Goal: Task Accomplishment & Management: Manage account settings

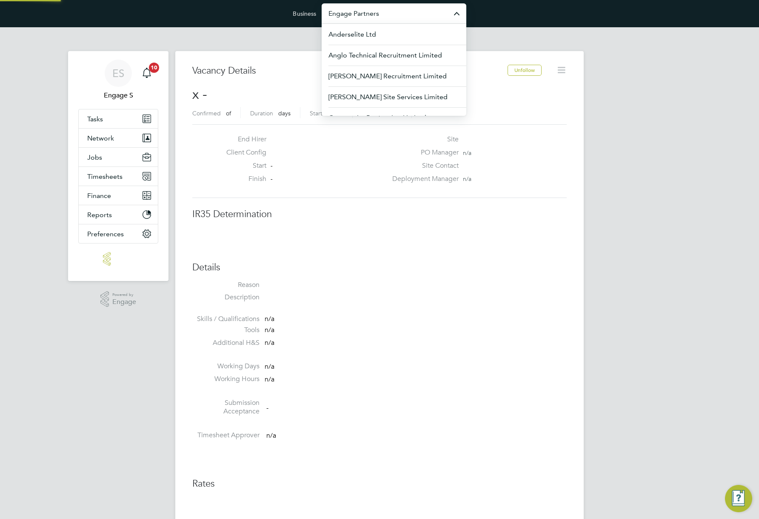
click at [399, 18] on input "Engage Partners" at bounding box center [394, 13] width 145 height 20
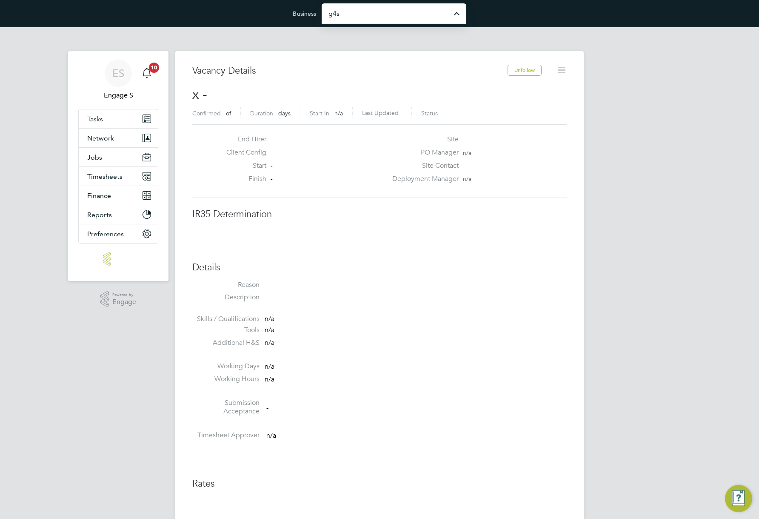
type input "G4S Facilities Management (Uk) Limited"
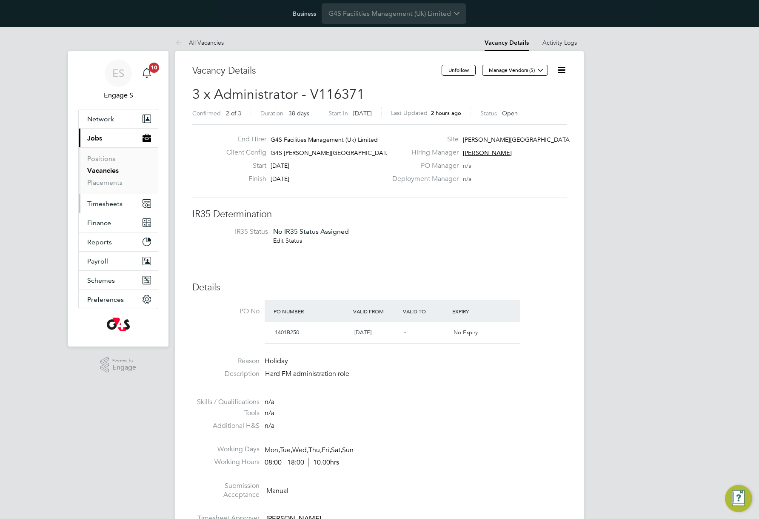
click at [104, 203] on span "Timesheets" at bounding box center [104, 204] width 35 height 8
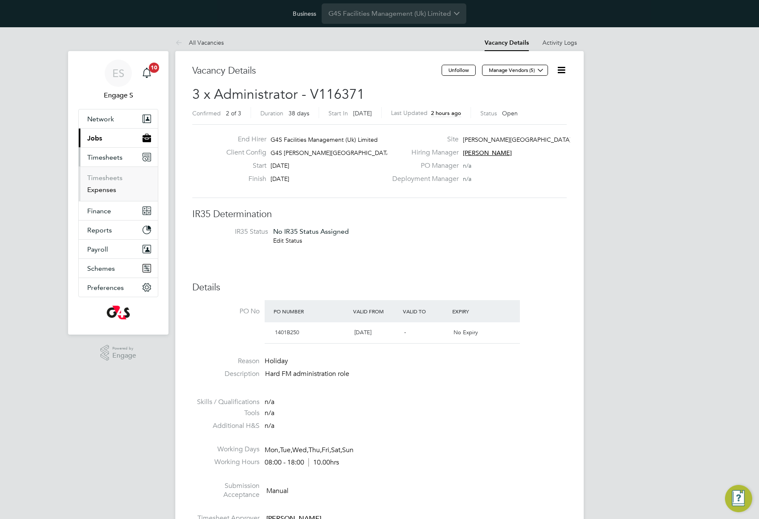
click at [99, 186] on link "Expenses" at bounding box center [101, 190] width 29 height 8
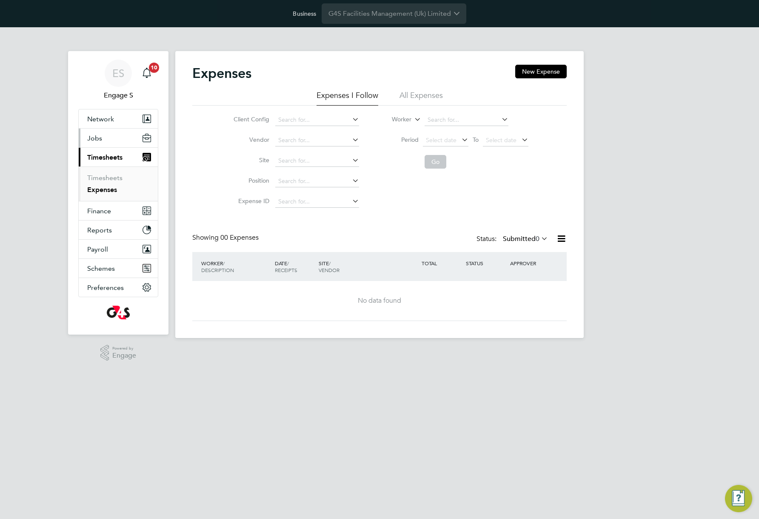
click at [106, 137] on button "Jobs" at bounding box center [118, 138] width 79 height 19
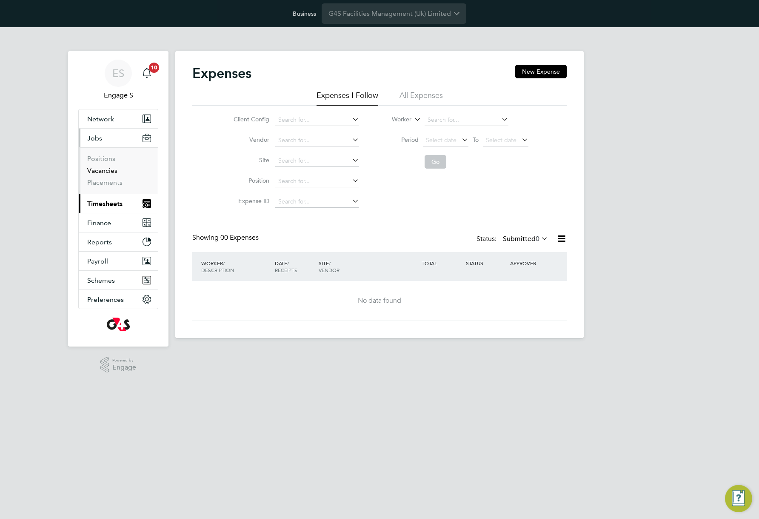
click at [106, 171] on link "Vacancies" at bounding box center [102, 170] width 30 height 8
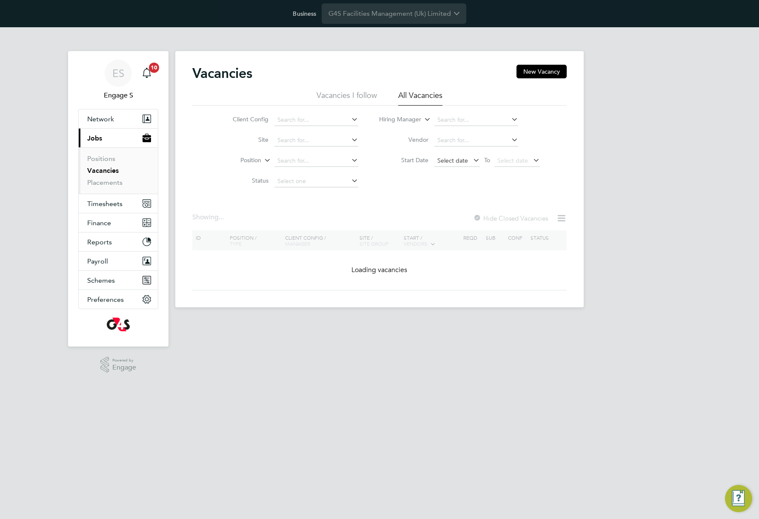
click at [452, 163] on span "Select date" at bounding box center [453, 161] width 31 height 8
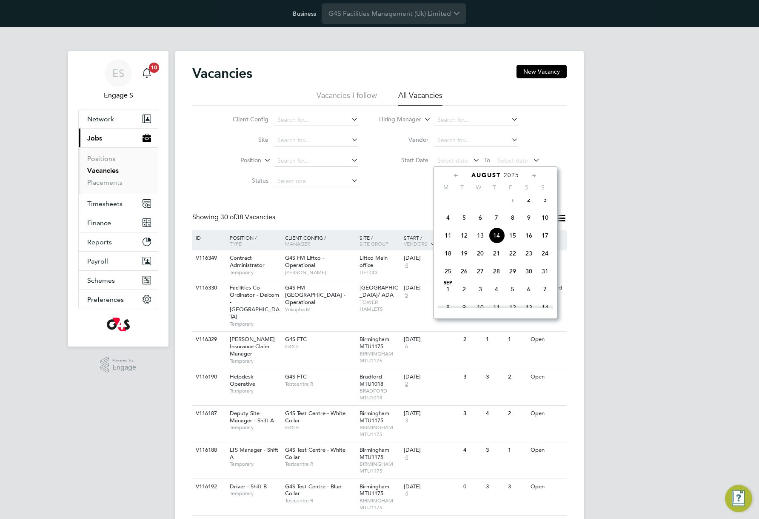
click at [513, 206] on span "Aug 1" at bounding box center [513, 200] width 16 height 16
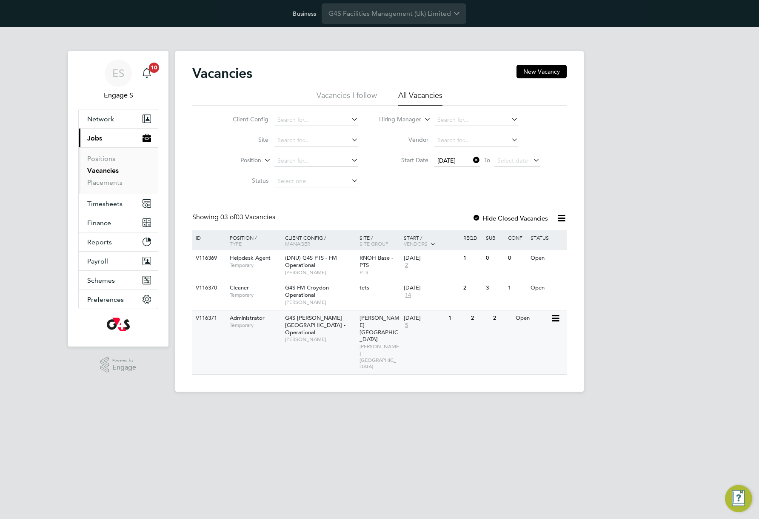
click at [428, 323] on div "01 Aug 2025 5" at bounding box center [424, 321] width 45 height 23
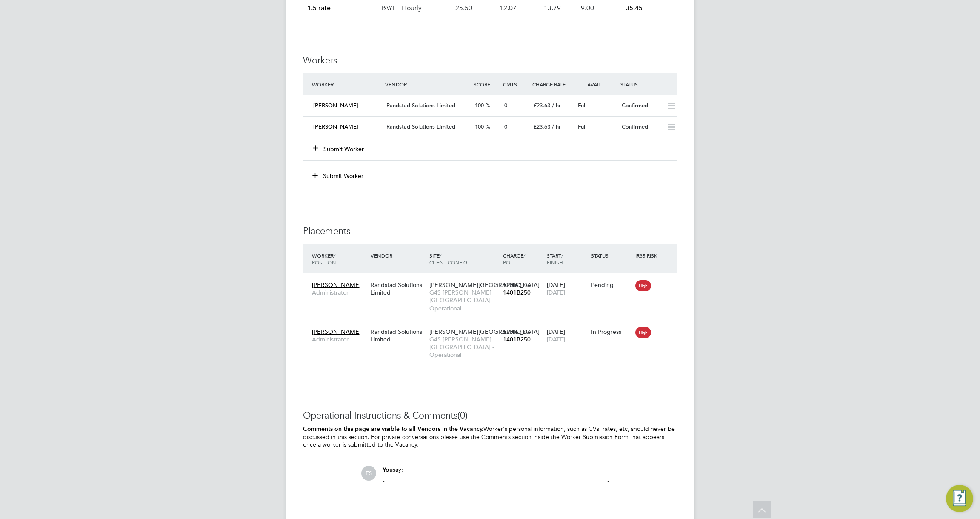
scroll to position [633, 0]
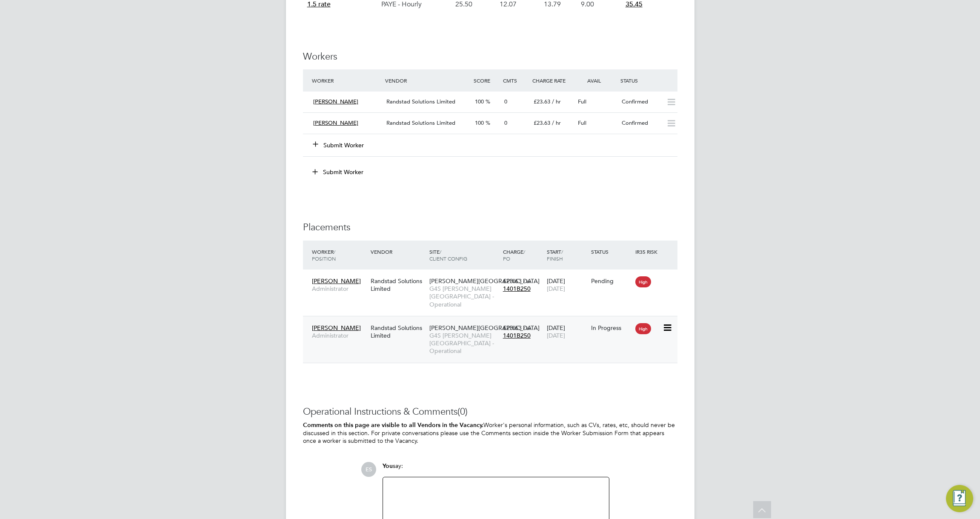
click at [552, 332] on span "[DATE]" at bounding box center [556, 336] width 18 height 8
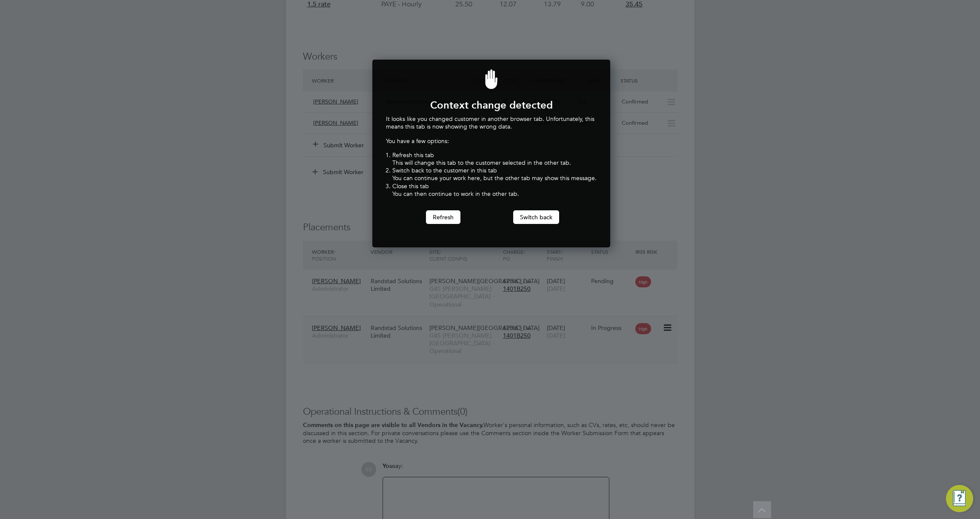
scroll to position [188, 235]
click at [533, 217] on button "Switch back" at bounding box center [536, 217] width 46 height 14
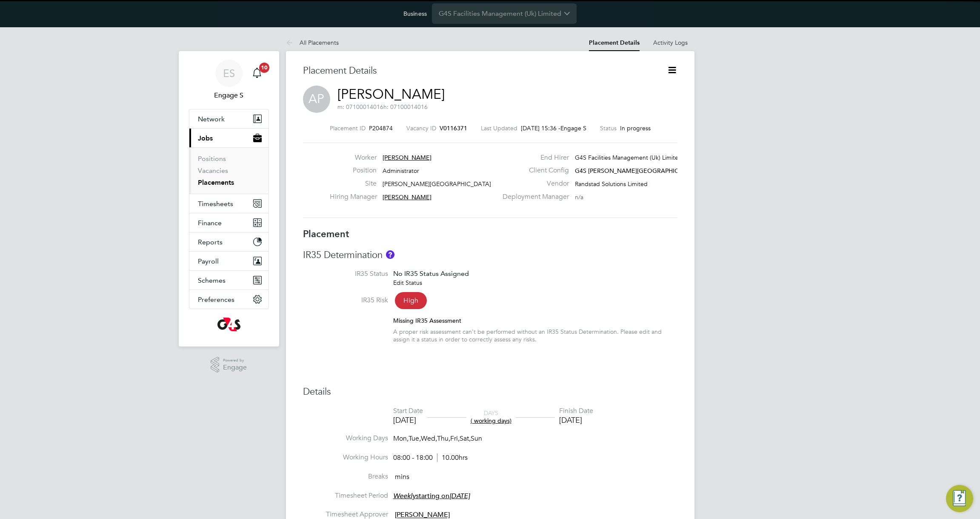
scroll to position [4, 4]
drag, startPoint x: 596, startPoint y: 184, endPoint x: 654, endPoint y: 230, distance: 73.9
click at [598, 186] on span "Randstad Solutions Limited" at bounding box center [611, 184] width 73 height 8
click at [491, 15] on input "G4S Facilities Management (Uk) Limited" at bounding box center [504, 13] width 145 height 20
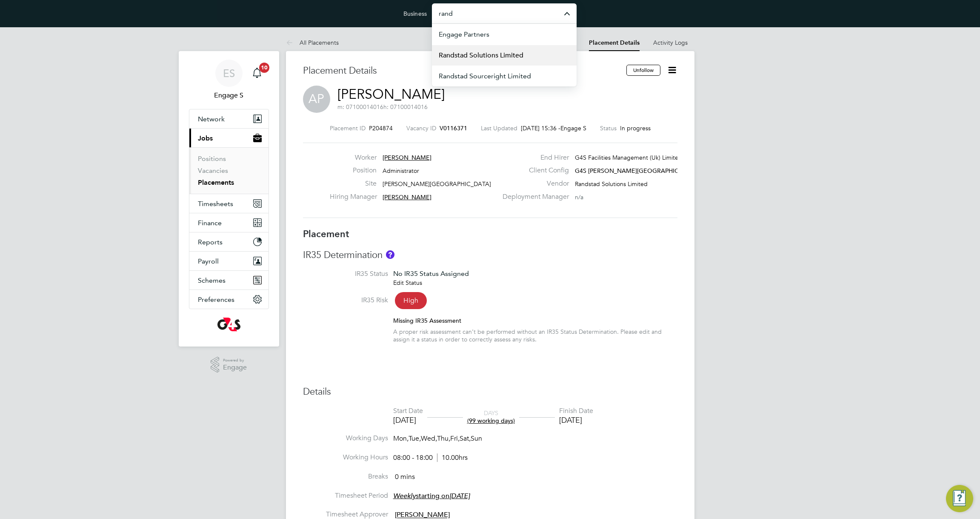
click at [489, 52] on span "Randstad Solutions Limited" at bounding box center [481, 55] width 85 height 10
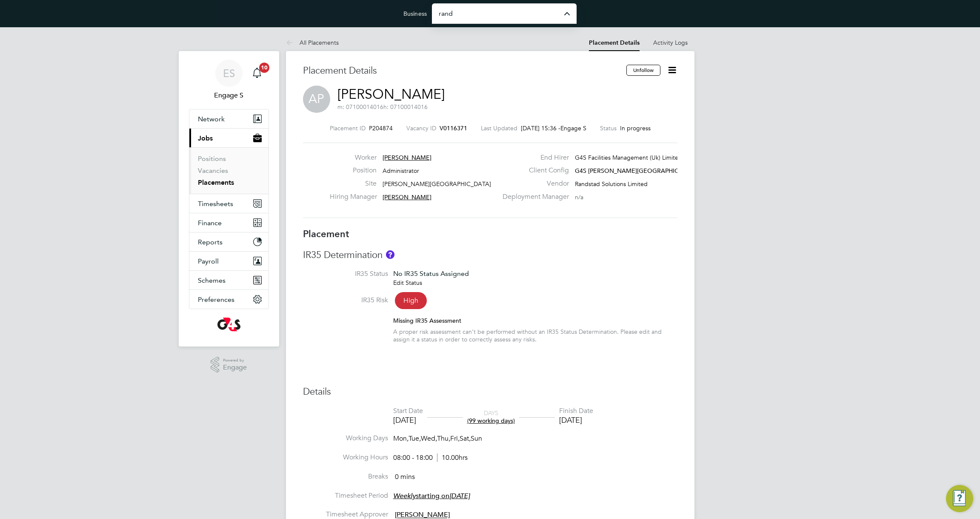
type input "Randstad Solutions Limited"
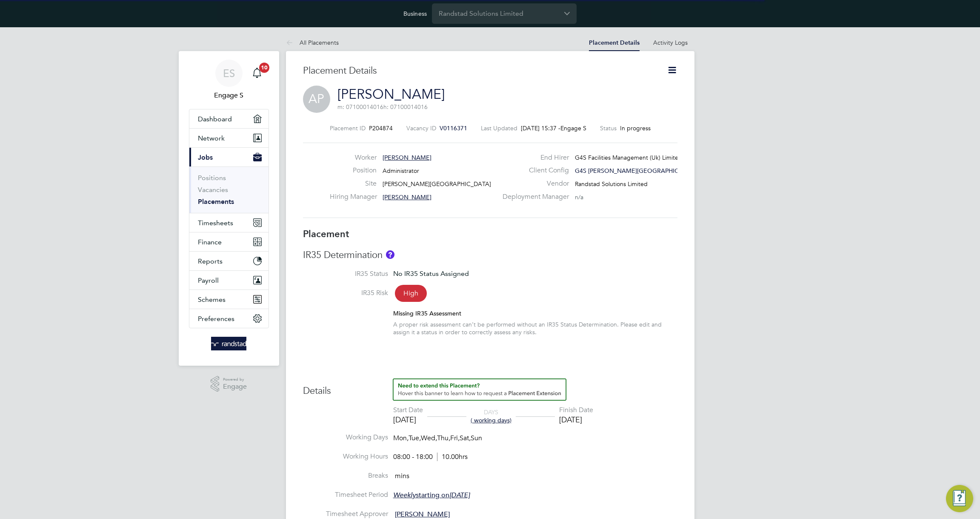
scroll to position [4, 4]
click at [678, 73] on icon at bounding box center [672, 70] width 11 height 11
click at [384, 92] on link "[PERSON_NAME]" at bounding box center [391, 94] width 107 height 17
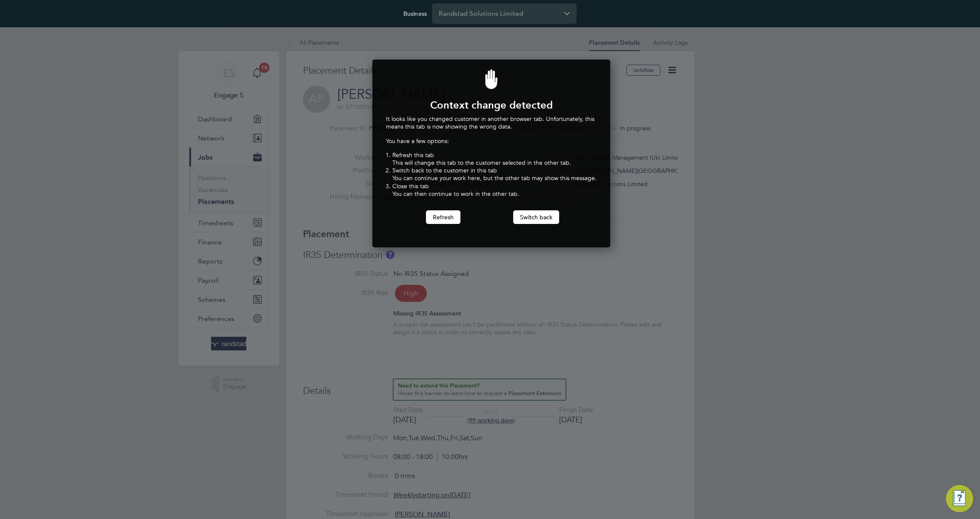
scroll to position [188, 235]
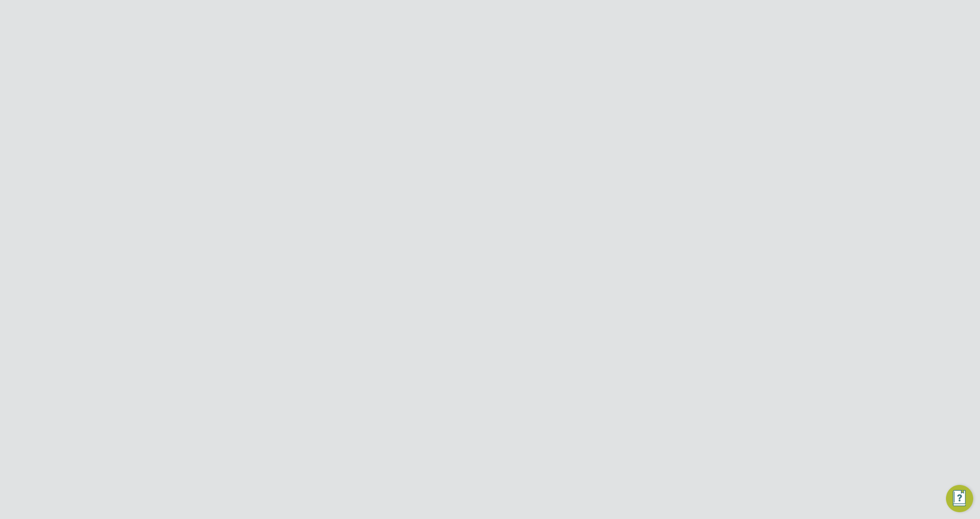
click at [674, 72] on icon at bounding box center [672, 70] width 11 height 11
click at [586, 149] on li "Impersonate" at bounding box center [623, 150] width 106 height 12
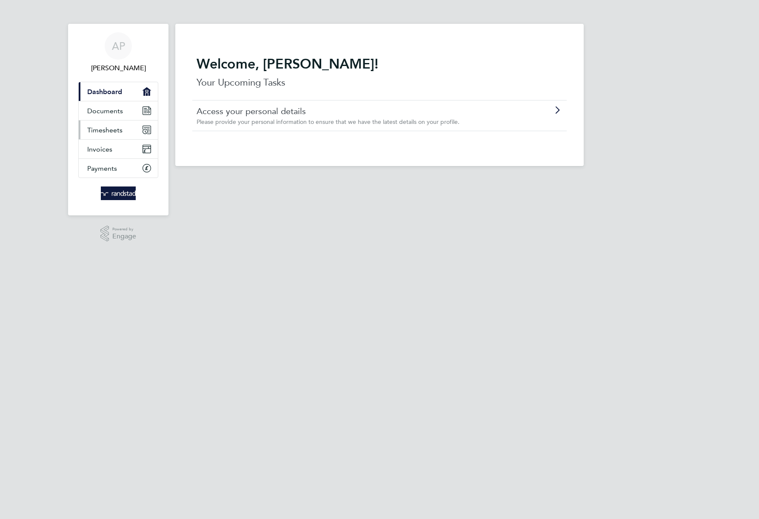
click at [109, 129] on span "Timesheets" at bounding box center [104, 130] width 35 height 8
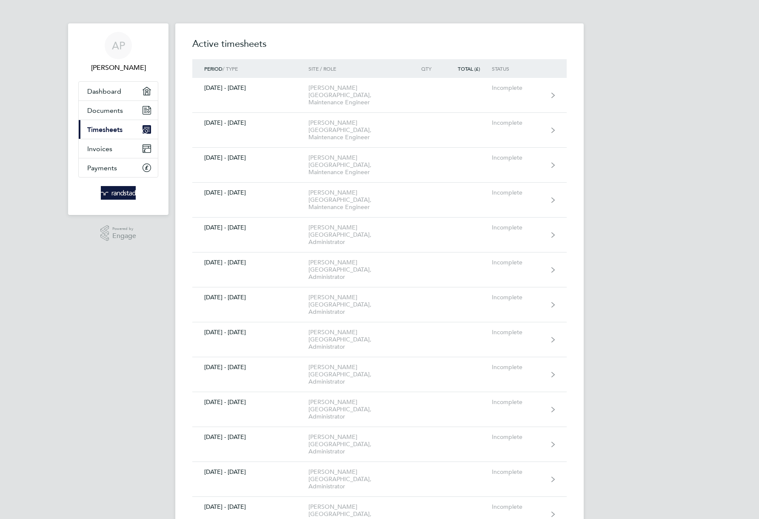
scroll to position [248, 0]
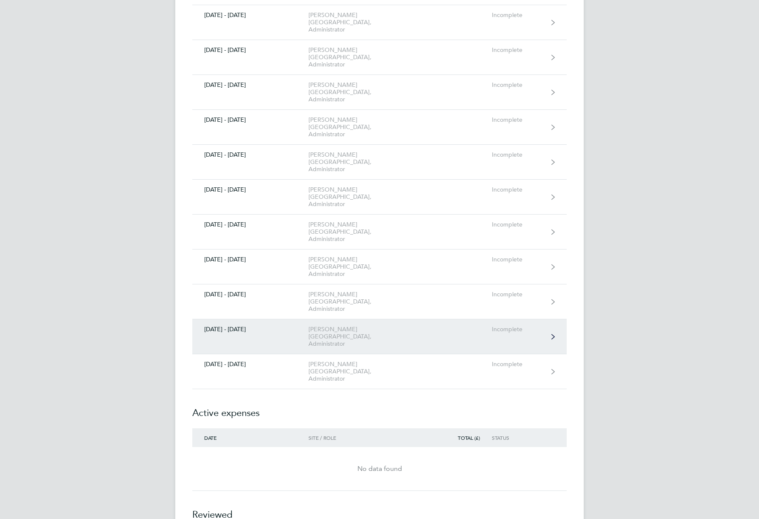
click at [368, 326] on div "Churchill Hospital, Administrator" at bounding box center [357, 337] width 97 height 22
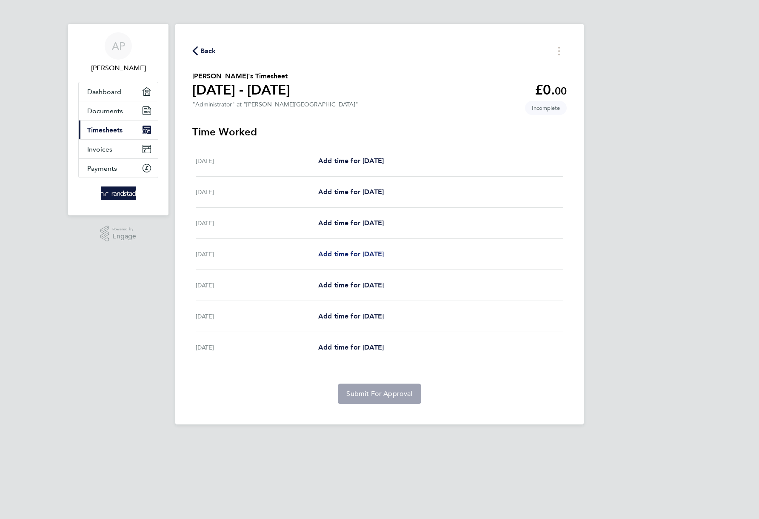
click at [384, 255] on span "Add time for Thu 07 Aug" at bounding box center [351, 254] width 66 height 8
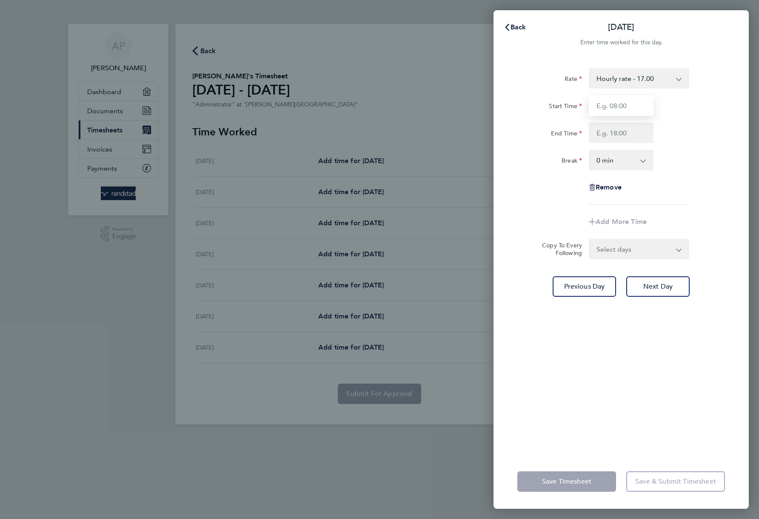
click at [624, 105] on input "Start Time" at bounding box center [621, 105] width 65 height 20
type input "11:00"
click at [630, 130] on input "End Time" at bounding box center [621, 133] width 65 height 20
type input "22:00"
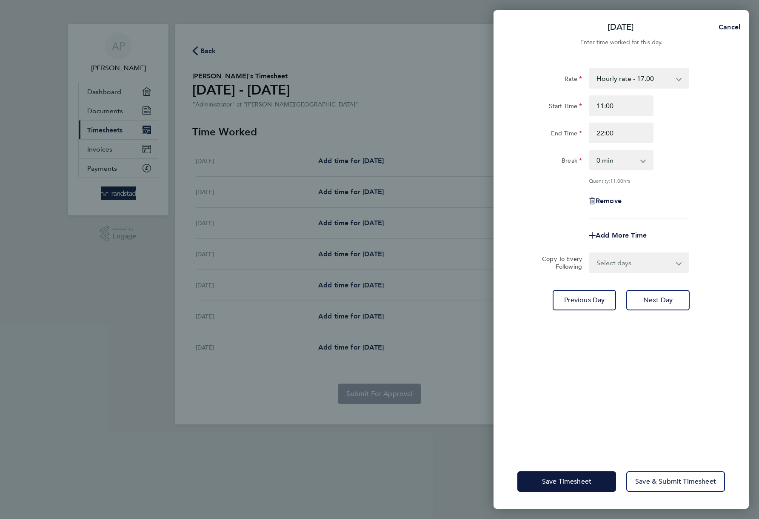
click at [666, 159] on div "Break 0 min 15 min 30 min 45 min 60 min 75 min 90 min" at bounding box center [621, 160] width 215 height 20
click at [680, 489] on button "Save & Submit Timesheet" at bounding box center [676, 481] width 99 height 20
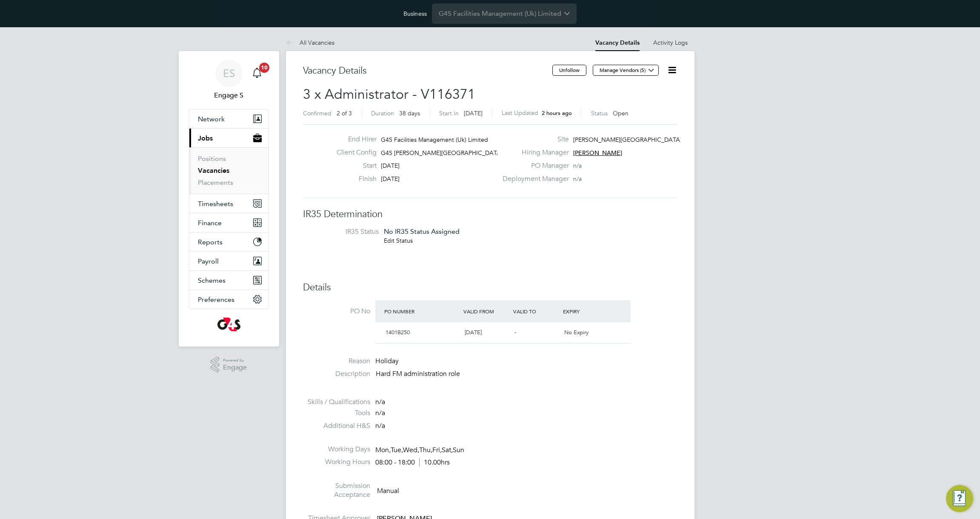
click at [674, 69] on icon at bounding box center [672, 70] width 11 height 11
click at [674, 47] on li "Activity Logs" at bounding box center [670, 42] width 34 height 17
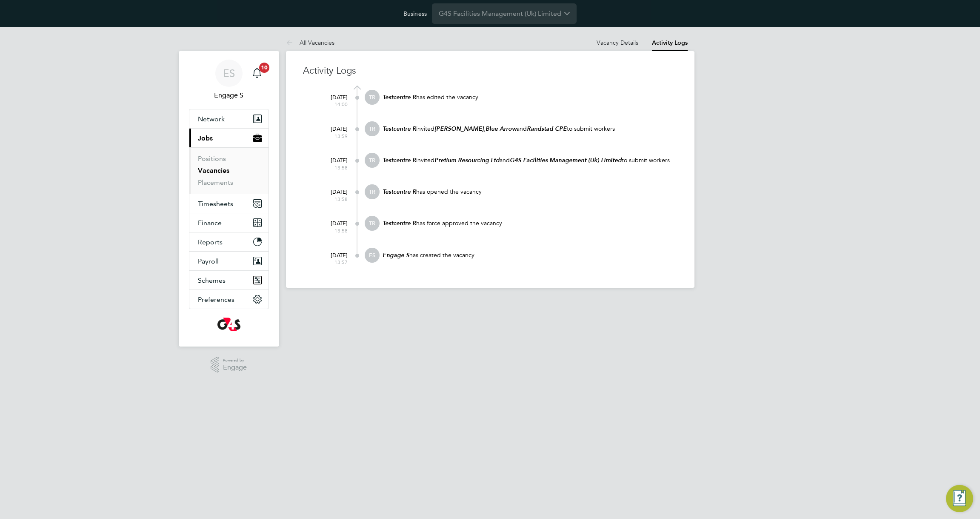
click at [648, 101] on div "Testcentre R has edited the vacancy" at bounding box center [530, 101] width 296 height 23
click at [613, 43] on link "Vacancy Details" at bounding box center [618, 43] width 42 height 8
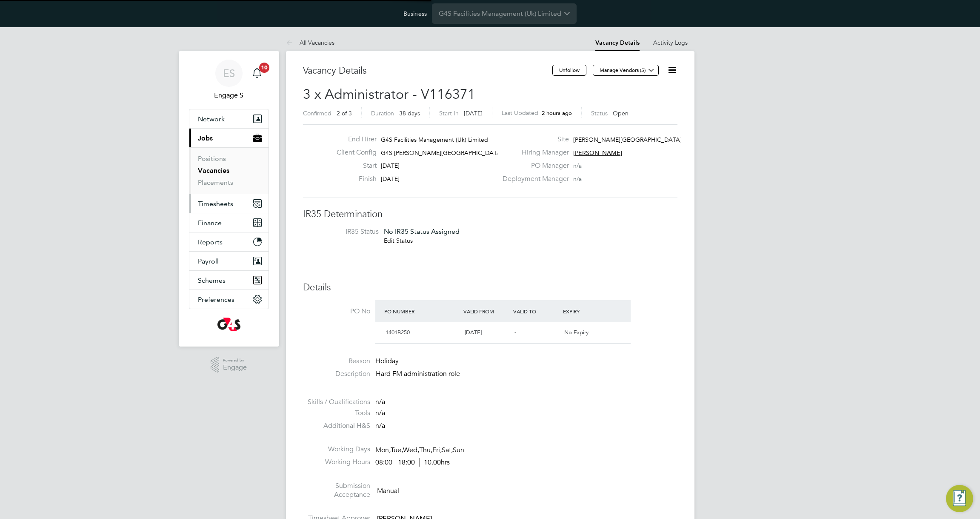
click at [219, 201] on span "Timesheets" at bounding box center [215, 204] width 35 height 8
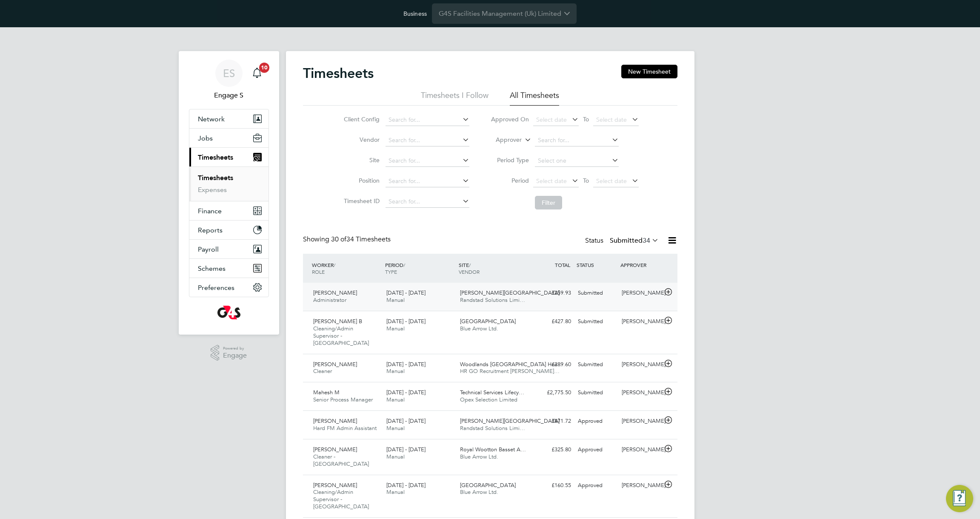
click at [533, 291] on div "£259.93 Submitted" at bounding box center [552, 293] width 44 height 14
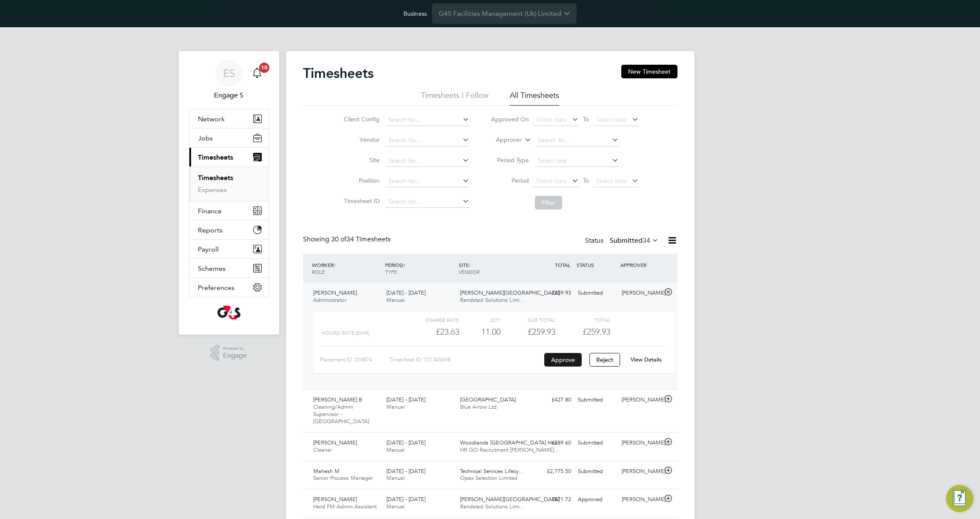
click at [555, 364] on button "Approve" at bounding box center [562, 360] width 37 height 14
click at [648, 361] on link "View Details" at bounding box center [646, 359] width 31 height 7
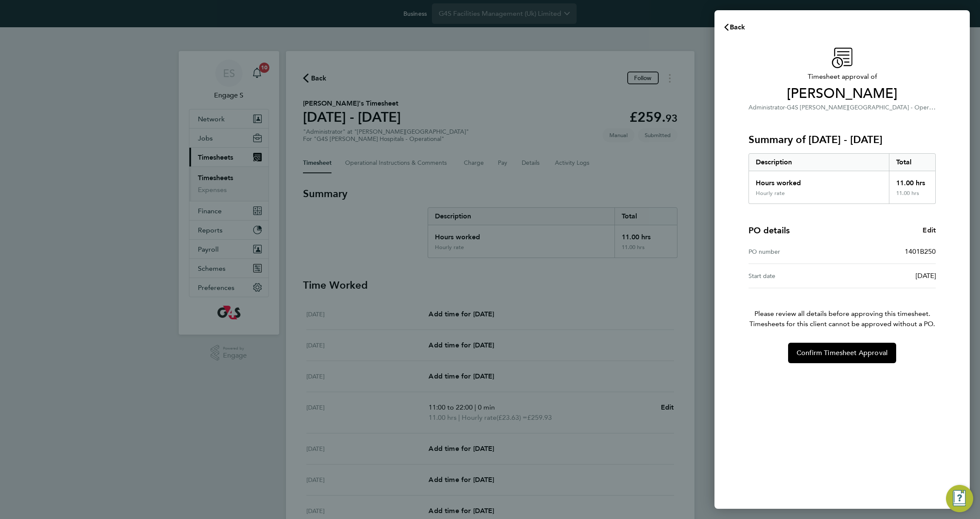
click at [931, 228] on span "Edit" at bounding box center [929, 230] width 13 height 8
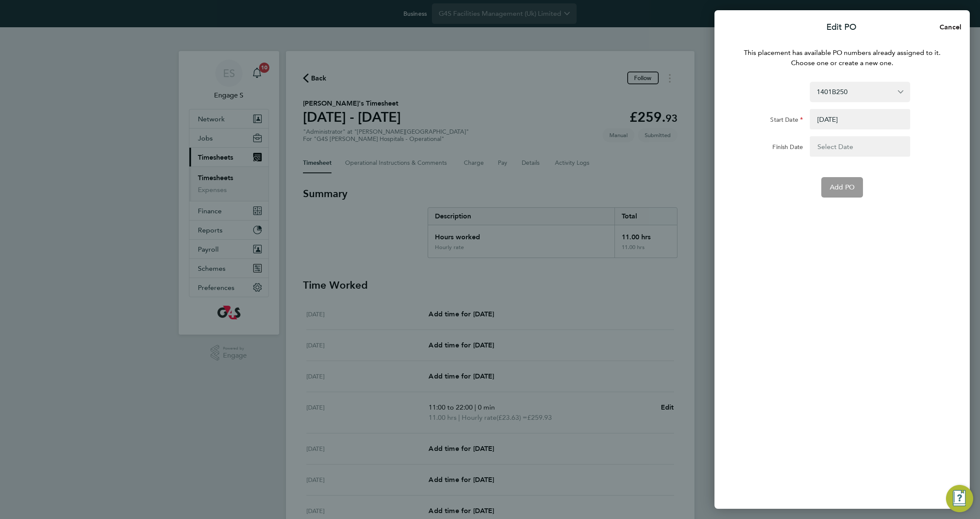
click at [950, 23] on span "Cancel" at bounding box center [949, 27] width 24 height 8
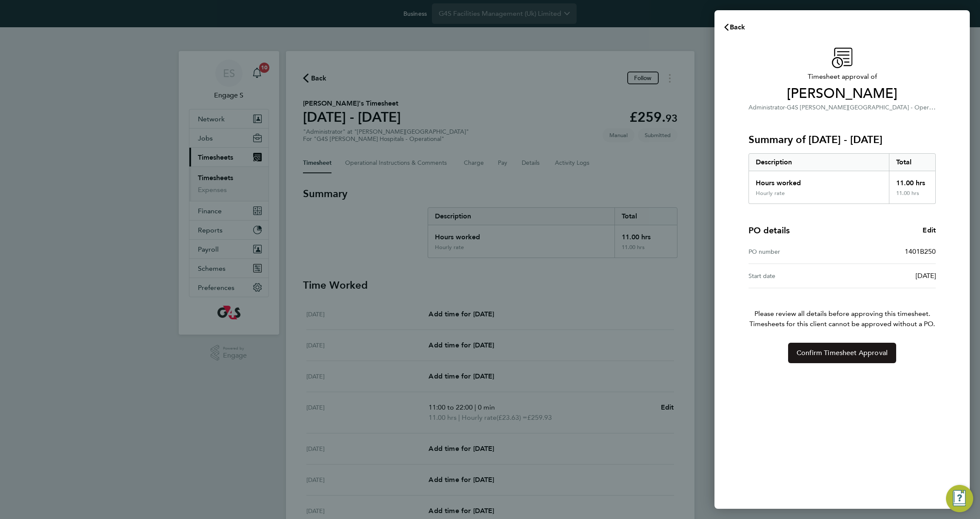
click at [829, 355] on span "Confirm Timesheet Approval" at bounding box center [842, 353] width 91 height 9
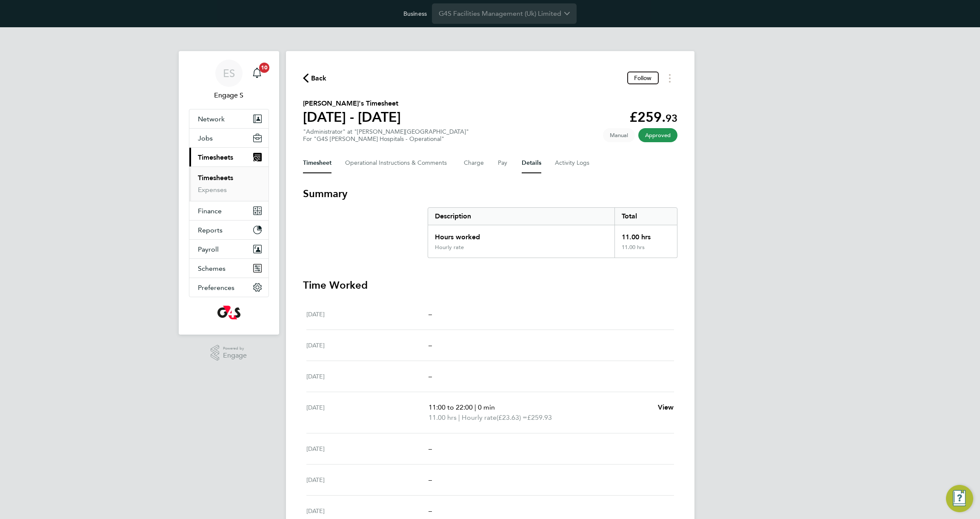
click at [528, 162] on button "Details" at bounding box center [532, 163] width 20 height 20
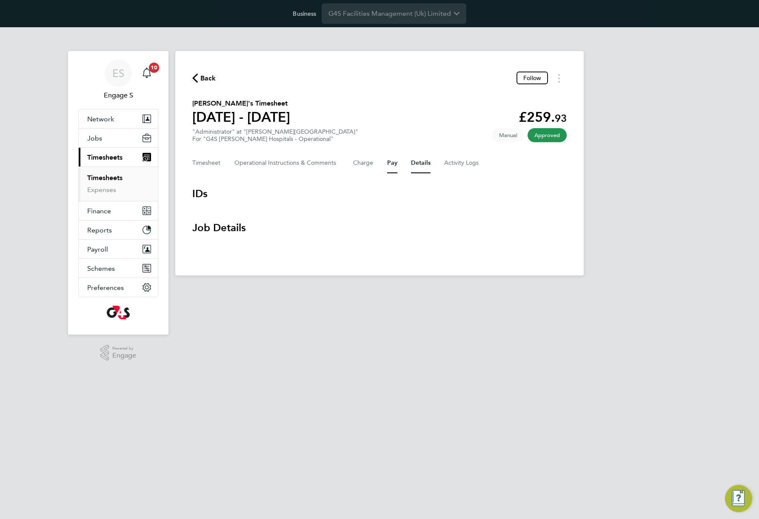
click at [393, 162] on button "Pay" at bounding box center [392, 163] width 10 height 20
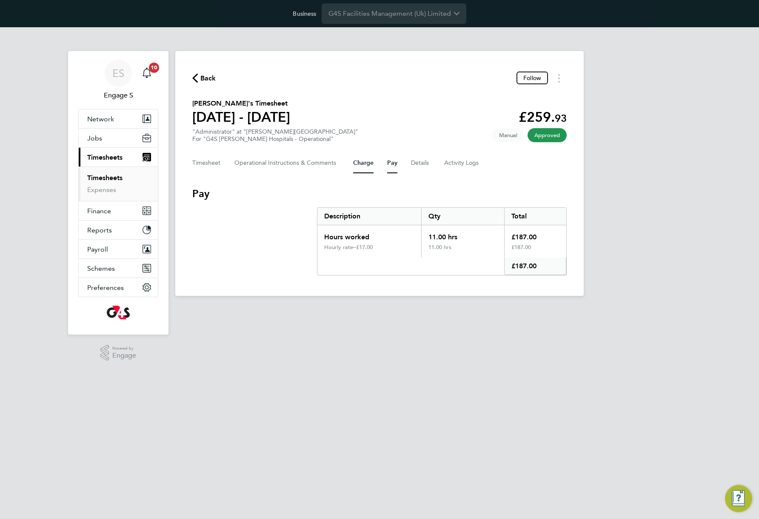
click at [358, 166] on button "Charge" at bounding box center [363, 163] width 20 height 20
drag, startPoint x: 389, startPoint y: 162, endPoint x: 393, endPoint y: 164, distance: 4.8
click at [390, 163] on button "Pay" at bounding box center [392, 163] width 10 height 20
click at [435, 163] on div "Timesheet Operational Instructions & Comments Charge Pay Details Activity Logs" at bounding box center [379, 163] width 375 height 20
click at [421, 161] on button "Details" at bounding box center [421, 163] width 20 height 20
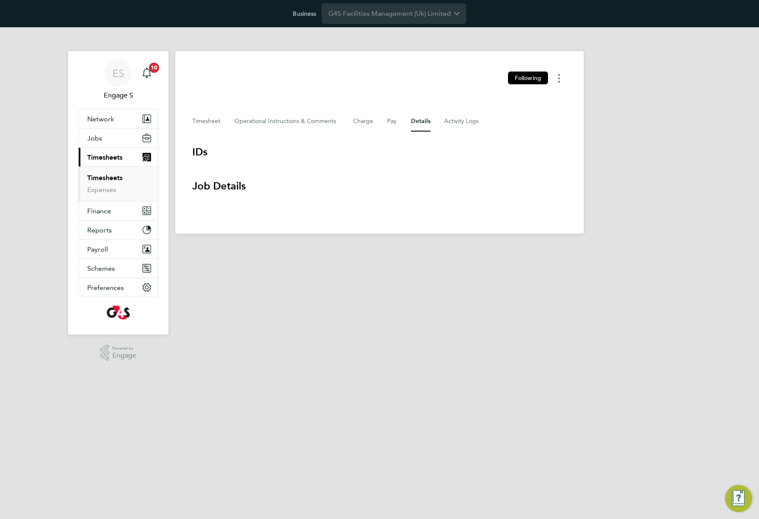
click at [566, 75] on button "Timesheets Menu" at bounding box center [559, 78] width 15 height 13
click at [703, 172] on div "ES Engage S Notifications 10 Applications: Network Team Members Businesses Site…" at bounding box center [379, 137] width 759 height 220
click at [107, 176] on link "Timesheets" at bounding box center [104, 178] width 35 height 8
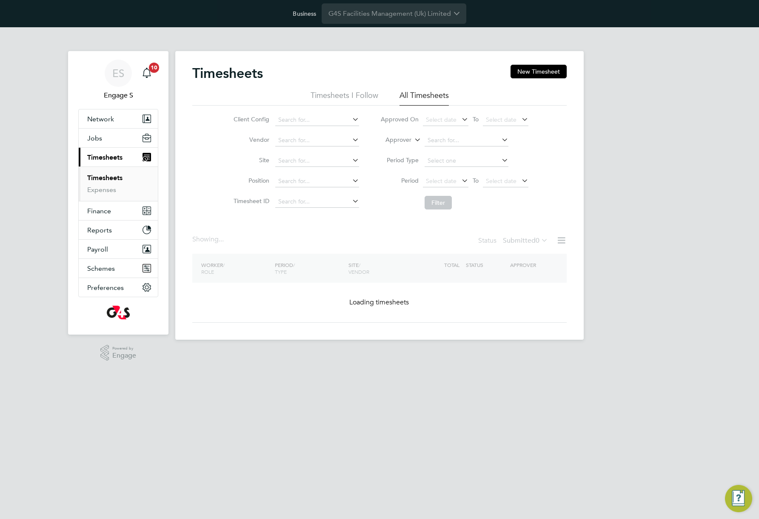
click at [107, 176] on link "Timesheets" at bounding box center [104, 178] width 35 height 8
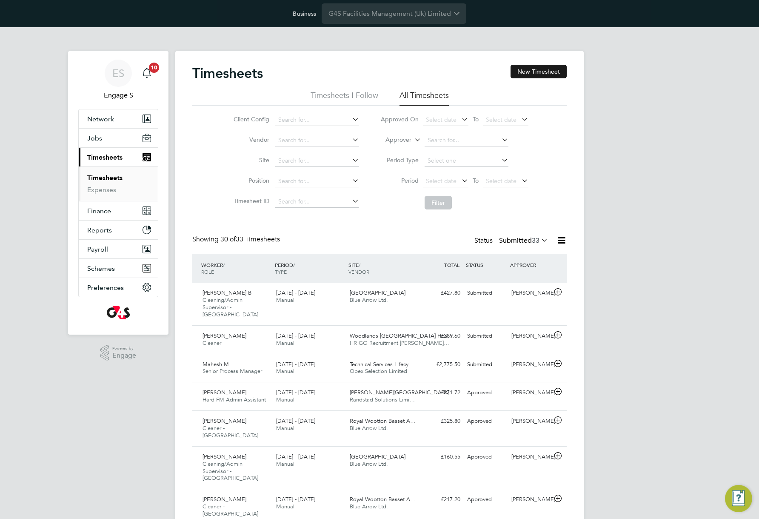
click at [541, 73] on button "New Timesheet" at bounding box center [539, 72] width 56 height 14
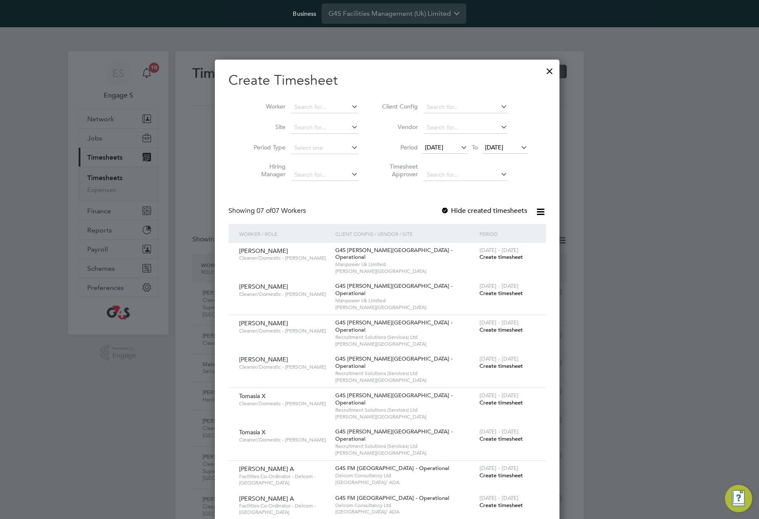
click at [439, 147] on span "31 Jul 2025" at bounding box center [434, 147] width 18 height 8
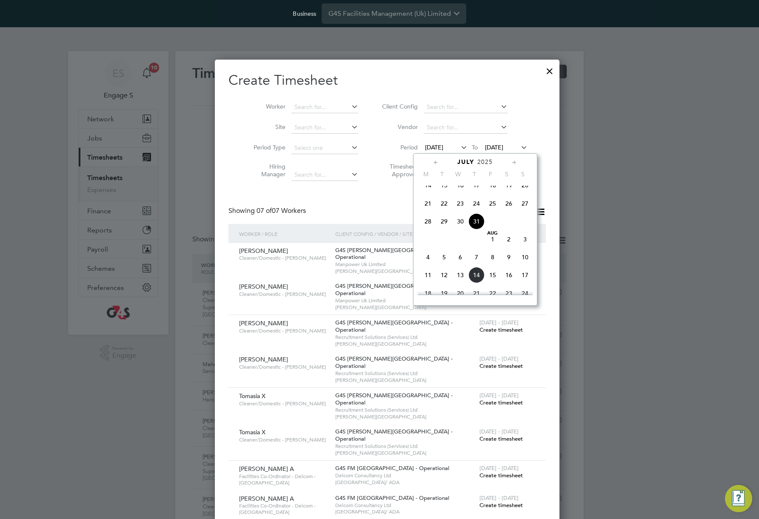
click at [429, 193] on span "14" at bounding box center [428, 185] width 16 height 16
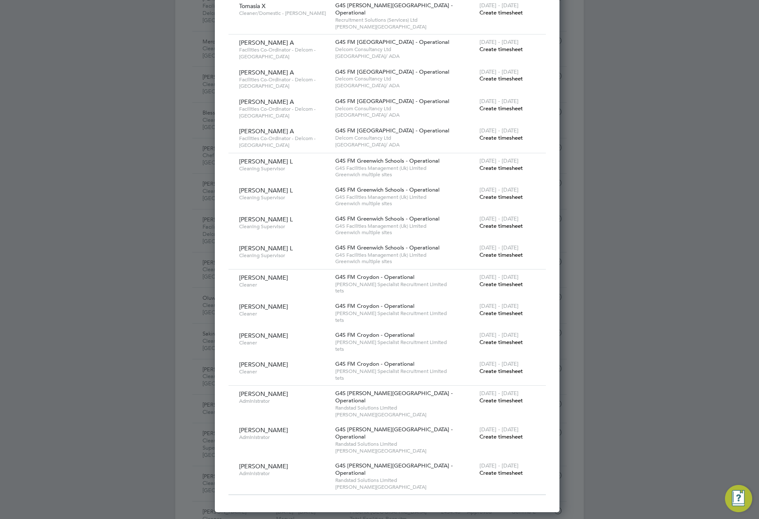
click at [485, 397] on span "Create timesheet" at bounding box center [501, 400] width 43 height 7
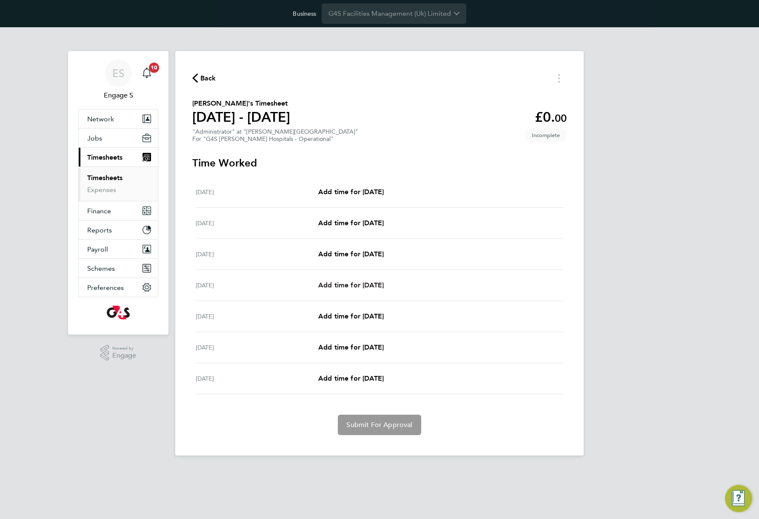
click at [380, 285] on span "Add time for Thu 17 Jul" at bounding box center [351, 285] width 66 height 8
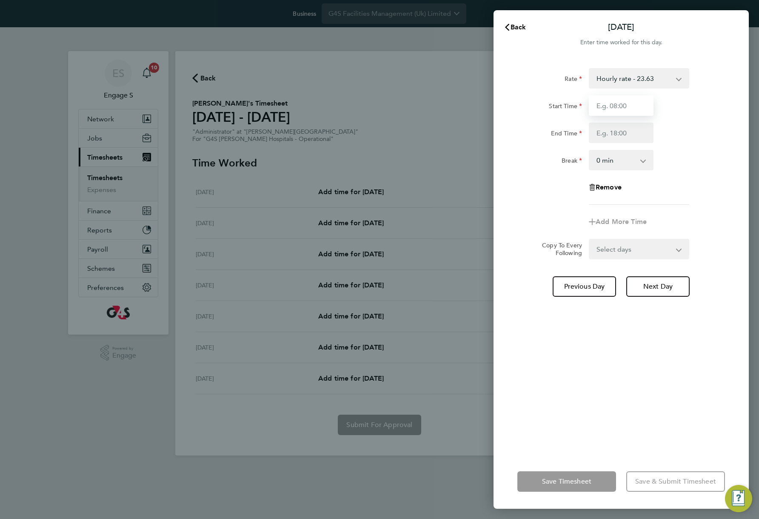
click at [622, 104] on input "Start Time" at bounding box center [621, 105] width 65 height 20
type input "11:00"
click at [625, 136] on input "End Time" at bounding box center [621, 133] width 65 height 20
type input "22:00"
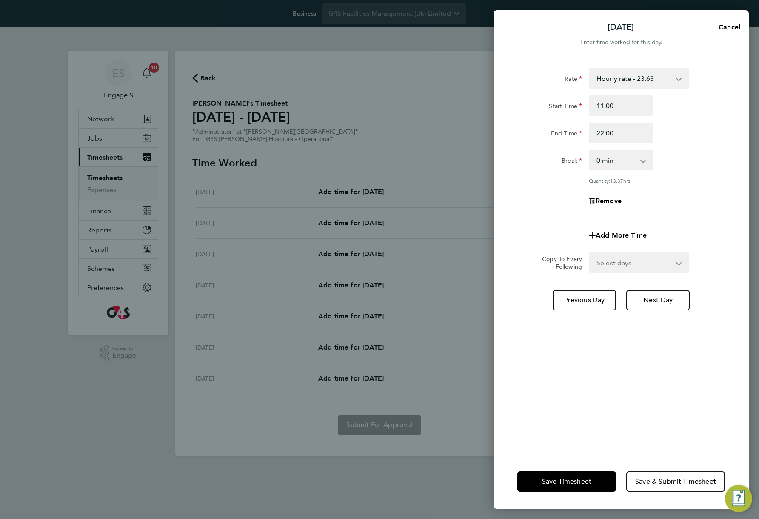
click at [666, 146] on div "Rate Hourly rate - 23.63 1.5 rate - 35.45 Start Time 11:00 End Time 22:00 Break…" at bounding box center [622, 143] width 208 height 150
click at [668, 485] on span "Save & Submit Timesheet" at bounding box center [676, 481] width 81 height 9
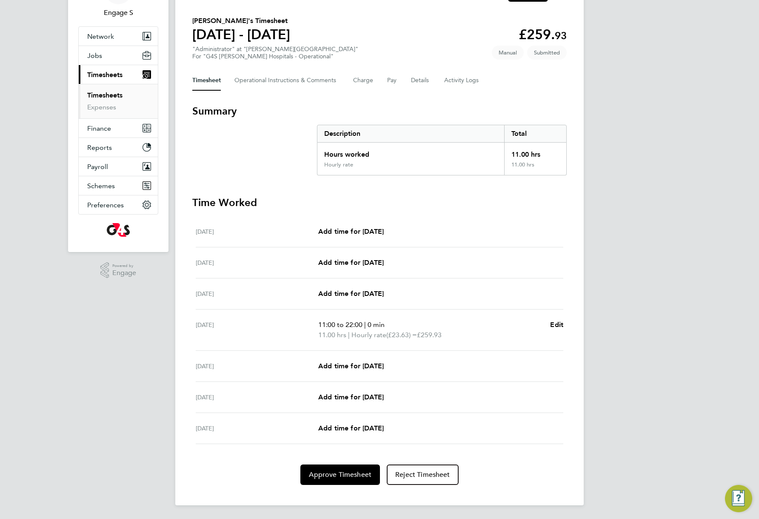
click at [652, 466] on div "ES Engage S Notifications 10 Applications: Network Team Members Businesses Site…" at bounding box center [379, 232] width 759 height 574
click at [333, 478] on span "Approve Timesheet" at bounding box center [340, 474] width 63 height 9
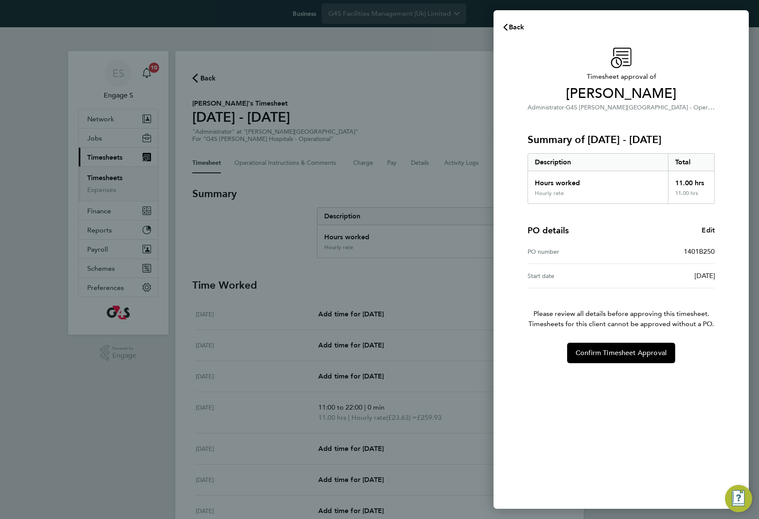
click at [709, 227] on span "Edit" at bounding box center [708, 230] width 13 height 8
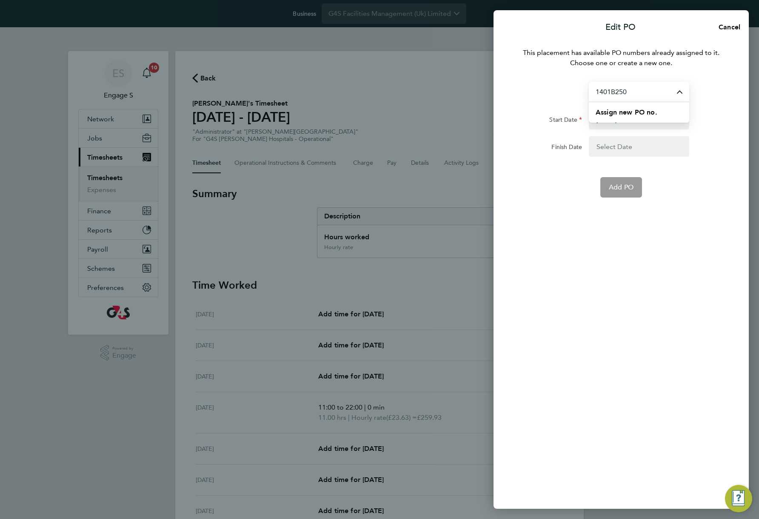
click at [671, 86] on input "1401B250" at bounding box center [639, 92] width 100 height 20
click at [630, 115] on span "Assign new PO no." at bounding box center [627, 112] width 62 height 8
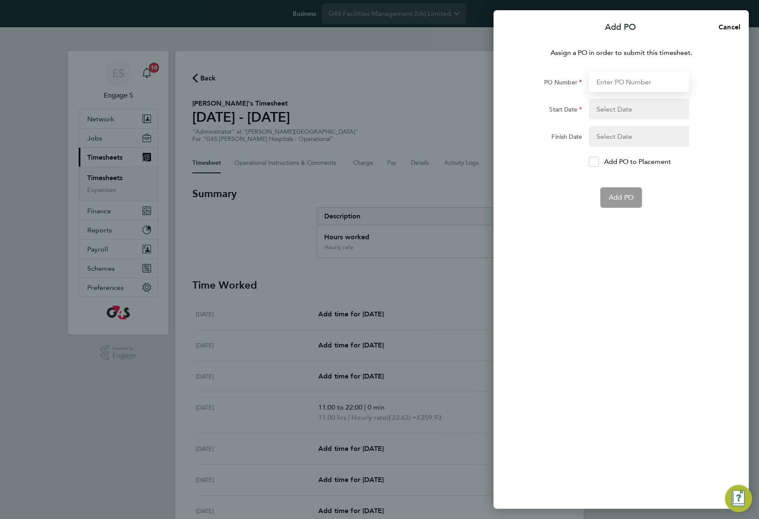
click at [623, 83] on input "PO Number" at bounding box center [639, 82] width 100 height 20
type input "98520"
click at [628, 112] on button "button" at bounding box center [639, 109] width 100 height 20
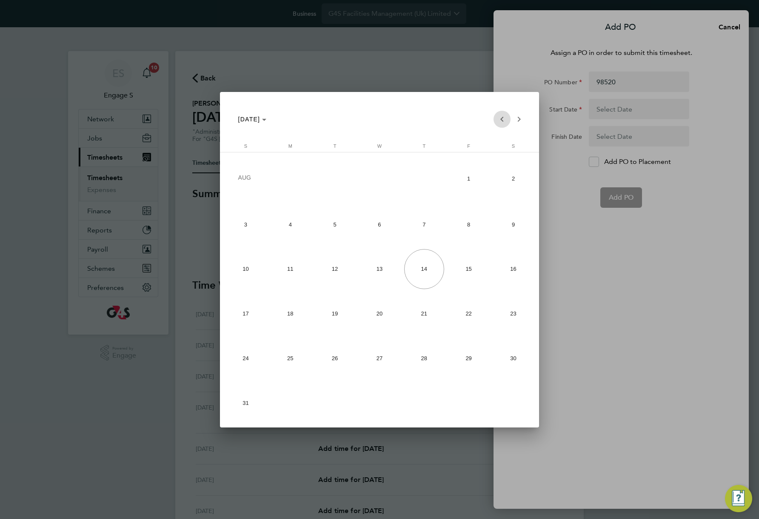
click at [502, 117] on span "Previous month" at bounding box center [502, 119] width 17 height 17
click at [500, 118] on span "Previous month" at bounding box center [502, 119] width 17 height 17
click at [510, 266] on span "14" at bounding box center [513, 267] width 40 height 40
type input "14 Jun 25"
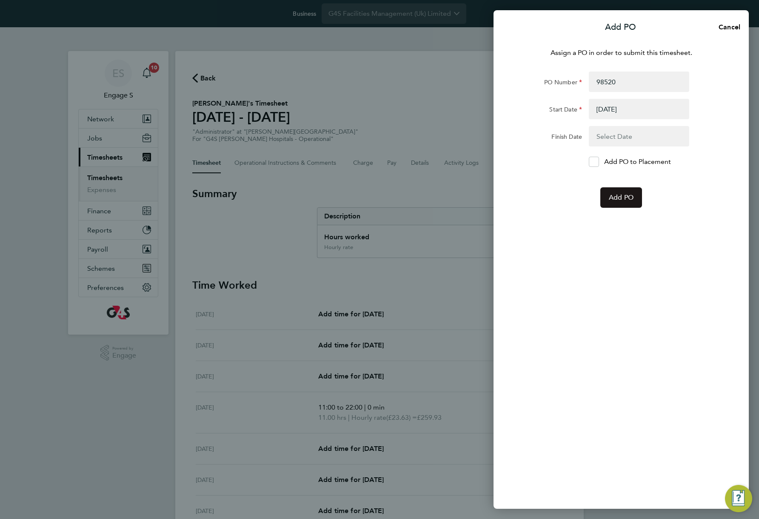
click at [626, 194] on span "Add PO" at bounding box center [621, 197] width 25 height 9
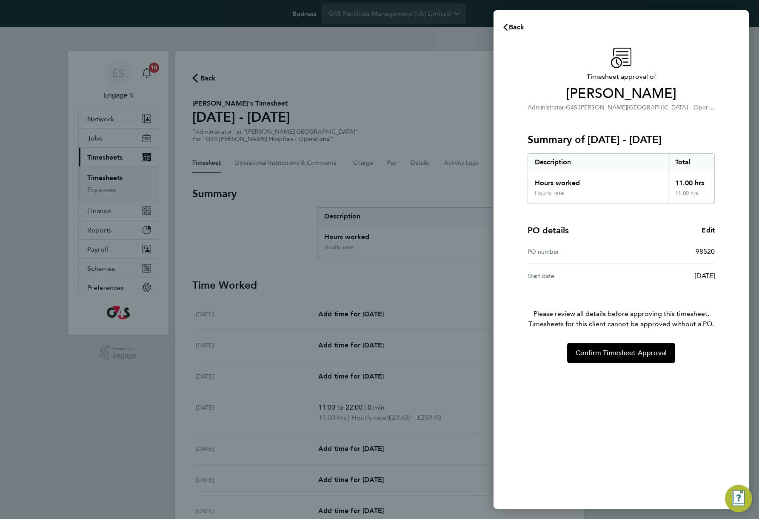
click at [613, 370] on div "Timesheet approval of Andre P Administrator · G4S FM Churchill Hospitals - Oper…" at bounding box center [621, 272] width 255 height 471
click at [620, 354] on span "Confirm Timesheet Approval" at bounding box center [621, 353] width 91 height 9
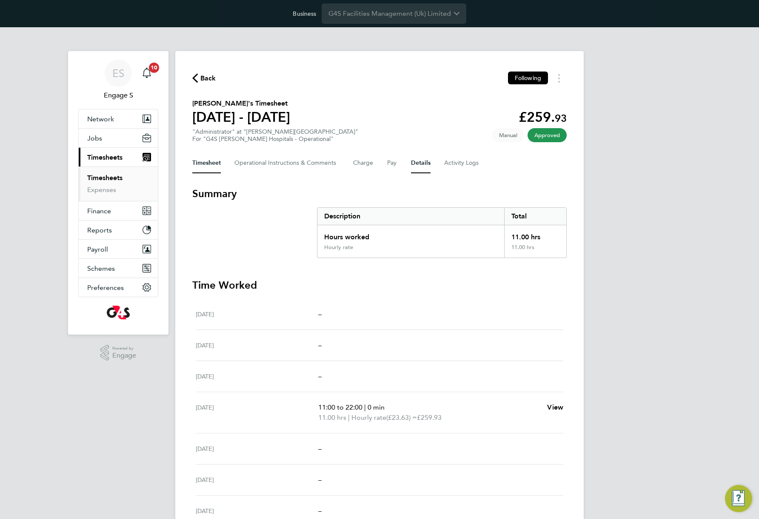
click at [412, 163] on button "Details" at bounding box center [421, 163] width 20 height 20
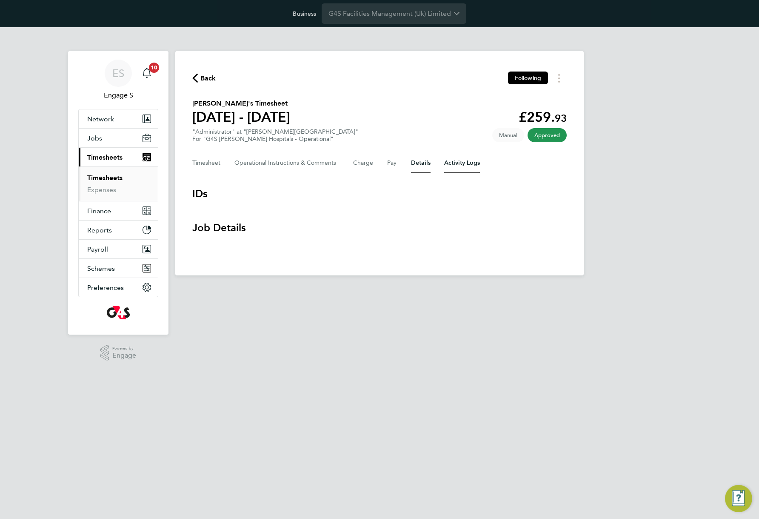
click at [468, 167] on Logs-tab "Activity Logs" at bounding box center [462, 163] width 36 height 20
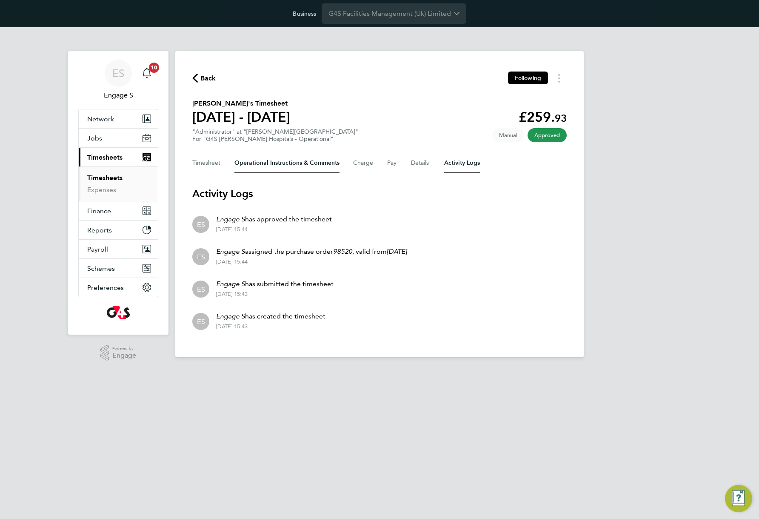
click at [306, 165] on Comments-tab "Operational Instructions & Comments" at bounding box center [287, 163] width 105 height 20
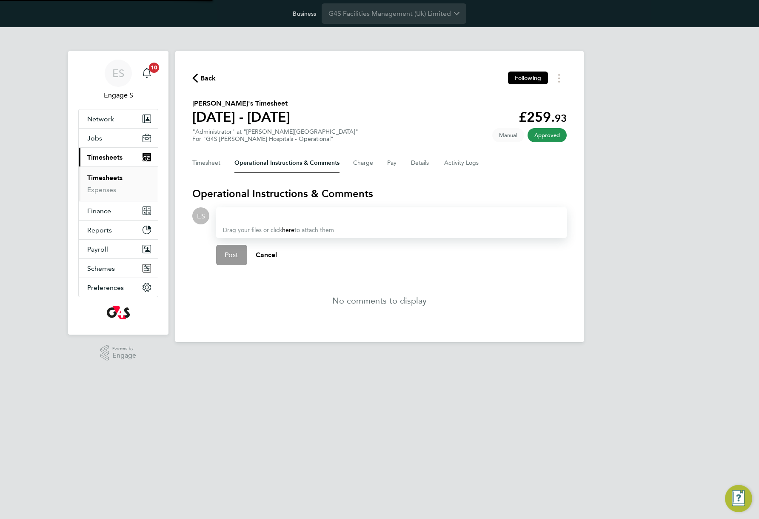
click at [233, 215] on div at bounding box center [391, 216] width 337 height 10
click at [580, 188] on div "Back Following Andre P's Timesheet 14 - 20 Jul 2025 £259. 93 "Administrator" at…" at bounding box center [379, 196] width 409 height 291
click at [286, 230] on link "here" at bounding box center [288, 229] width 12 height 7
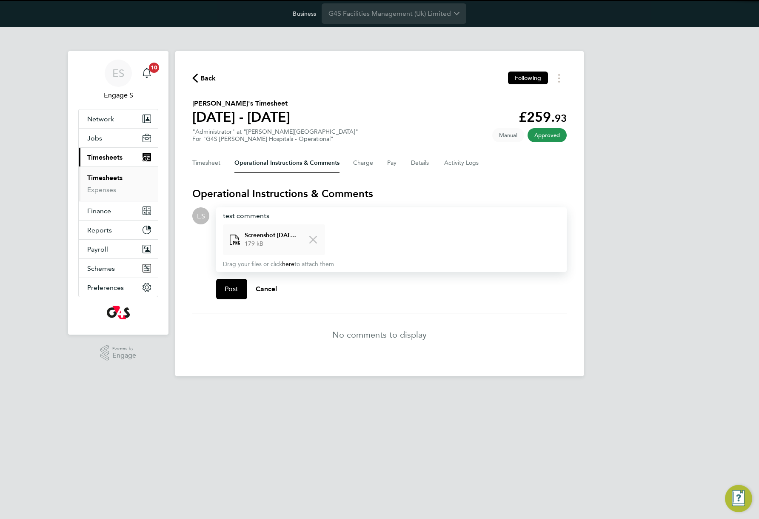
click at [333, 220] on div "test comments" at bounding box center [391, 216] width 337 height 10
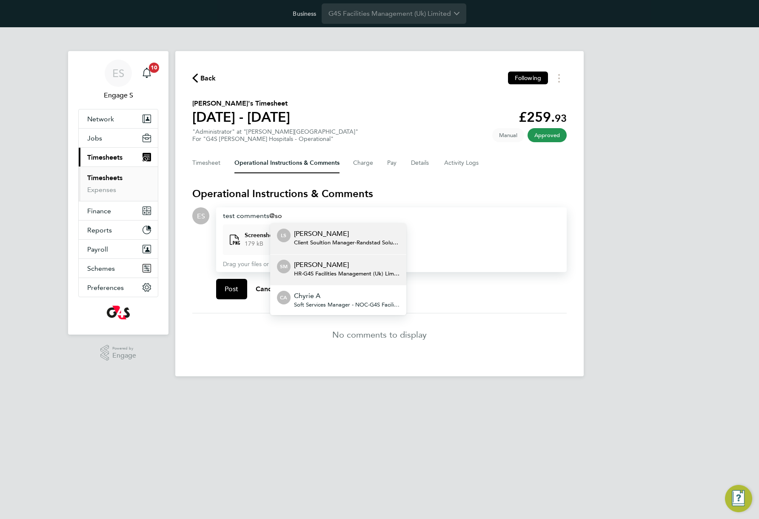
click at [353, 278] on div "Sophie M HR - G4S Facilities Management (Uk) Limited" at bounding box center [347, 270] width 106 height 20
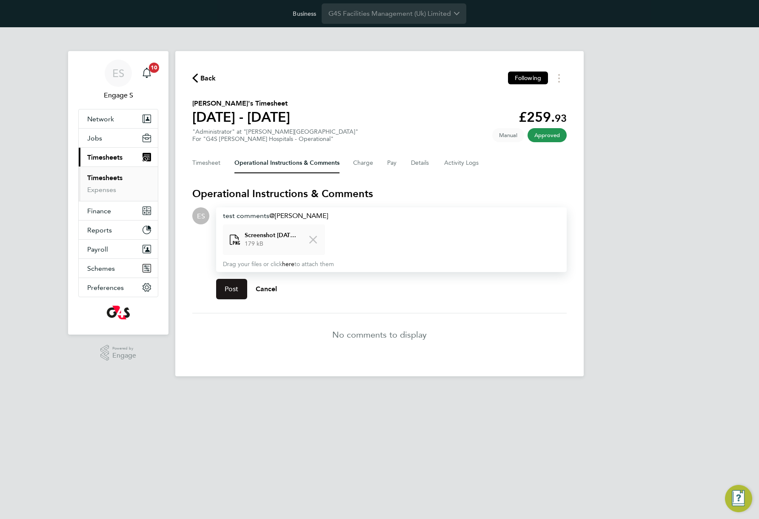
click at [237, 287] on button "Post" at bounding box center [231, 289] width 31 height 20
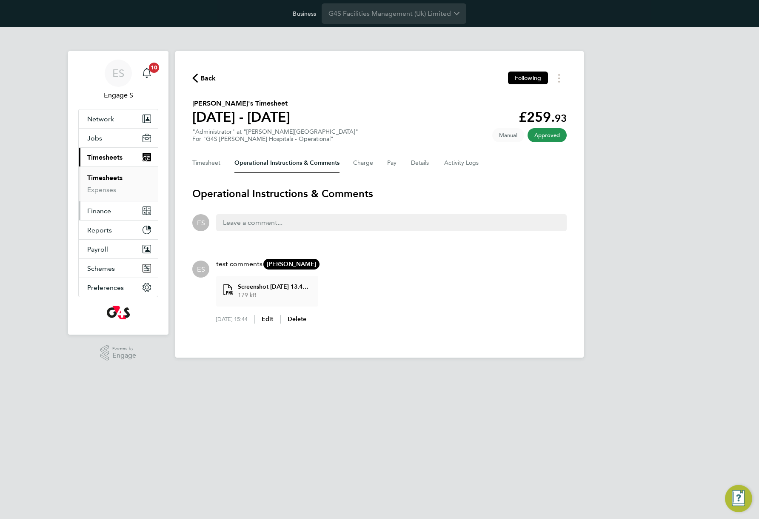
click at [106, 212] on span "Finance" at bounding box center [99, 211] width 24 height 8
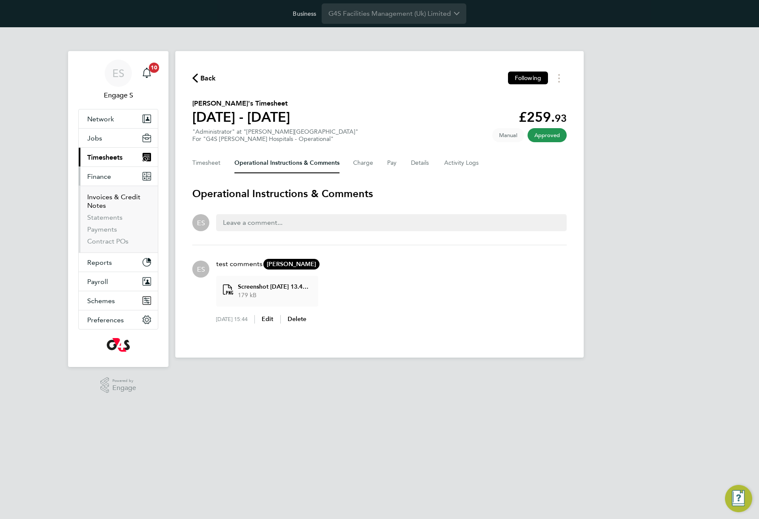
click at [108, 198] on link "Invoices & Credit Notes" at bounding box center [113, 201] width 53 height 17
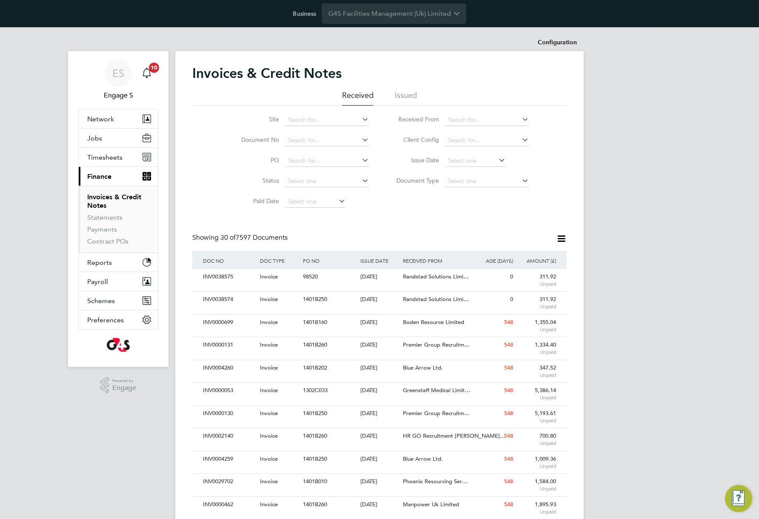
scroll to position [16, 58]
click at [415, 278] on span "Randstad Solutions Limi…" at bounding box center [436, 276] width 66 height 7
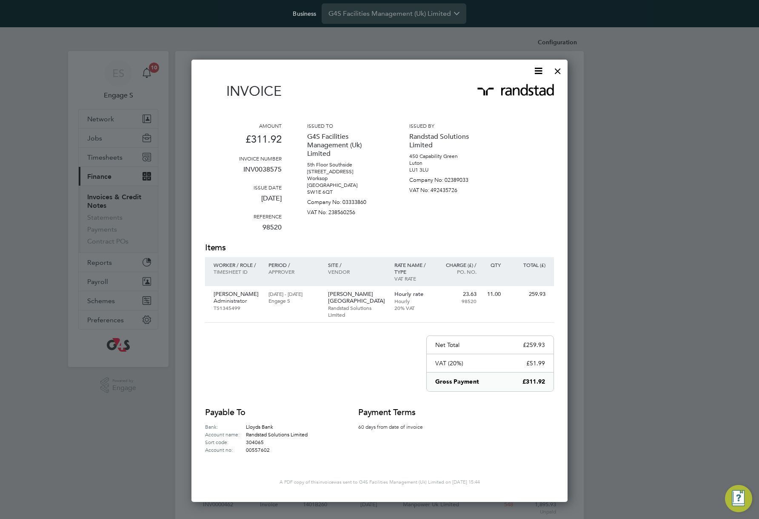
click at [538, 73] on icon at bounding box center [538, 71] width 11 height 11
click at [520, 93] on li "Download Invoice" at bounding box center [513, 91] width 59 height 12
click at [556, 66] on div at bounding box center [557, 68] width 15 height 15
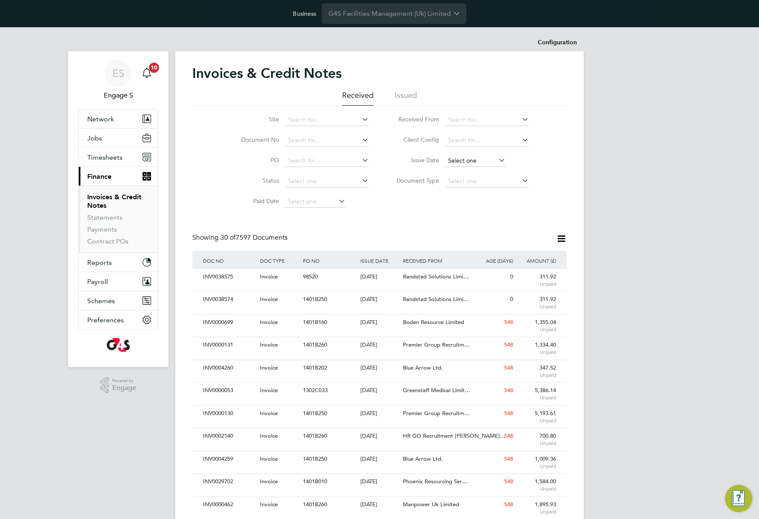
click at [475, 166] on div "Configuration Configuration Invoices & Credit Notes Received Issued Site Docume…" at bounding box center [379, 514] width 409 height 960
click at [477, 159] on input at bounding box center [475, 161] width 60 height 12
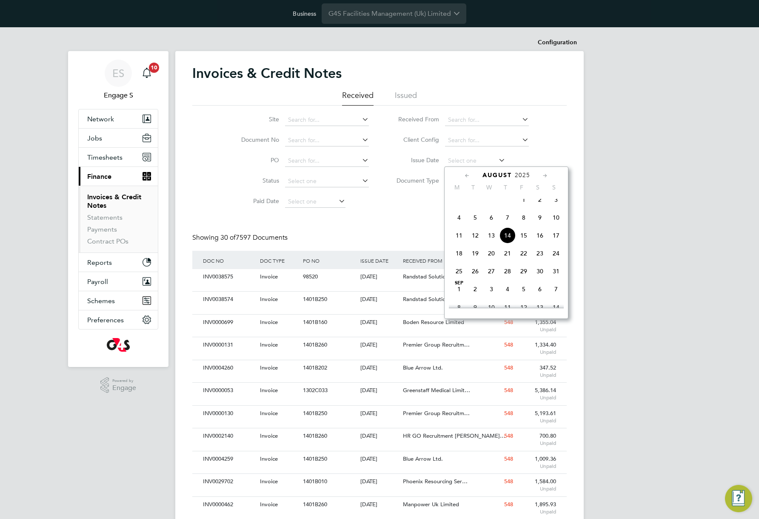
click at [507, 243] on span "14" at bounding box center [508, 235] width 16 height 16
type input "14 Aug 2025"
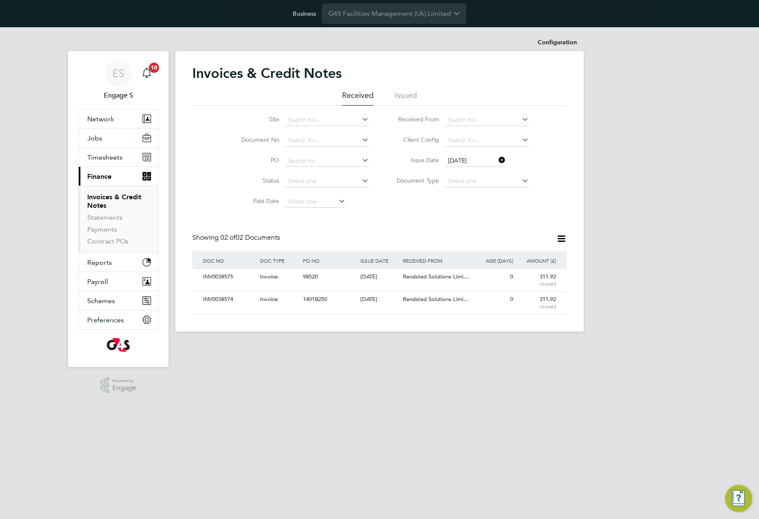
click at [561, 240] on icon at bounding box center [561, 238] width 11 height 11
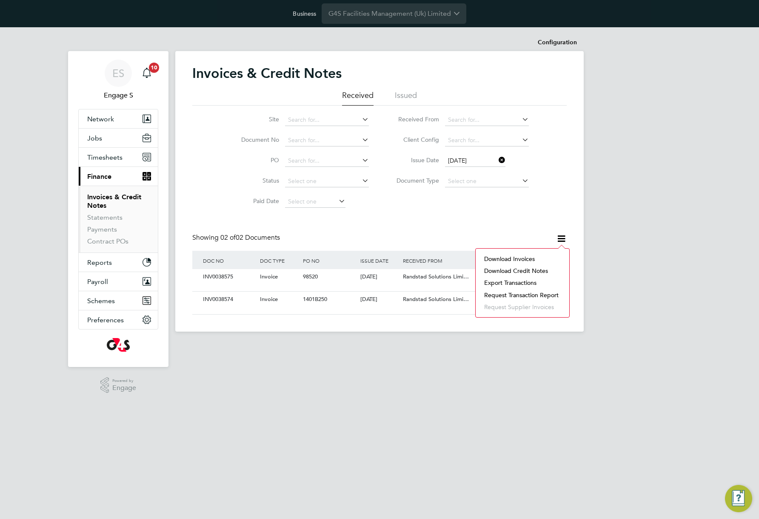
click at [523, 254] on li "Download invoices" at bounding box center [522, 259] width 85 height 12
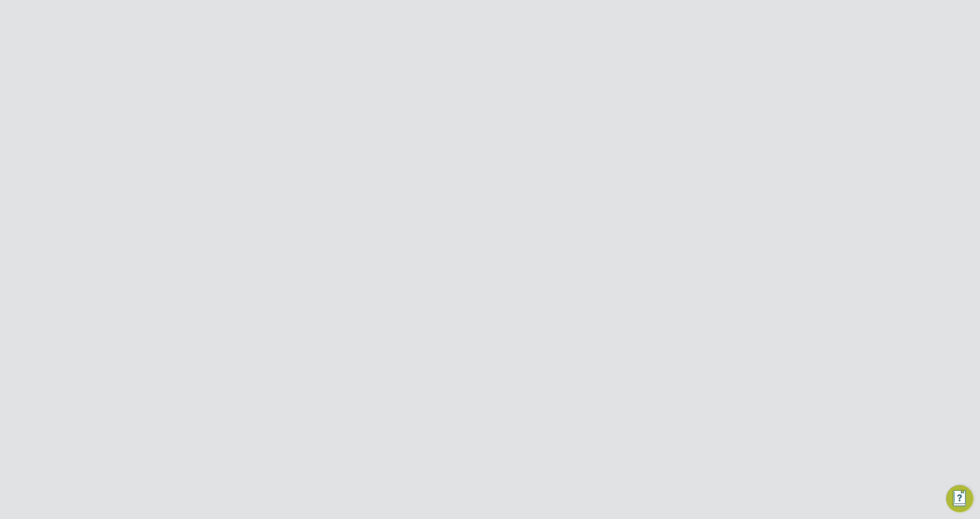
click at [531, 166] on button "Details" at bounding box center [532, 163] width 20 height 20
drag, startPoint x: 540, startPoint y: 156, endPoint x: 443, endPoint y: 171, distance: 98.2
click at [462, 161] on div "Back Following [PERSON_NAME] P's Timesheet [DATE] - [DATE] £259. 93 "Administra…" at bounding box center [490, 163] width 409 height 224
drag, startPoint x: 346, startPoint y: 229, endPoint x: 321, endPoint y: 225, distance: 25.4
click at [321, 225] on h3 "Job Details" at bounding box center [490, 228] width 375 height 14
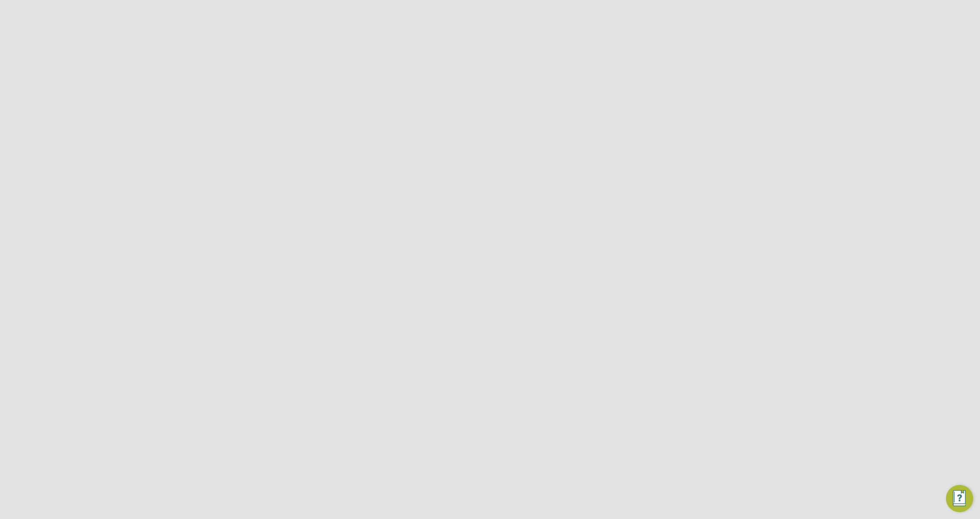
copy h3 "Details"
click at [566, 165] on Logs-tab "Activity Logs" at bounding box center [573, 163] width 36 height 20
click at [499, 166] on button "Pay" at bounding box center [503, 163] width 10 height 20
click at [472, 165] on button "Charge" at bounding box center [474, 163] width 20 height 20
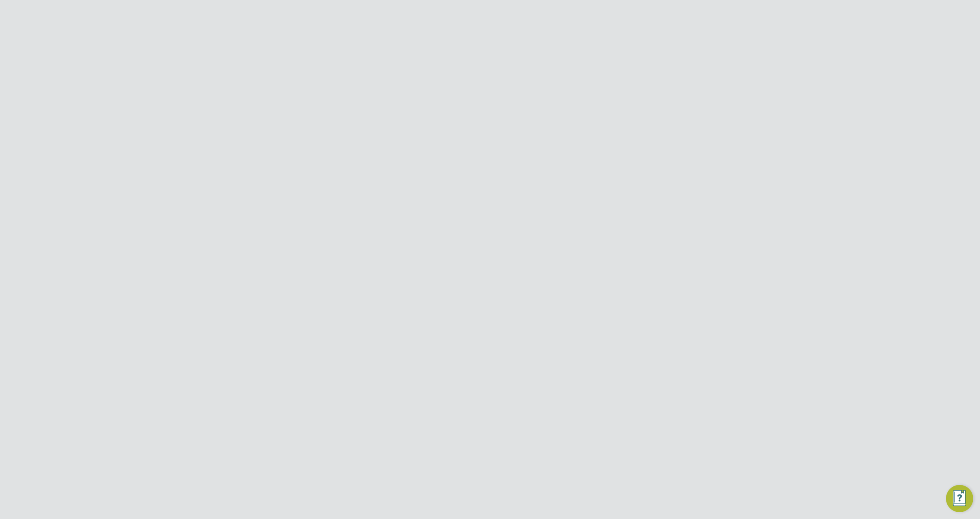
click at [670, 76] on button "Timesheets Menu" at bounding box center [669, 78] width 15 height 13
click at [524, 107] on section "[PERSON_NAME]'s Timesheet [DATE] - [DATE] £259. 93 "Administrator" at "[PERSON_…" at bounding box center [490, 120] width 375 height 44
click at [369, 157] on Comments-tab "Operational Instructions & Comments" at bounding box center [397, 163] width 105 height 20
click at [323, 164] on button "Timesheet" at bounding box center [317, 163] width 29 height 20
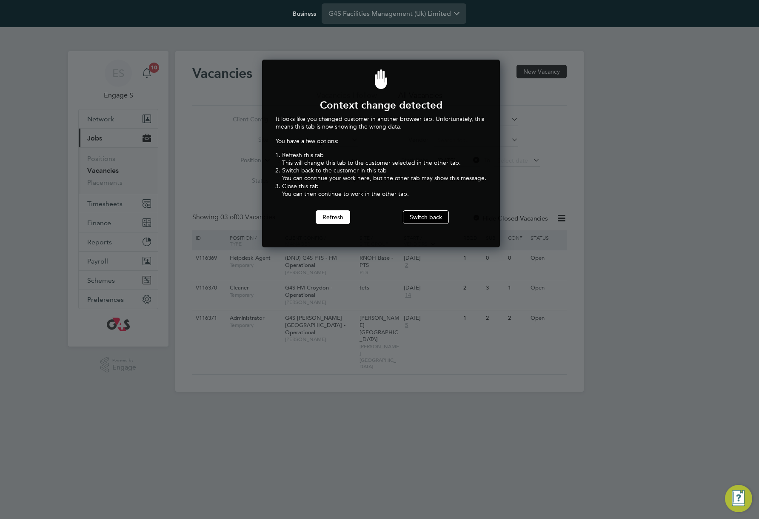
click at [422, 218] on button "Switch back" at bounding box center [426, 217] width 46 height 14
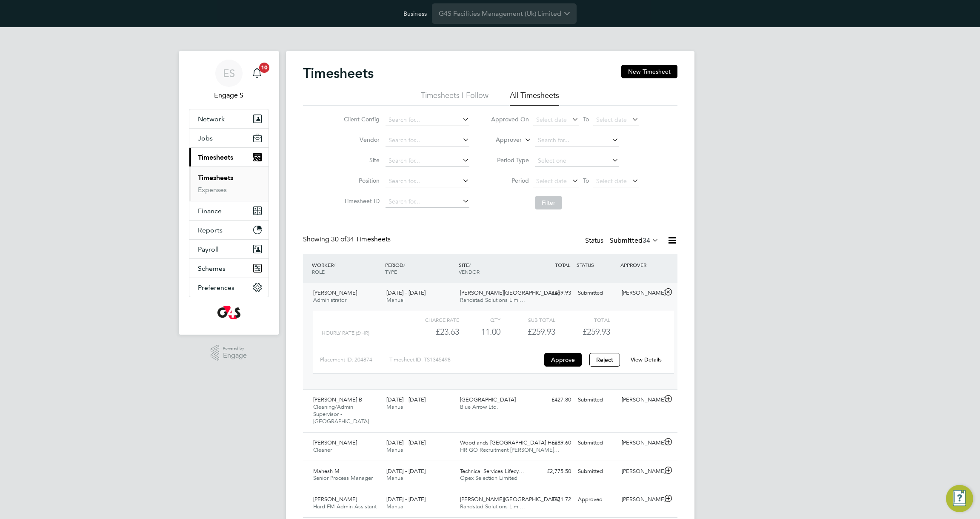
click at [651, 357] on link "View Details" at bounding box center [646, 359] width 31 height 7
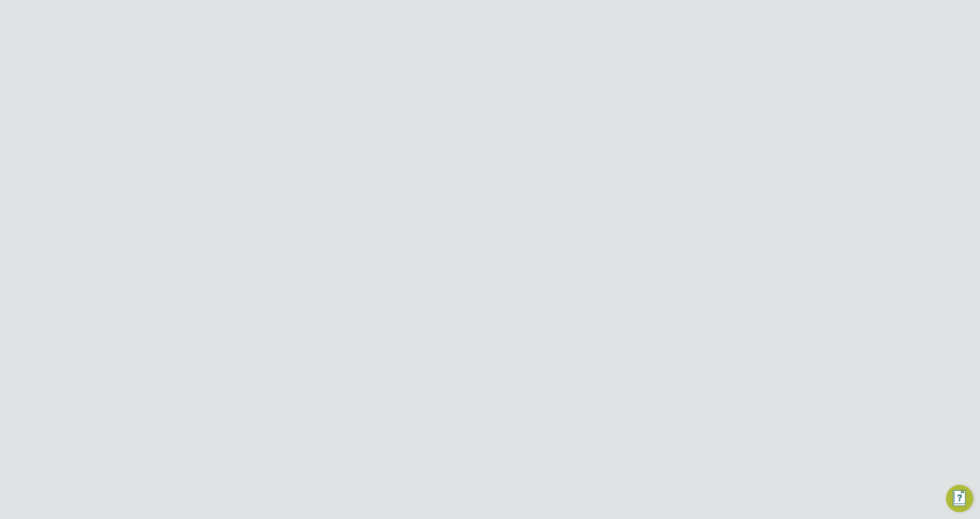
click at [527, 164] on button "Details" at bounding box center [532, 163] width 20 height 20
click at [666, 289] on span "View" at bounding box center [670, 292] width 16 height 8
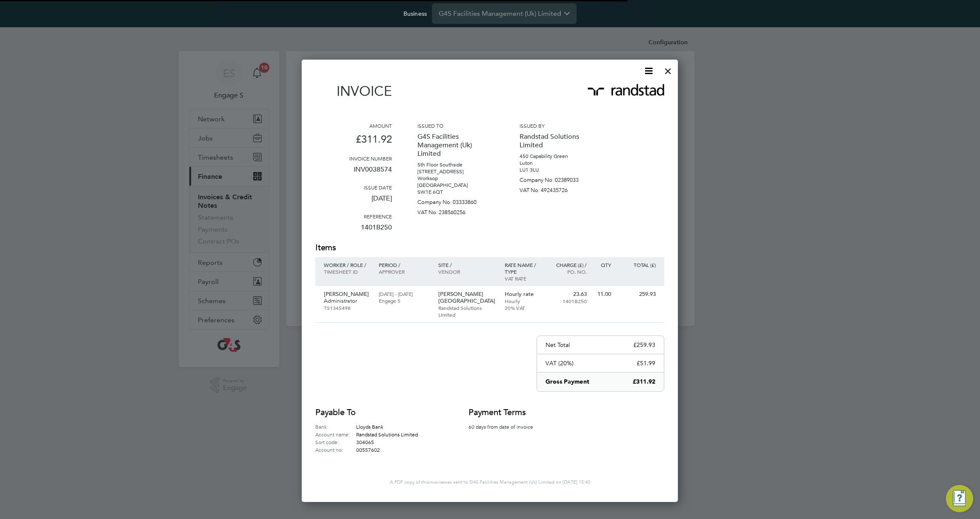
scroll to position [433, 377]
drag, startPoint x: 590, startPoint y: 334, endPoint x: 344, endPoint y: 282, distance: 251.6
click at [344, 282] on div "Invoice Amount £311.92 Invoice number INV0038574 Issue date 14 Aug 2025 Referen…" at bounding box center [489, 268] width 349 height 370
drag, startPoint x: 392, startPoint y: 227, endPoint x: 352, endPoint y: 227, distance: 40.0
click at [352, 227] on div "Amount £311.92 Invoice number INV0038574 Issue date 14 Aug 2025 Reference 1401B…" at bounding box center [489, 182] width 349 height 120
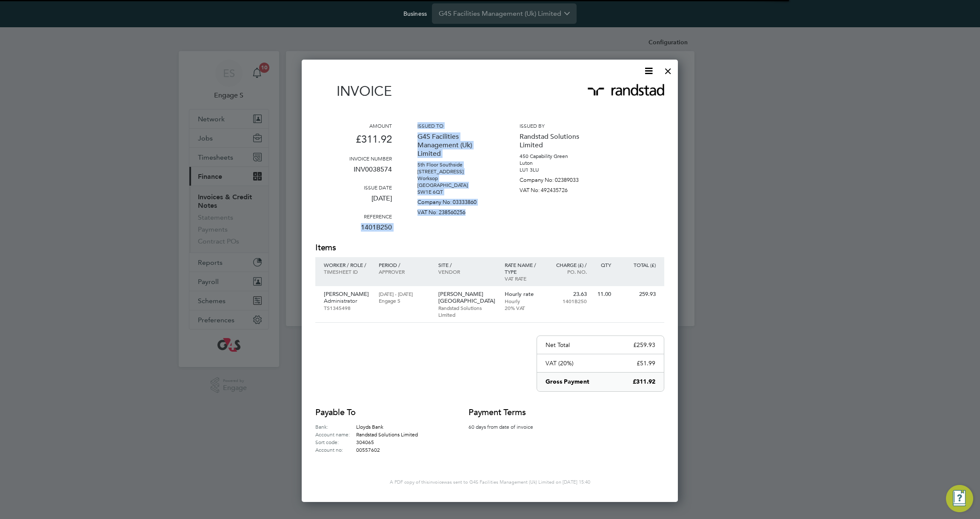
click at [667, 74] on div at bounding box center [668, 68] width 15 height 15
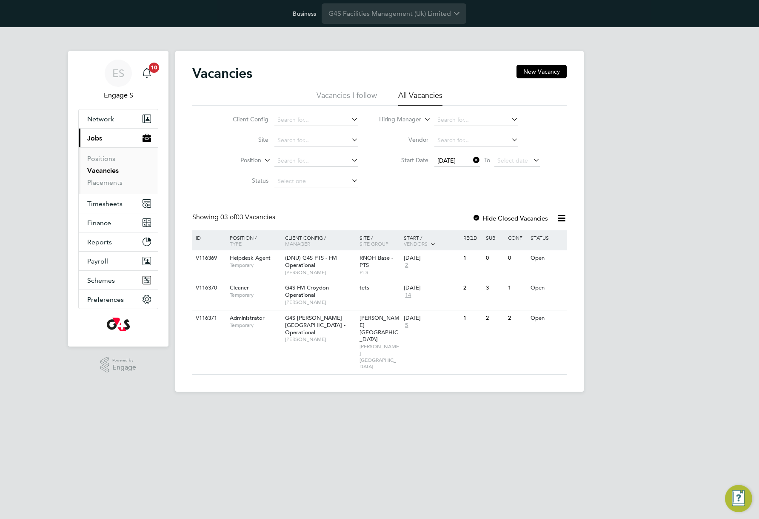
click at [468, 77] on div "Vacancies New Vacancy" at bounding box center [379, 78] width 375 height 26
click at [123, 302] on button "Preferences" at bounding box center [118, 299] width 79 height 19
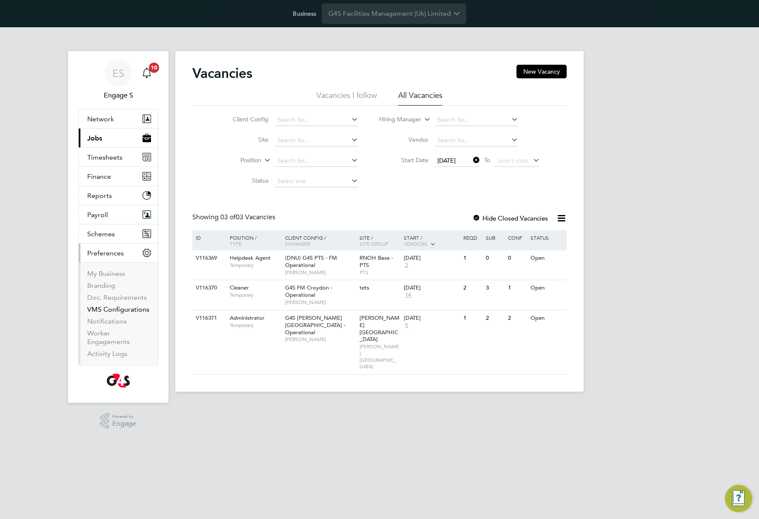
click at [113, 312] on link "VMS Configurations" at bounding box center [118, 309] width 62 height 8
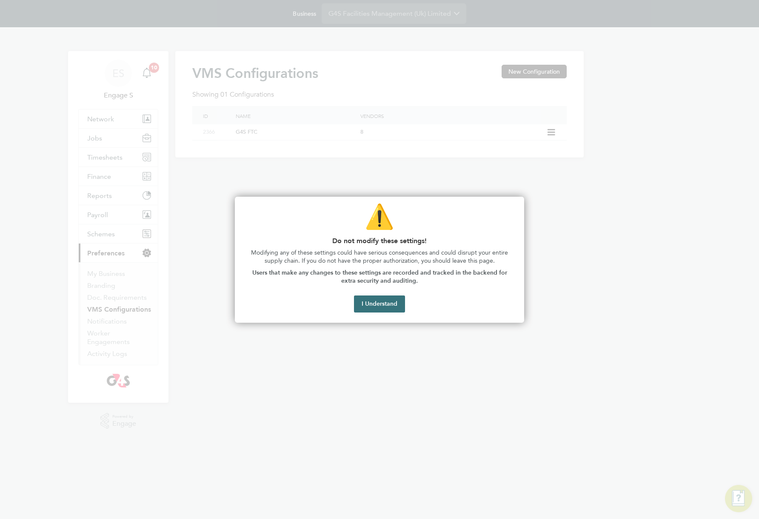
click at [367, 299] on button "I Understand" at bounding box center [379, 303] width 51 height 17
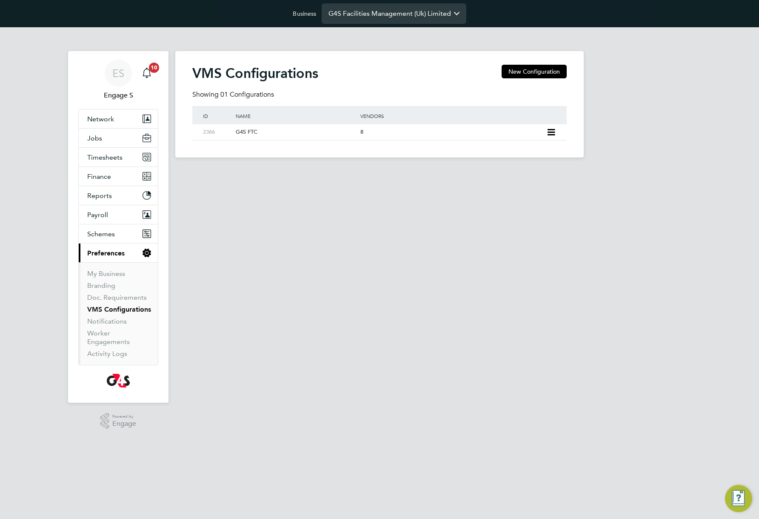
click at [410, 11] on input "G4S Facilities Management (Uk) Limited" at bounding box center [394, 13] width 145 height 20
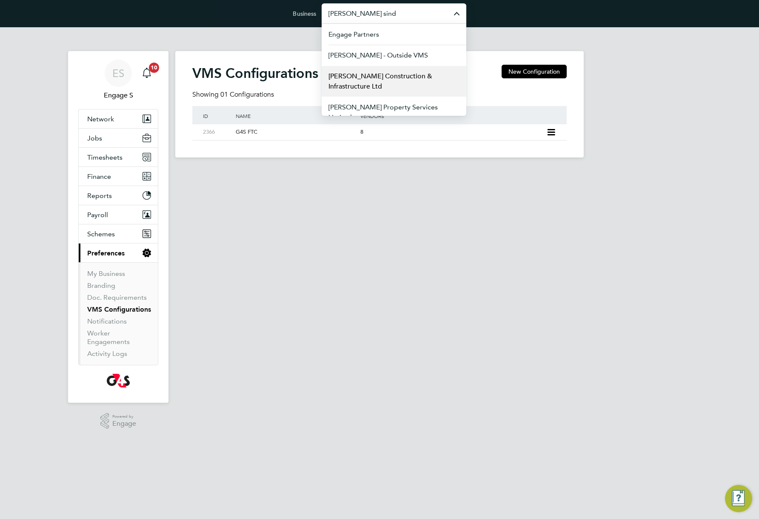
click at [388, 77] on span "[PERSON_NAME] Construction & Infrastructure Ltd" at bounding box center [394, 81] width 131 height 20
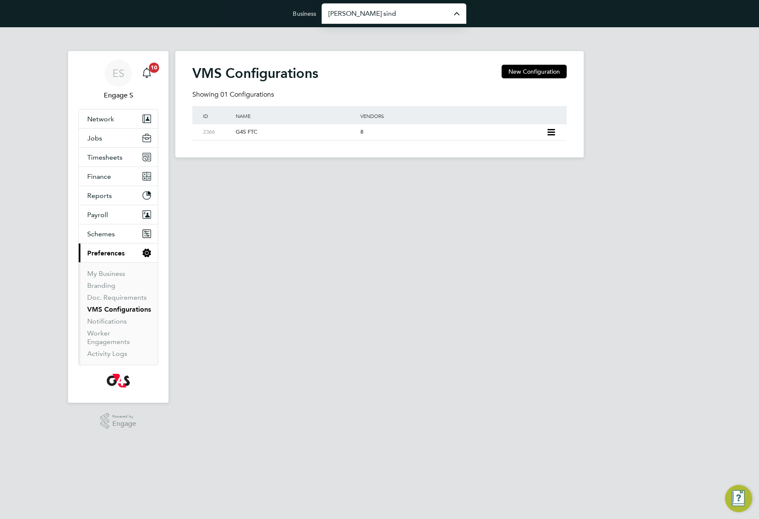
type input "[PERSON_NAME] Construction & Infrastructure Ltd"
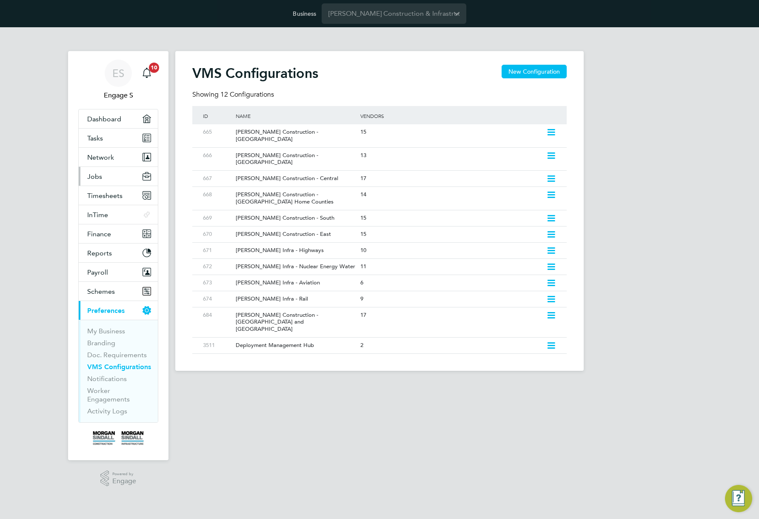
click at [104, 175] on button "Jobs" at bounding box center [118, 176] width 79 height 19
click at [103, 249] on span "Reports" at bounding box center [99, 253] width 25 height 8
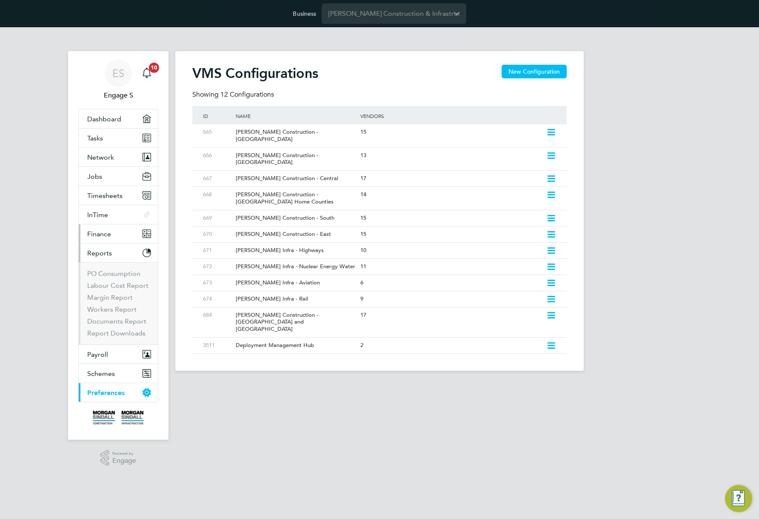
click at [106, 232] on span "Finance" at bounding box center [99, 234] width 24 height 8
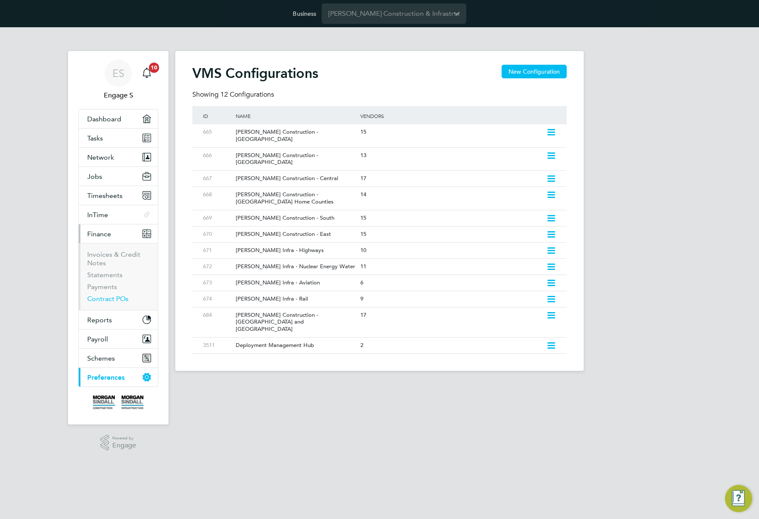
click at [109, 299] on link "Contract POs" at bounding box center [107, 299] width 41 height 8
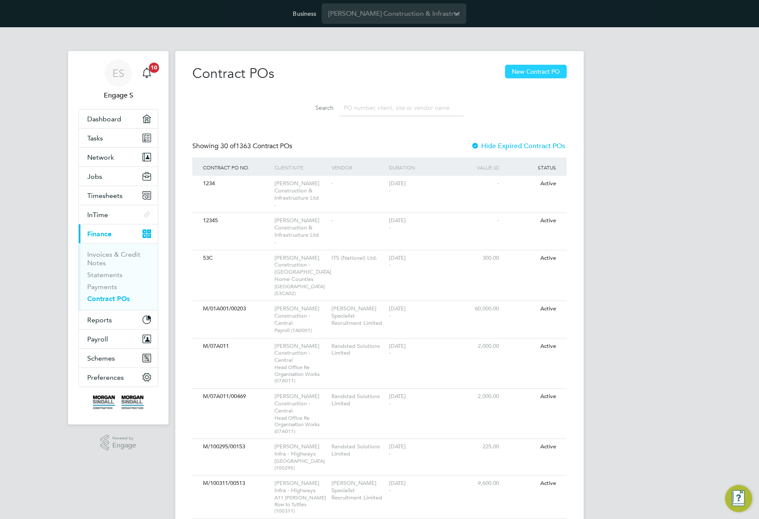
click at [540, 72] on button "New Contract PO" at bounding box center [536, 72] width 62 height 14
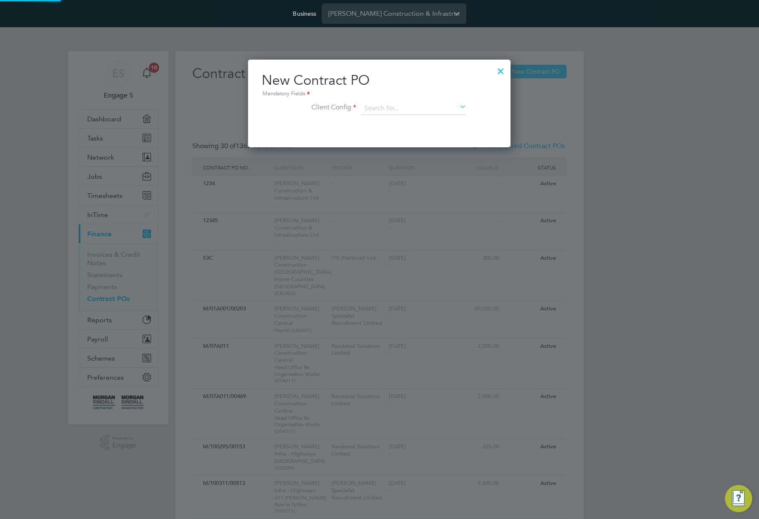
scroll to position [88, 263]
click at [432, 106] on input at bounding box center [413, 108] width 105 height 13
click at [428, 208] on li "[PERSON_NAME] Construction - [GEOGRAPHIC_DATA] and [GEOGRAPHIC_DATA]" at bounding box center [472, 216] width 223 height 19
type input "[PERSON_NAME] Construction - [GEOGRAPHIC_DATA] and [GEOGRAPHIC_DATA]"
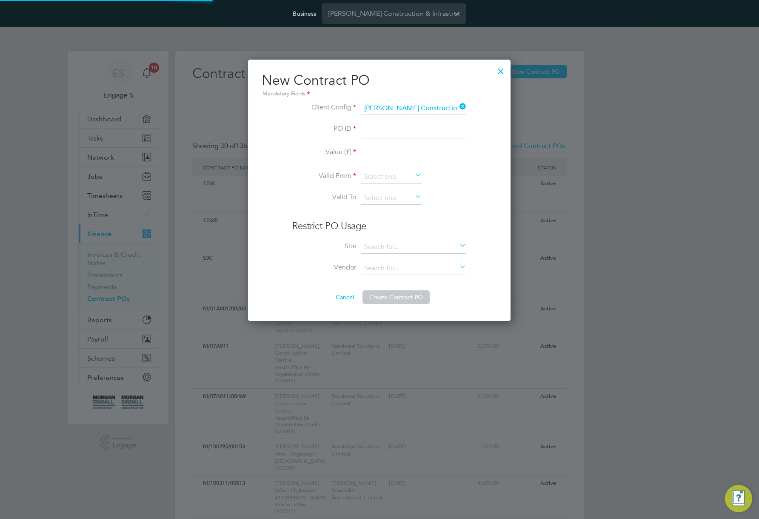
click at [426, 130] on input at bounding box center [413, 130] width 105 height 15
type input "1534457777"
click at [411, 156] on input at bounding box center [413, 154] width 105 height 15
type input "123123"
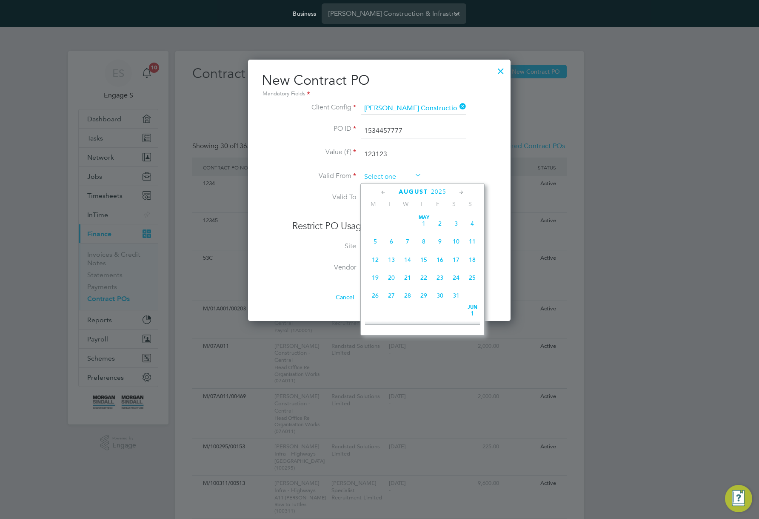
click at [403, 178] on input at bounding box center [391, 177] width 60 height 13
click at [443, 224] on span "[DATE]" at bounding box center [440, 216] width 16 height 16
type input "[DATE]"
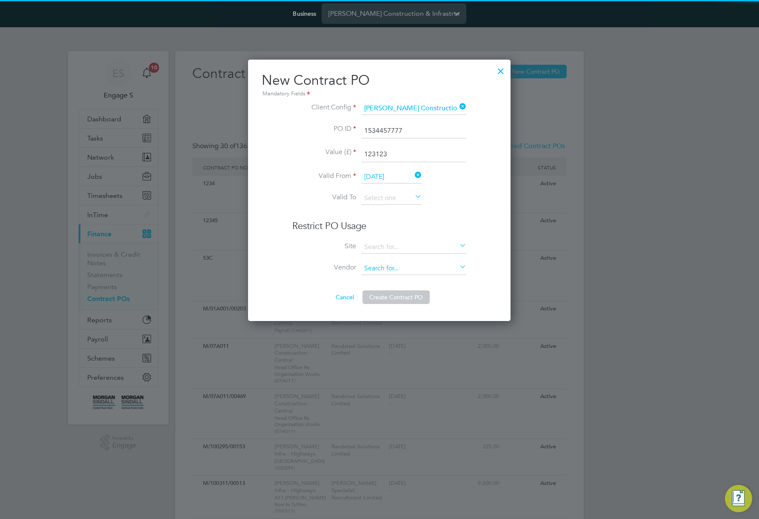
click at [416, 268] on li "Callerton Academy (38CB02)" at bounding box center [421, 270] width 120 height 11
type input "Callerton Academy (38CB02)"
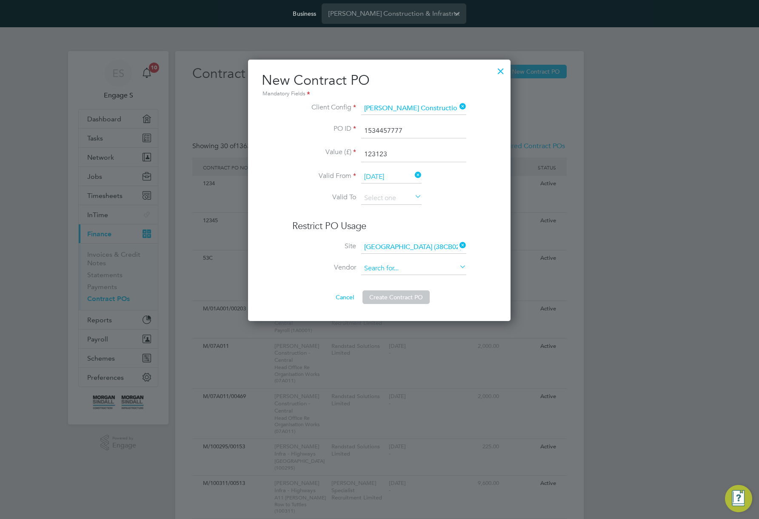
click at [416, 270] on input at bounding box center [413, 268] width 105 height 13
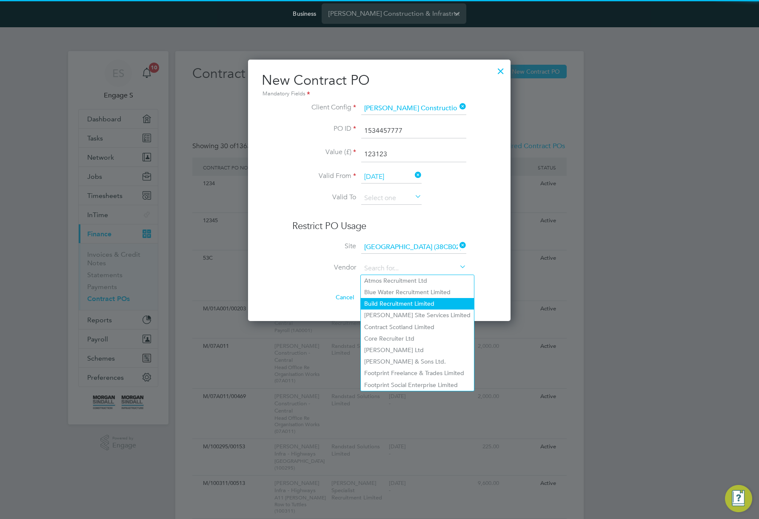
click at [416, 298] on li "Build Recruitment Limited" at bounding box center [417, 303] width 113 height 11
type input "Build Recruitment Limited"
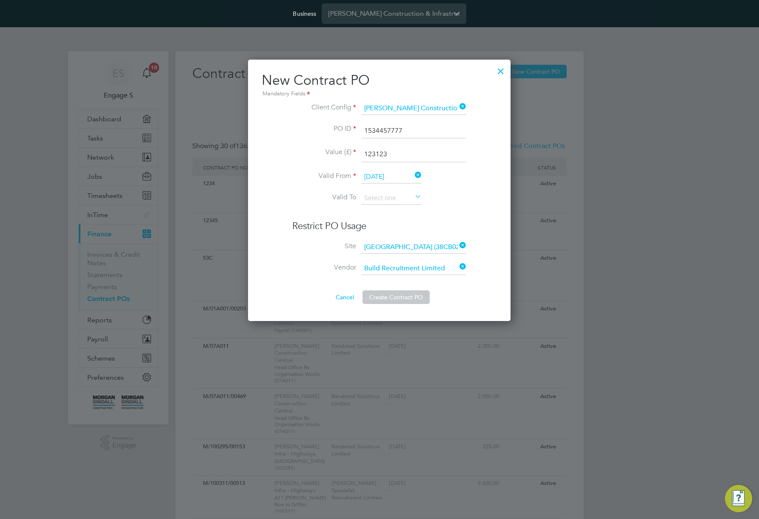
click at [405, 298] on button "Create Contract PO" at bounding box center [396, 297] width 67 height 14
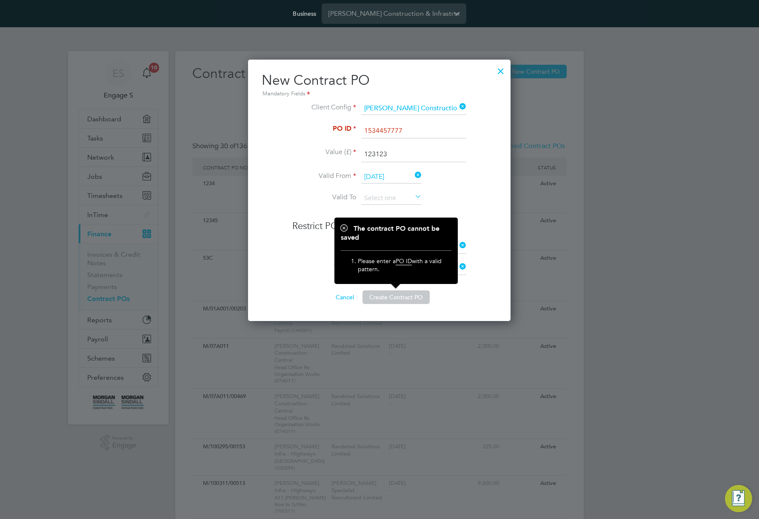
click at [407, 133] on input "1534457777" at bounding box center [413, 130] width 105 height 15
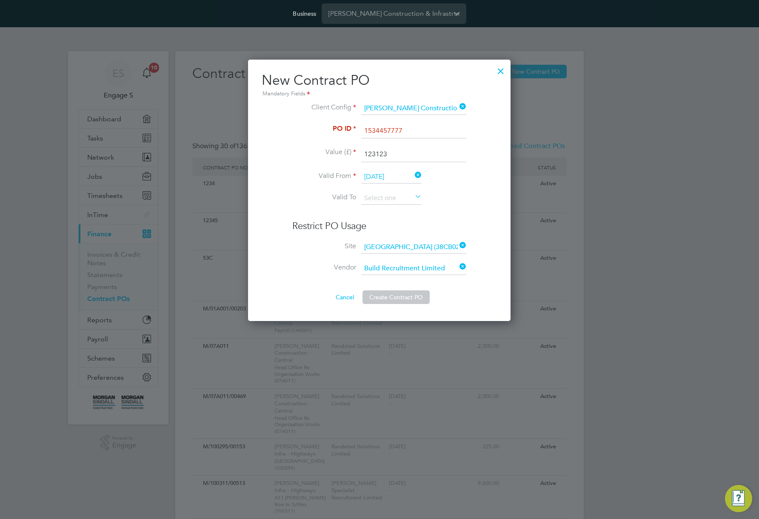
click at [407, 133] on input "1534457777" at bounding box center [413, 130] width 105 height 15
type input "M/07A017"
click at [391, 298] on button "Create Contract PO" at bounding box center [396, 297] width 67 height 14
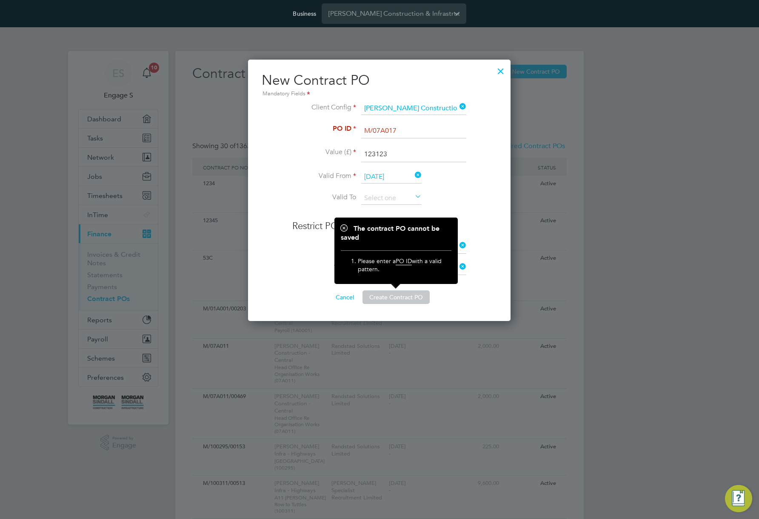
drag, startPoint x: 230, startPoint y: 340, endPoint x: 197, endPoint y: 339, distance: 33.6
click at [199, 339] on div at bounding box center [379, 259] width 759 height 519
drag, startPoint x: 215, startPoint y: 349, endPoint x: 204, endPoint y: 375, distance: 27.6
click at [183, 363] on div at bounding box center [379, 259] width 759 height 519
drag, startPoint x: 238, startPoint y: 395, endPoint x: 176, endPoint y: 369, distance: 67.4
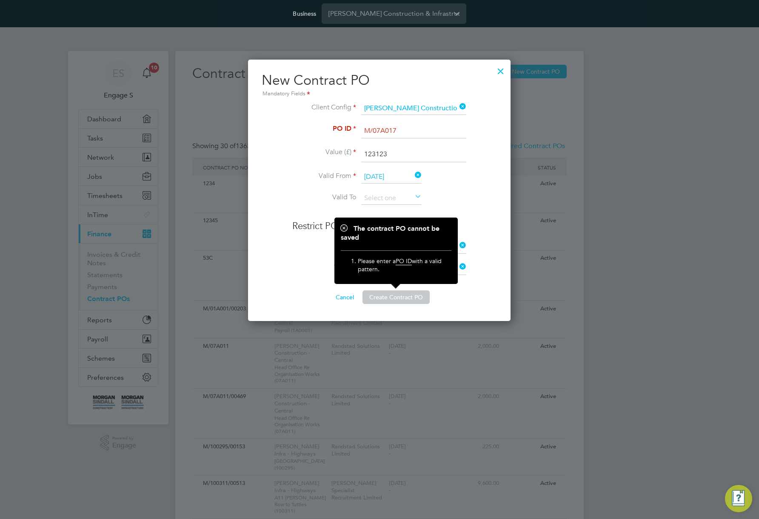
click at [175, 375] on div at bounding box center [379, 259] width 759 height 519
click at [498, 72] on div at bounding box center [500, 68] width 15 height 15
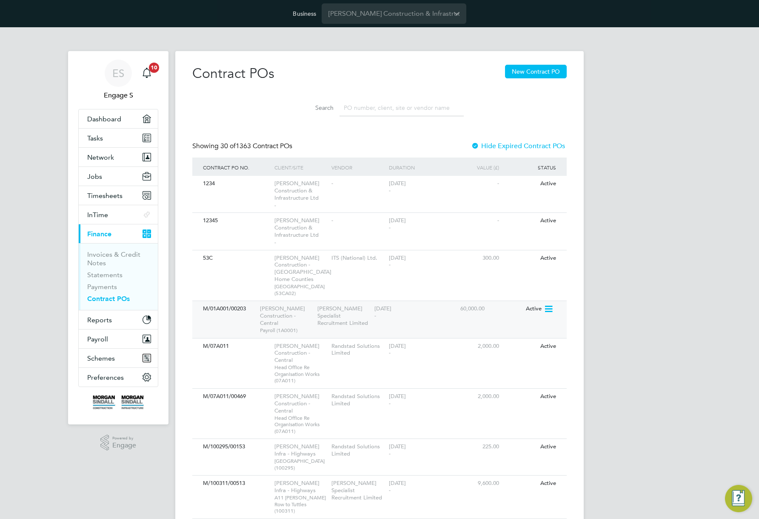
click at [220, 306] on div "M/01A001/00203" at bounding box center [229, 309] width 57 height 16
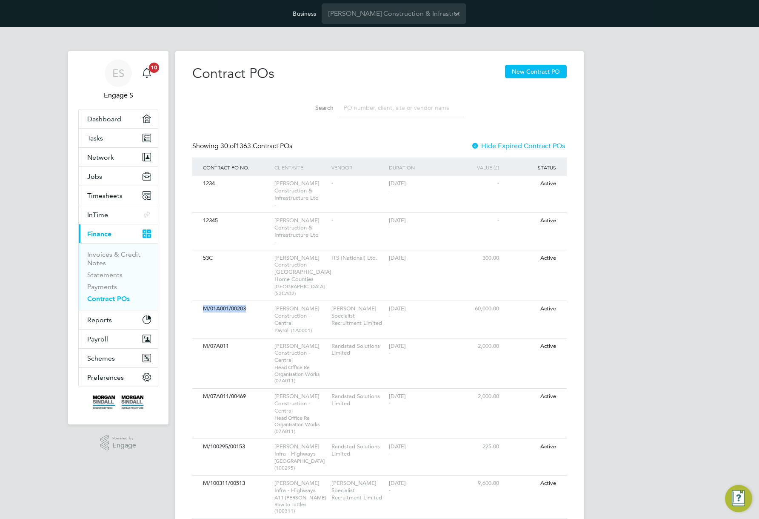
drag, startPoint x: 249, startPoint y: 307, endPoint x: 188, endPoint y: 306, distance: 60.9
copy div "M/01A001/00203"
drag, startPoint x: 529, startPoint y: 76, endPoint x: 528, endPoint y: 83, distance: 7.7
click at [529, 76] on button "New Contract PO" at bounding box center [536, 72] width 62 height 14
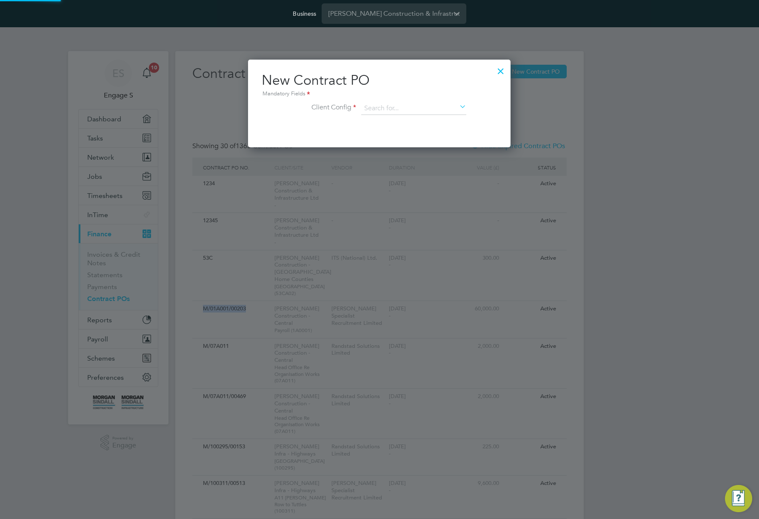
scroll to position [88, 263]
click at [404, 109] on input at bounding box center [413, 108] width 105 height 13
click at [412, 165] on li "Morgan Sindall Construction - London Home Counties" at bounding box center [472, 166] width 223 height 11
type input "Morgan Sindall Construction - London Home Counties"
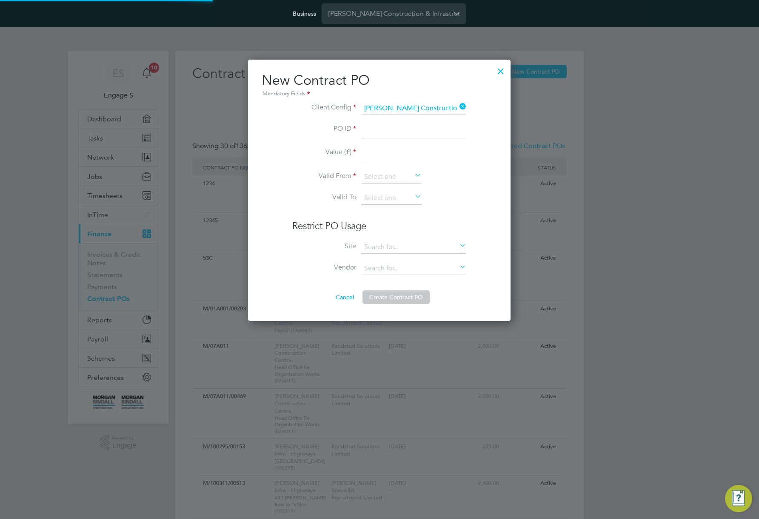
click at [385, 129] on input at bounding box center [413, 130] width 105 height 15
paste input "M/01A001/00203"
type input "M/01A001/00200"
click at [412, 157] on input at bounding box center [413, 154] width 105 height 15
type input "123123"
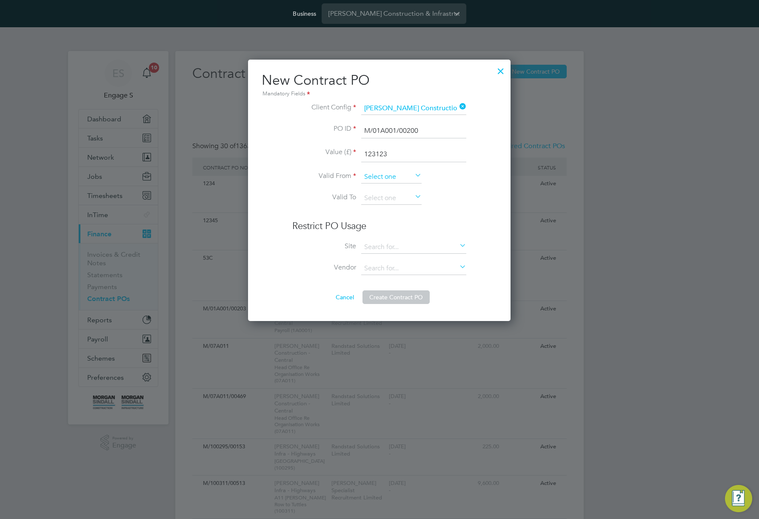
click at [404, 177] on input at bounding box center [391, 177] width 60 height 13
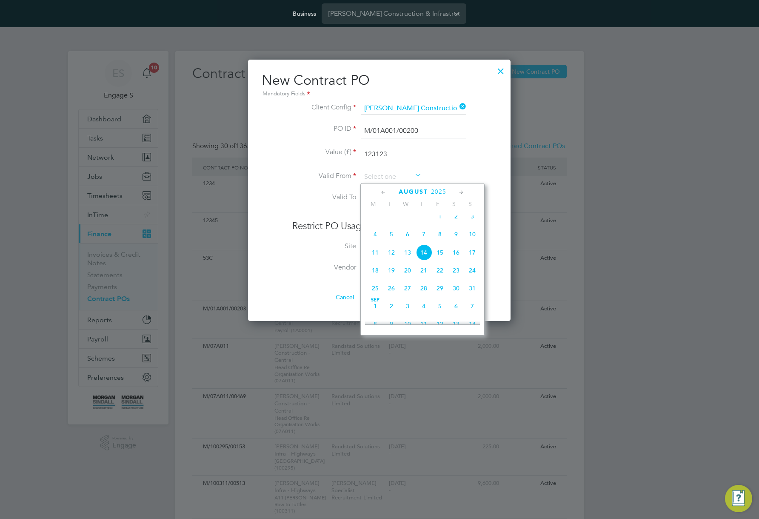
click at [437, 220] on span "Aug 1" at bounding box center [440, 216] width 16 height 16
type input "[DATE]"
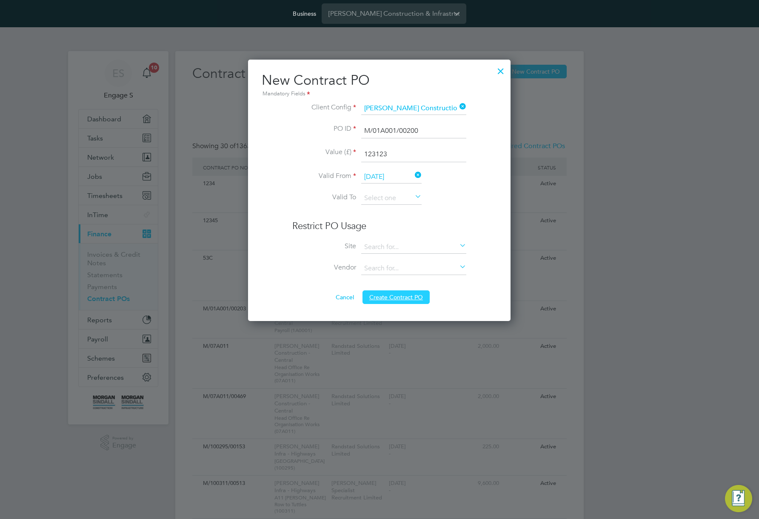
click at [407, 301] on button "Create Contract PO" at bounding box center [396, 297] width 67 height 14
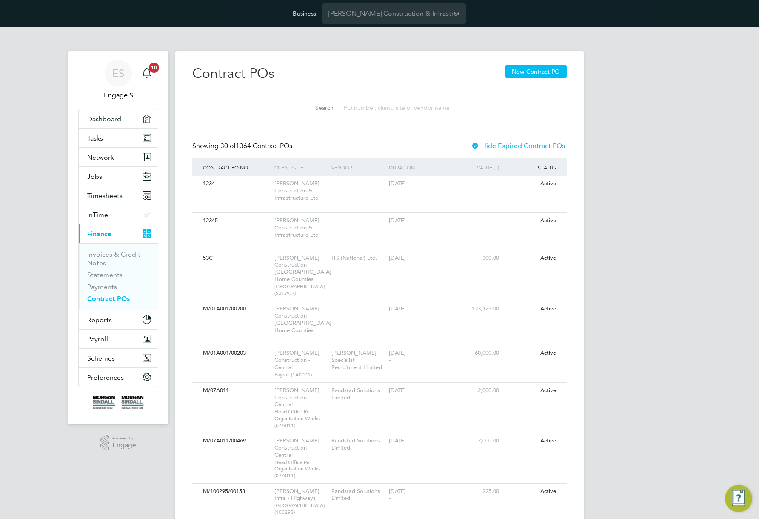
click at [380, 163] on div "Vendor" at bounding box center [357, 168] width 57 height 20
drag, startPoint x: 368, startPoint y: 144, endPoint x: 217, endPoint y: 151, distance: 151.3
click at [217, 151] on div "Showing 30 of 1364 Contract POs Hide Expired Contract POs" at bounding box center [379, 150] width 375 height 16
click at [550, 306] on icon at bounding box center [548, 309] width 9 height 10
click at [532, 326] on li "Edit PO" at bounding box center [537, 329] width 32 height 12
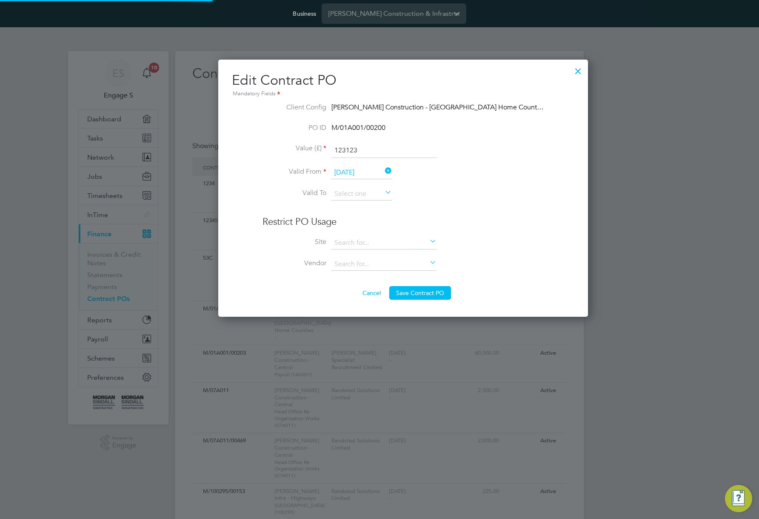
scroll to position [4, 4]
click at [368, 239] on input at bounding box center [384, 243] width 105 height 13
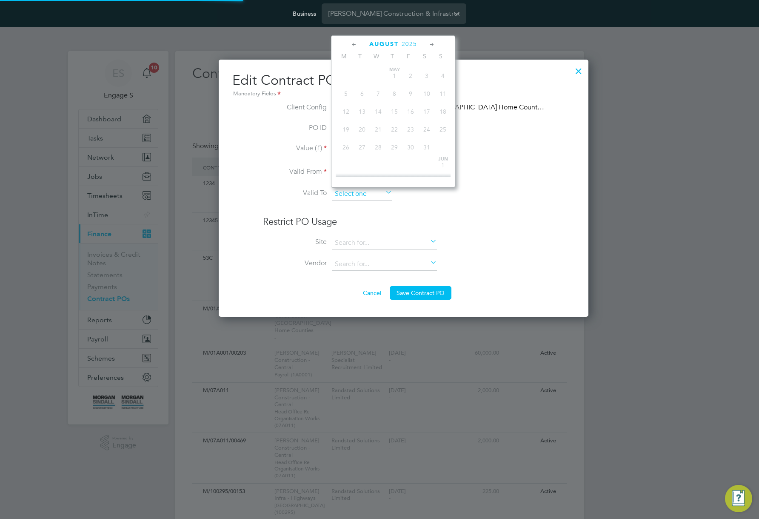
click at [365, 192] on input at bounding box center [362, 194] width 60 height 13
click at [356, 295] on button "Cancel" at bounding box center [372, 293] width 32 height 14
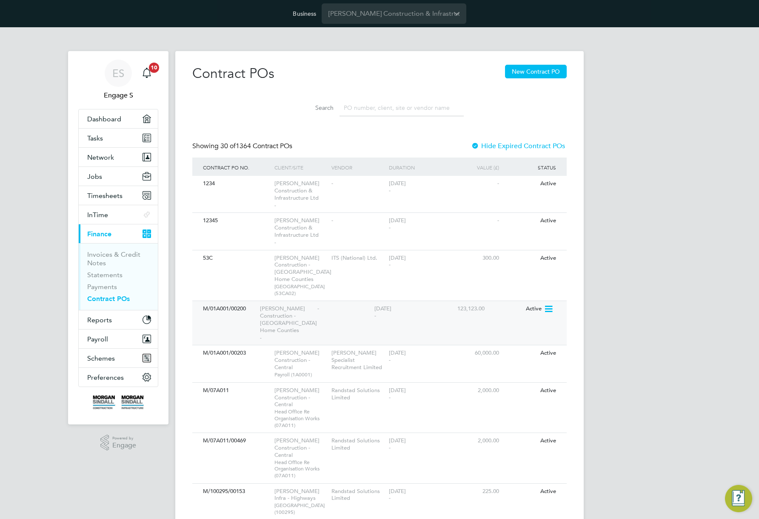
click at [550, 305] on icon at bounding box center [548, 309] width 9 height 10
click at [536, 328] on li "Edit PO" at bounding box center [537, 329] width 32 height 12
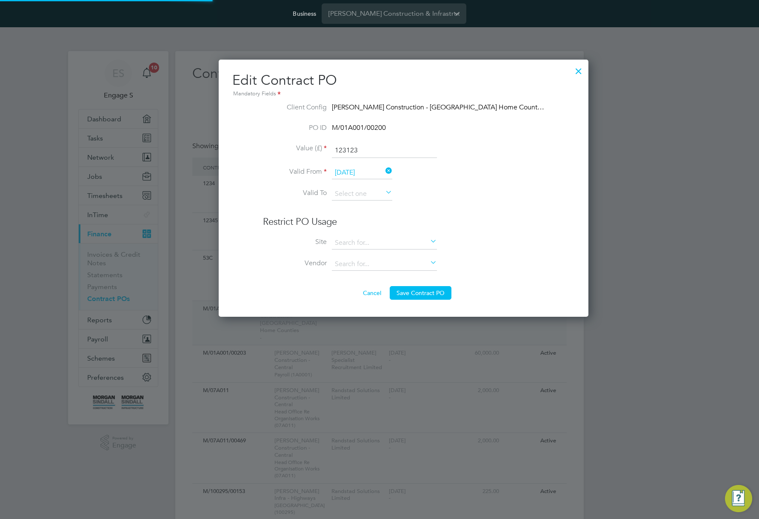
scroll to position [258, 322]
click at [359, 243] on input at bounding box center [384, 243] width 105 height 13
click at [387, 245] on input at bounding box center [384, 243] width 105 height 13
click at [381, 255] on li "29 Marylebone Road" at bounding box center [404, 254] width 144 height 11
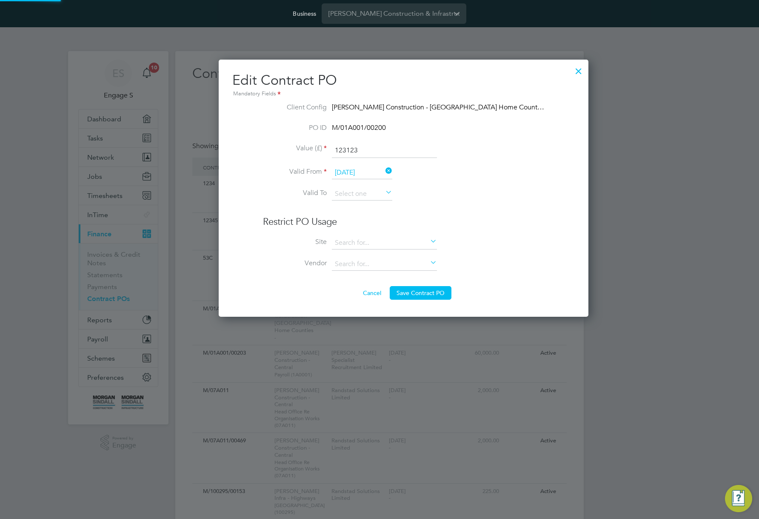
type input "29 Marylebone Road"
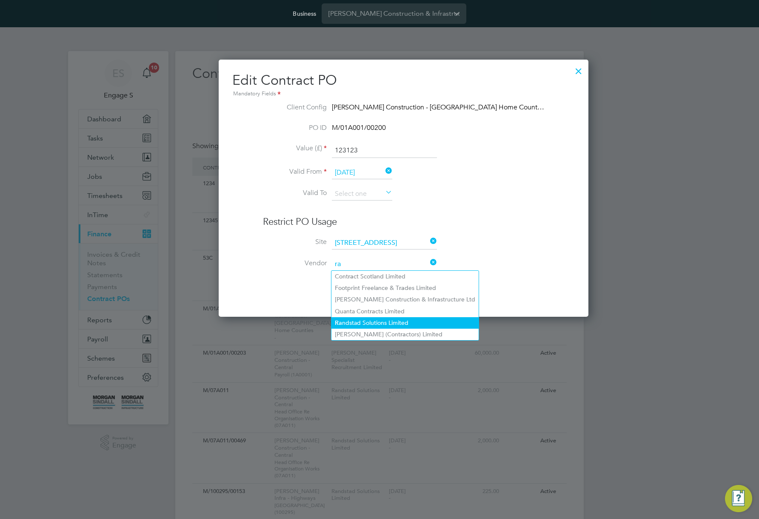
click at [373, 322] on li "Ra ndstad Solutions Limited" at bounding box center [405, 322] width 147 height 11
type input "Randstad Solutions Limited"
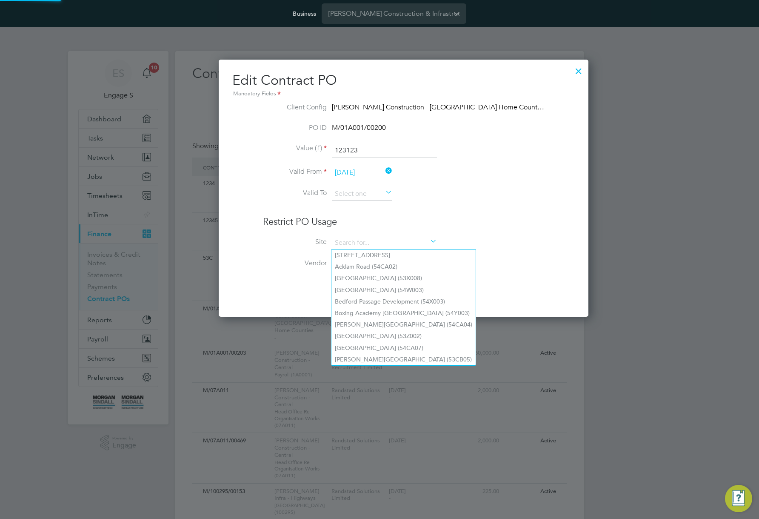
drag, startPoint x: 390, startPoint y: 237, endPoint x: 338, endPoint y: 230, distance: 52.7
click at [338, 230] on div "Restrict PO Usage Site Vendor Randstad Solutions Limited" at bounding box center [403, 247] width 281 height 63
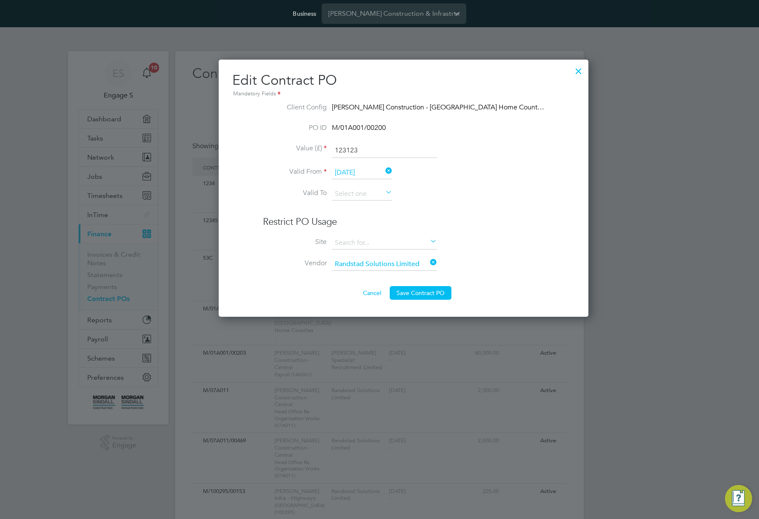
click at [374, 257] on li "29 Marylebone Road" at bounding box center [404, 254] width 144 height 11
type input "29 Marylebone Road"
click at [396, 288] on button "Save Contract PO" at bounding box center [421, 293] width 62 height 14
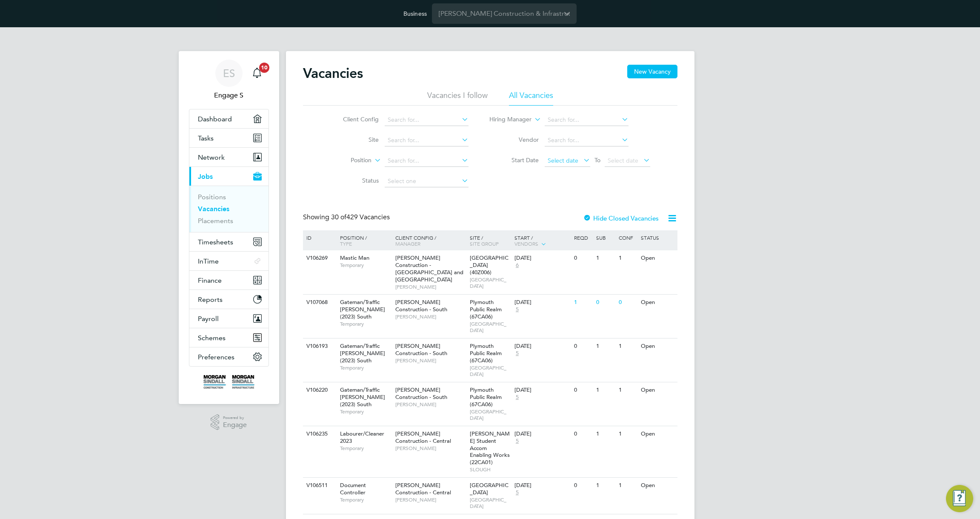
click at [565, 163] on span "Select date" at bounding box center [563, 161] width 31 height 8
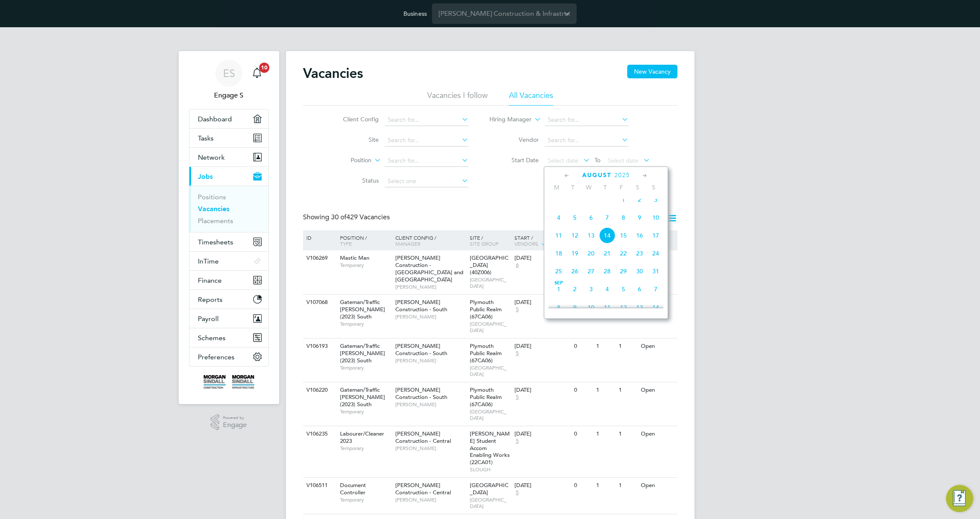
click at [624, 207] on span "Aug 1" at bounding box center [624, 200] width 16 height 16
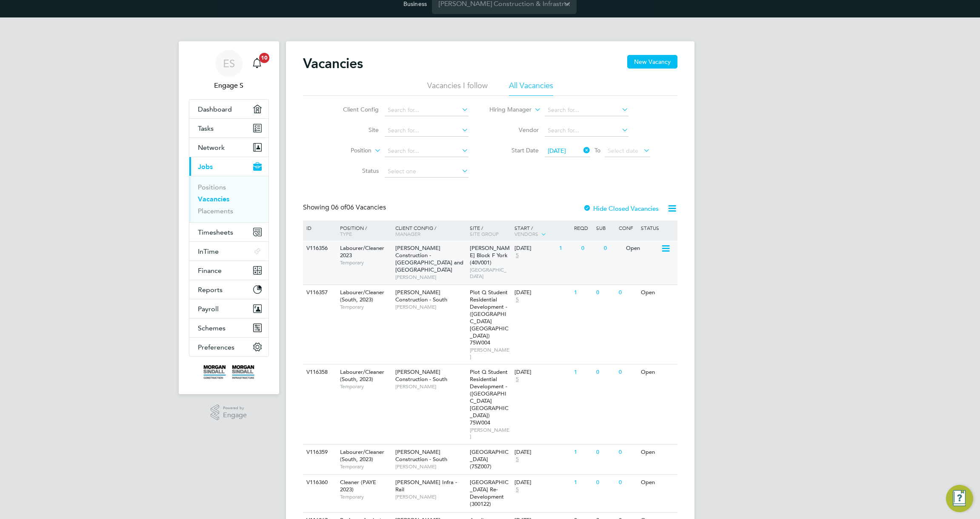
scroll to position [15, 0]
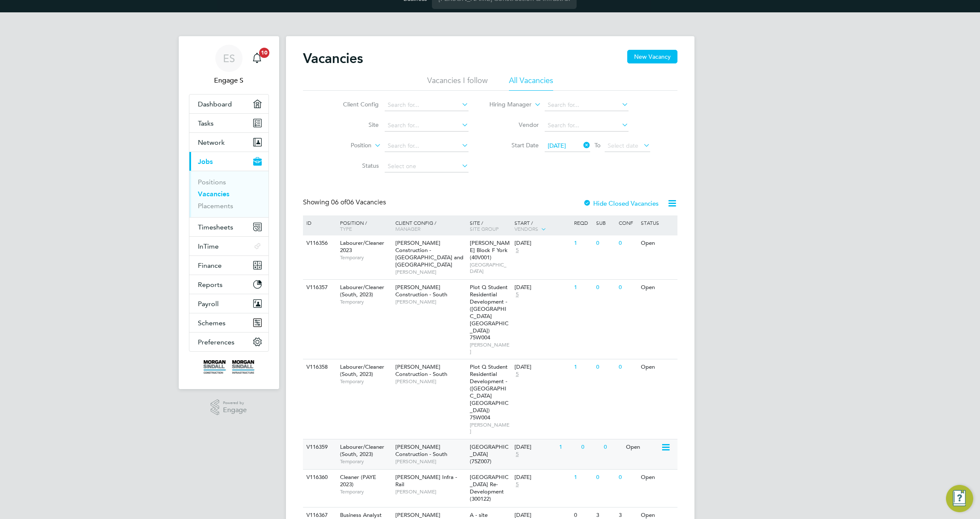
click at [477, 443] on span "[GEOGRAPHIC_DATA] (75Z007)" at bounding box center [489, 454] width 39 height 22
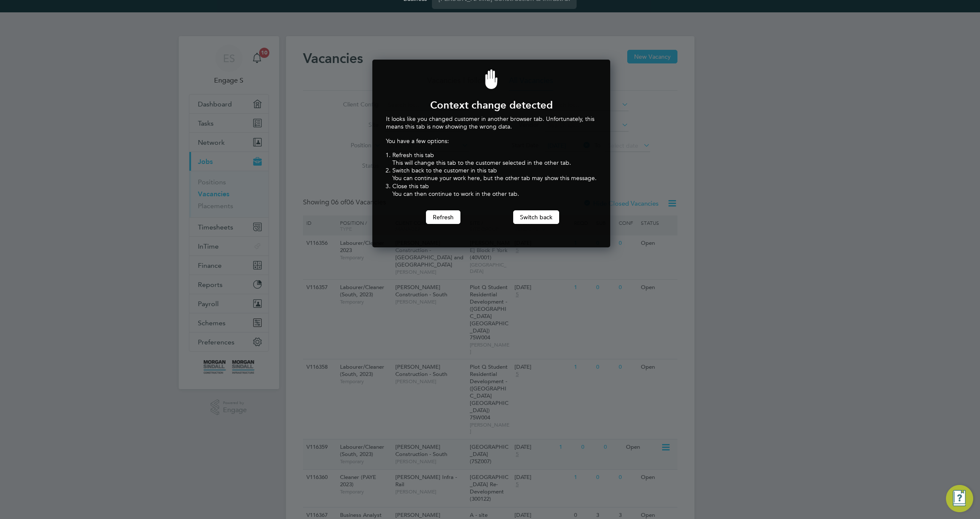
scroll to position [188, 235]
click at [530, 207] on div "It looks like you changed customer in another browser tab. Unfortunately, this …" at bounding box center [491, 169] width 211 height 109
click at [539, 219] on button "Switch back" at bounding box center [536, 217] width 46 height 14
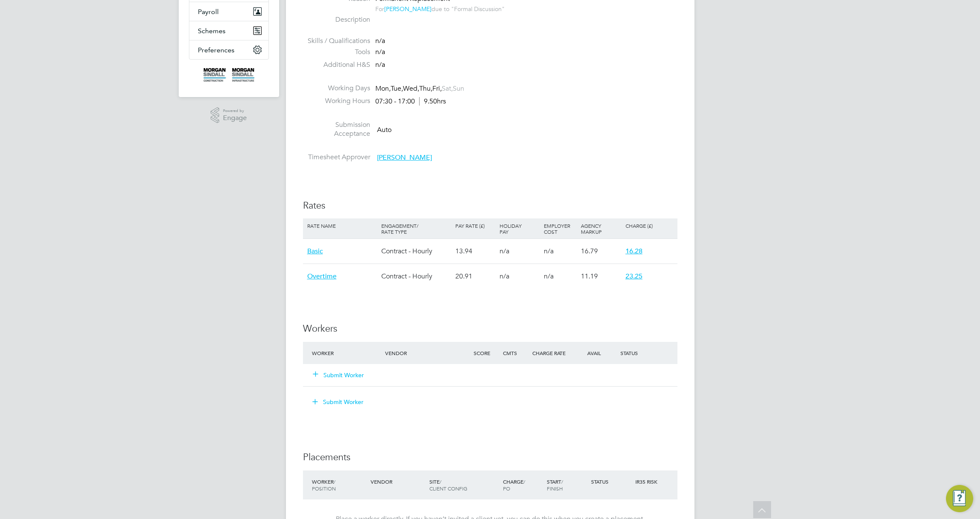
scroll to position [526, 0]
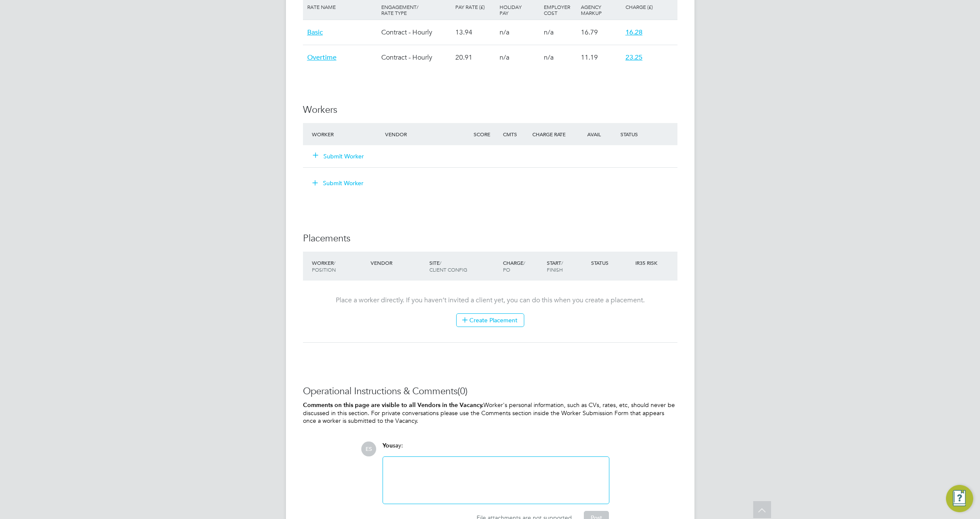
click at [347, 185] on button "Submit Worker" at bounding box center [338, 183] width 64 height 14
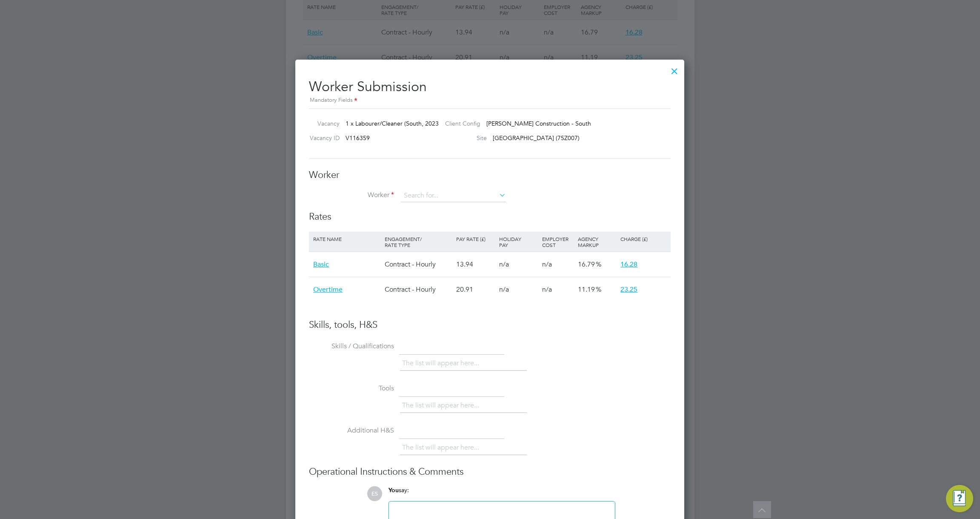
click at [641, 241] on div "Charge (£)" at bounding box center [644, 239] width 50 height 14
click at [676, 66] on div at bounding box center [674, 68] width 15 height 15
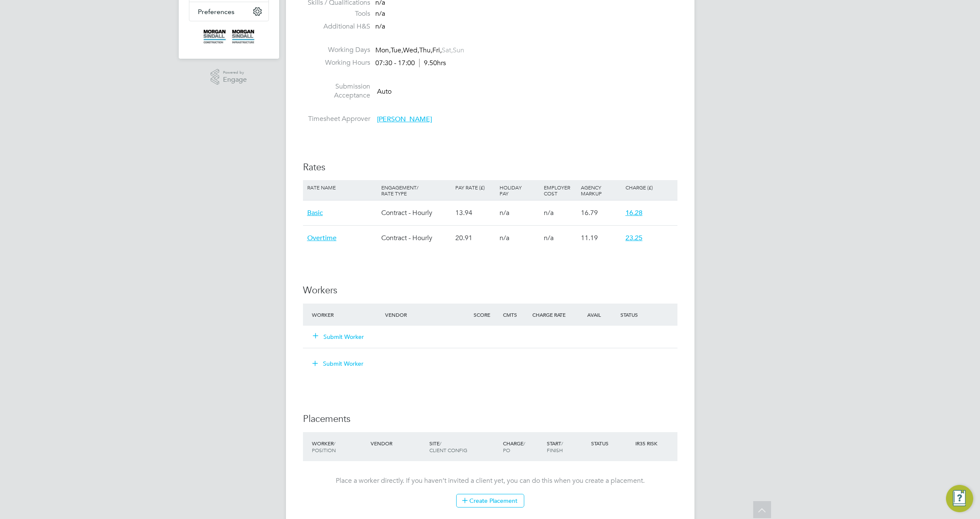
scroll to position [0, 0]
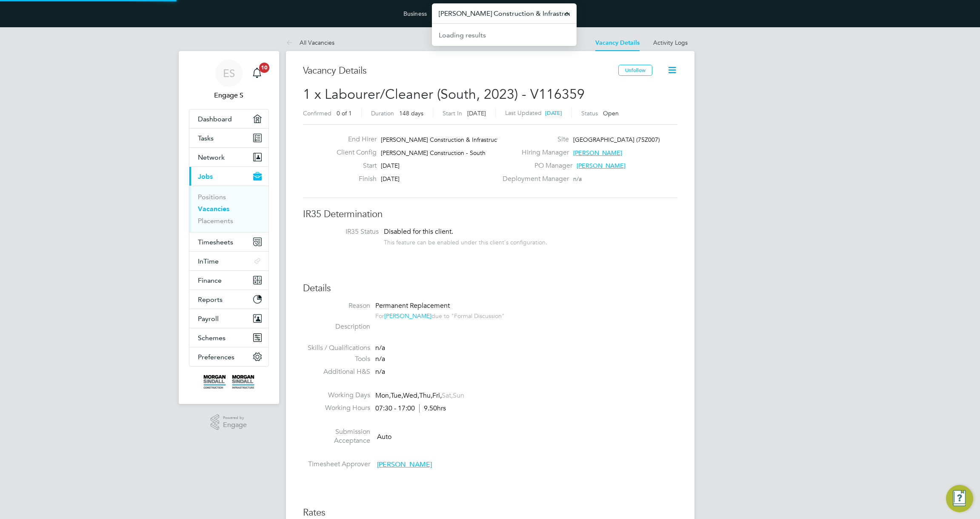
click at [480, 17] on input "[PERSON_NAME] Construction & Infrastructure Ltd" at bounding box center [504, 13] width 145 height 20
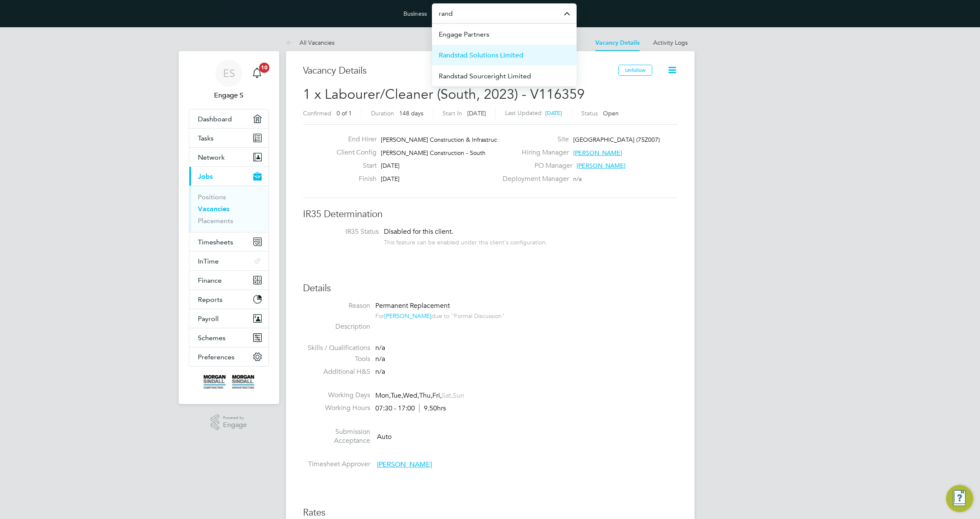
click at [463, 58] on span "Randstad Solutions Limited" at bounding box center [481, 55] width 85 height 10
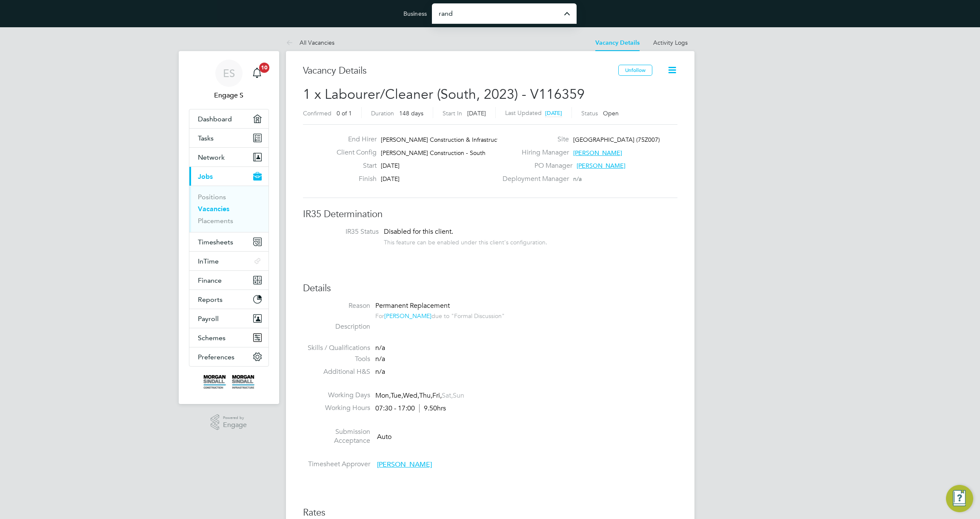
type input "Randstad Solutions Limited"
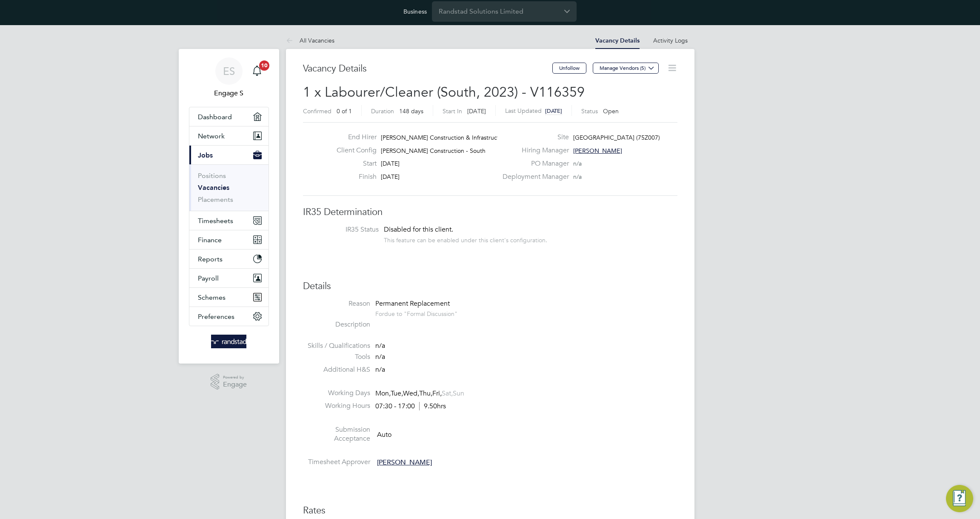
scroll to position [6, 0]
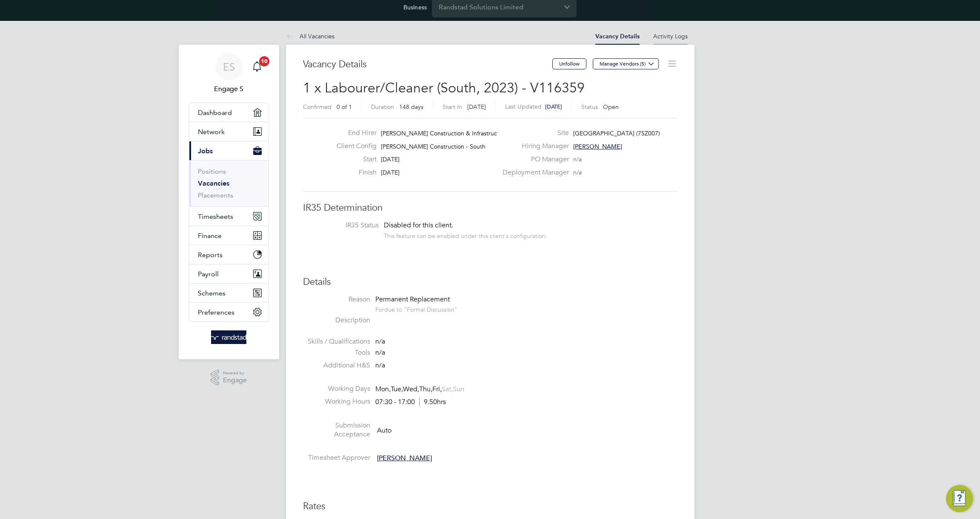
click at [667, 29] on li "Activity Logs" at bounding box center [670, 36] width 34 height 17
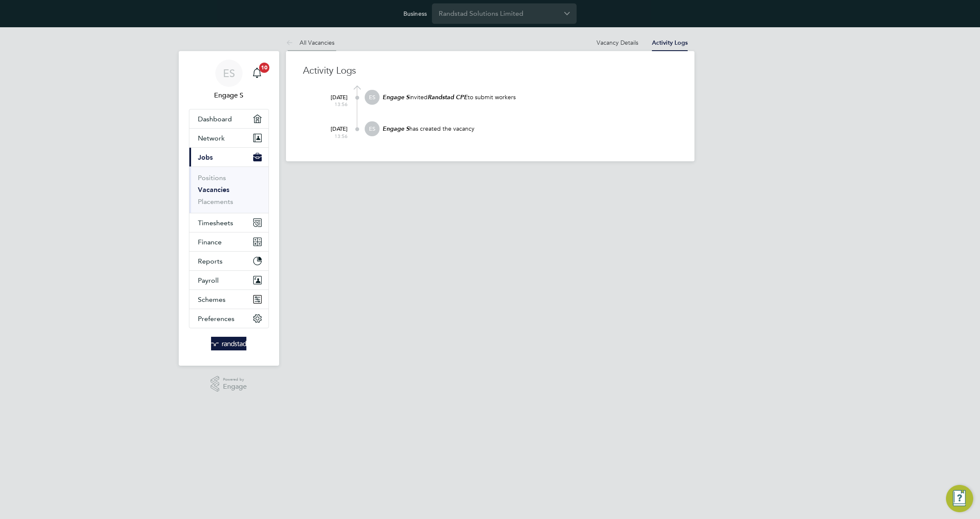
click at [317, 43] on link "All Vacancies" at bounding box center [310, 43] width 49 height 8
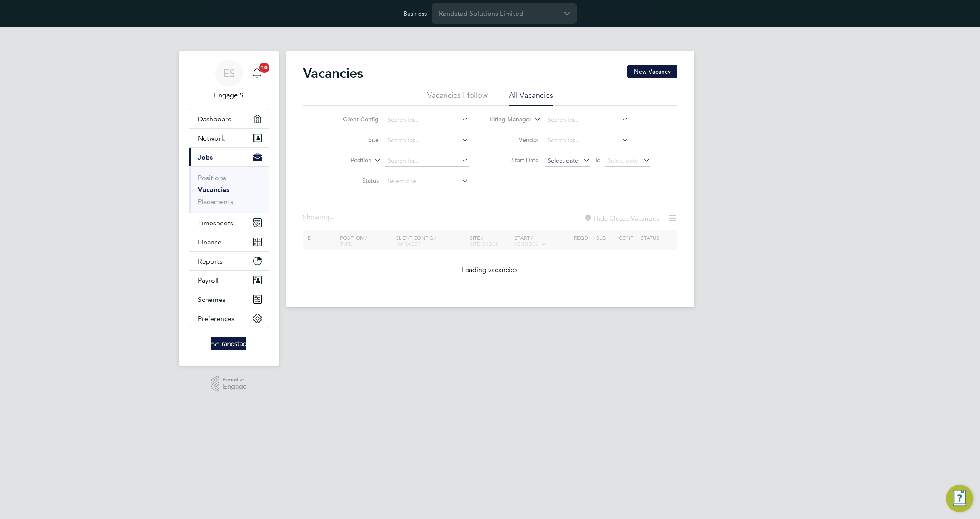
click at [570, 158] on span "Select date" at bounding box center [563, 161] width 31 height 8
click at [626, 203] on span "Aug 1" at bounding box center [624, 200] width 16 height 16
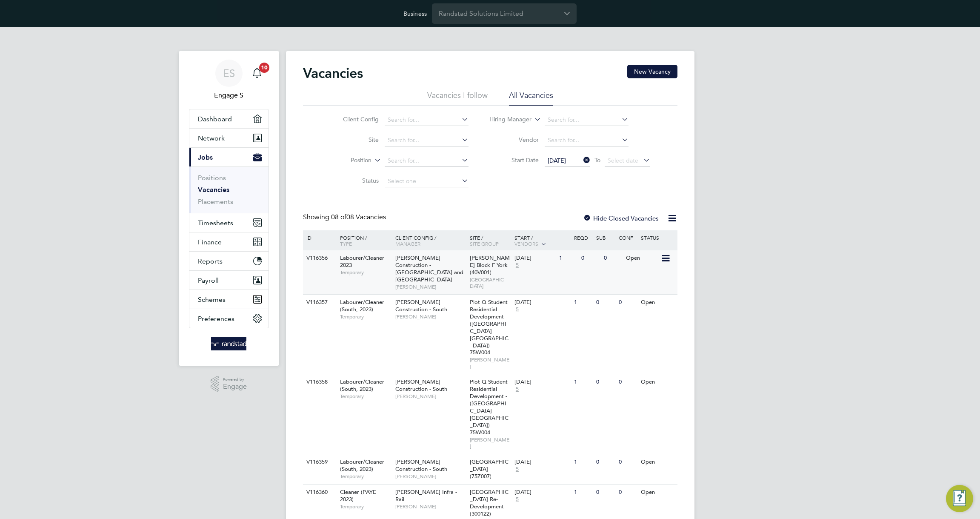
click at [432, 263] on span "Morgan Sindall Construction - Yorkshire and North East" at bounding box center [429, 268] width 68 height 29
click at [224, 227] on button "Timesheets" at bounding box center [228, 222] width 79 height 19
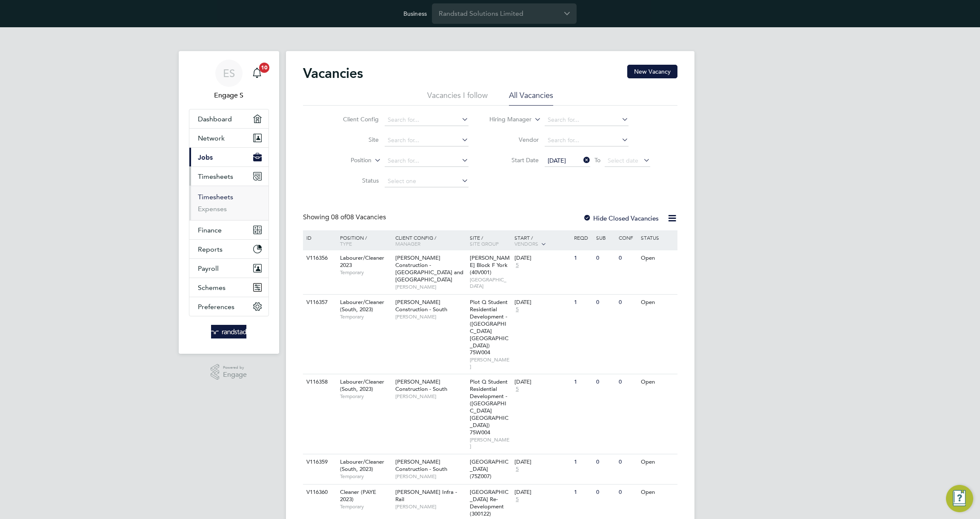
click at [207, 196] on link "Timesheets" at bounding box center [215, 197] width 35 height 8
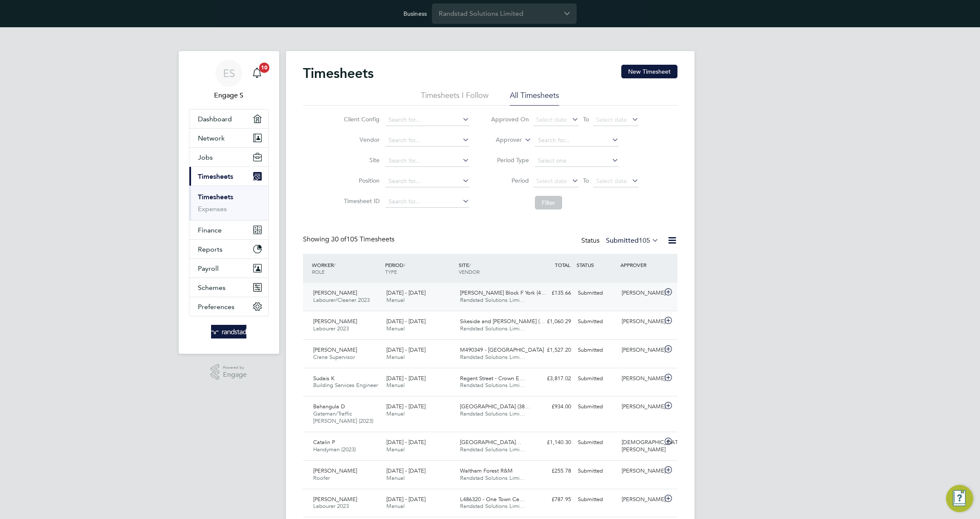
click at [524, 290] on span "Hungate Block F York (4…" at bounding box center [503, 292] width 86 height 7
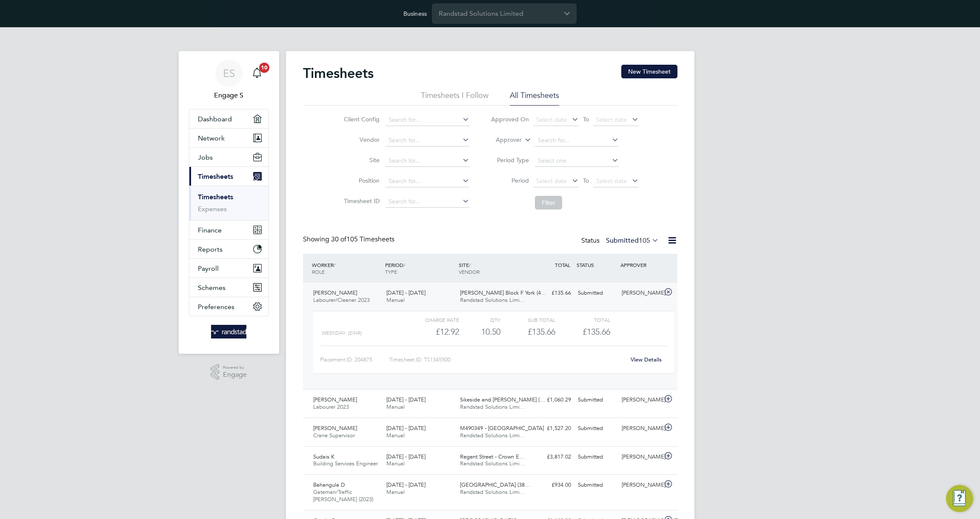
click at [641, 353] on div "View Details" at bounding box center [647, 360] width 42 height 14
click at [644, 358] on link "View Details" at bounding box center [646, 359] width 31 height 7
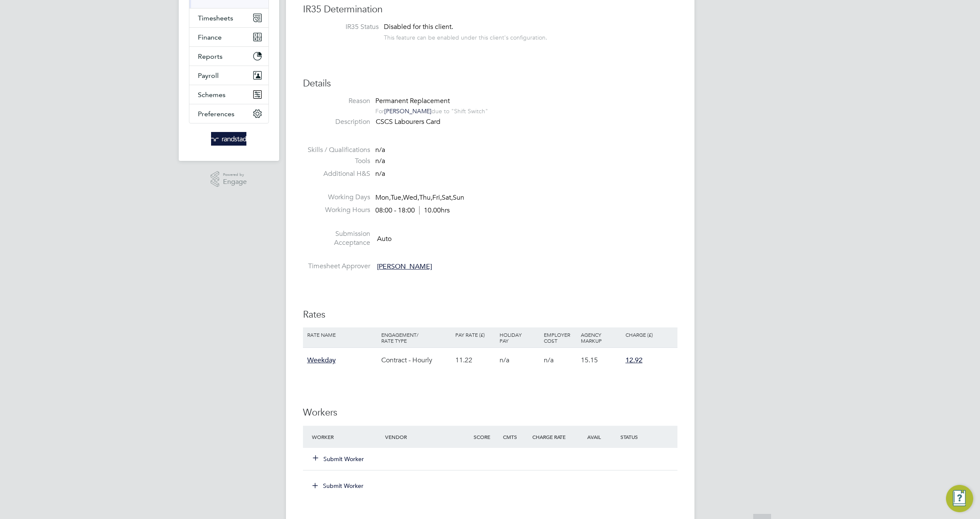
scroll to position [283, 0]
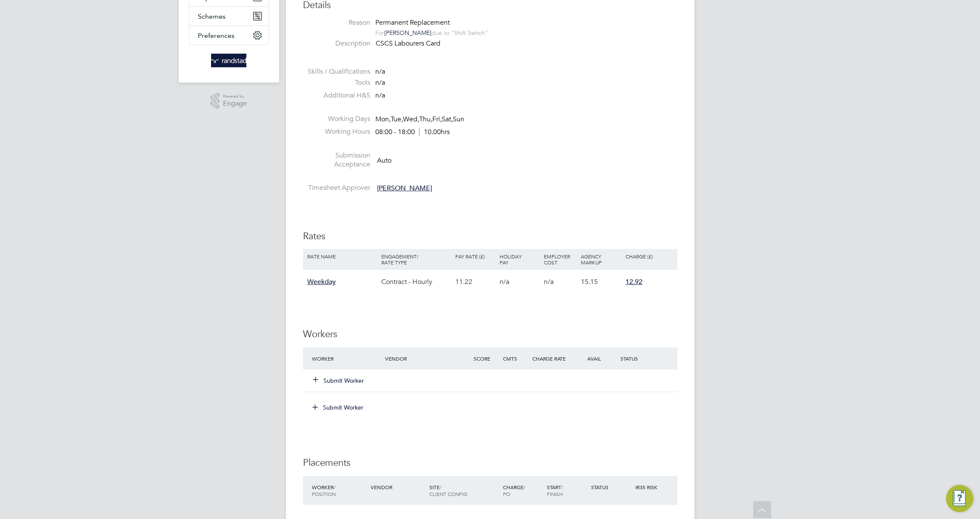
click at [352, 378] on button "Submit Worker" at bounding box center [338, 380] width 51 height 9
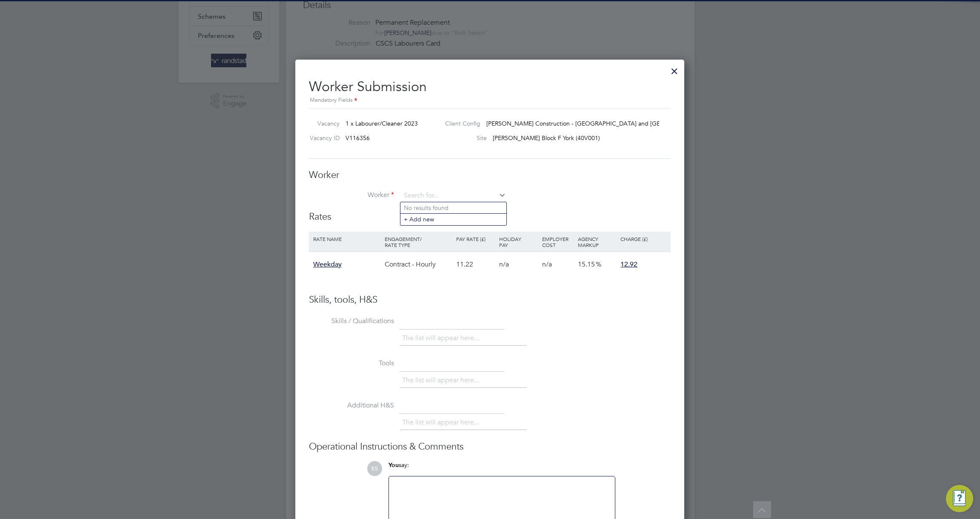
scroll to position [0, 0]
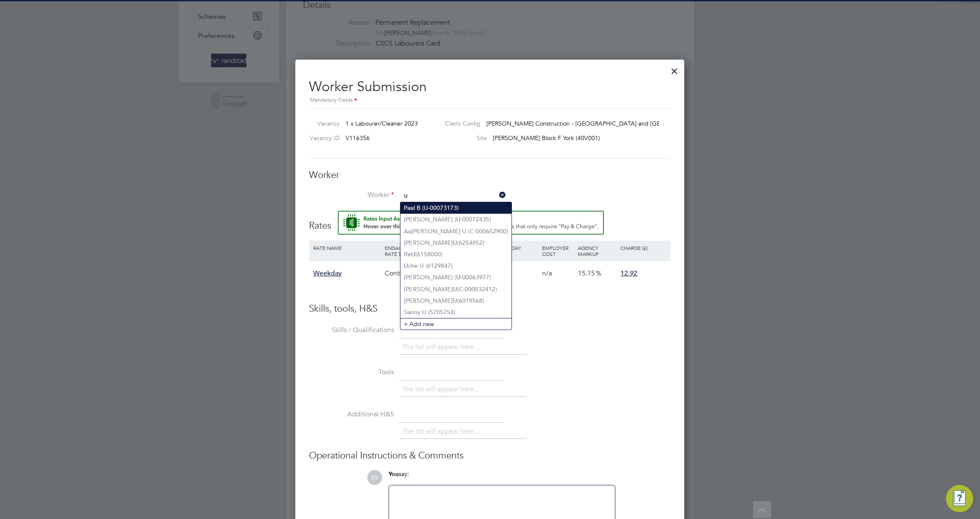
click at [442, 209] on li "Pa u l B (U-00073173)" at bounding box center [456, 207] width 111 height 11
type input "Paul B (U-00073173)"
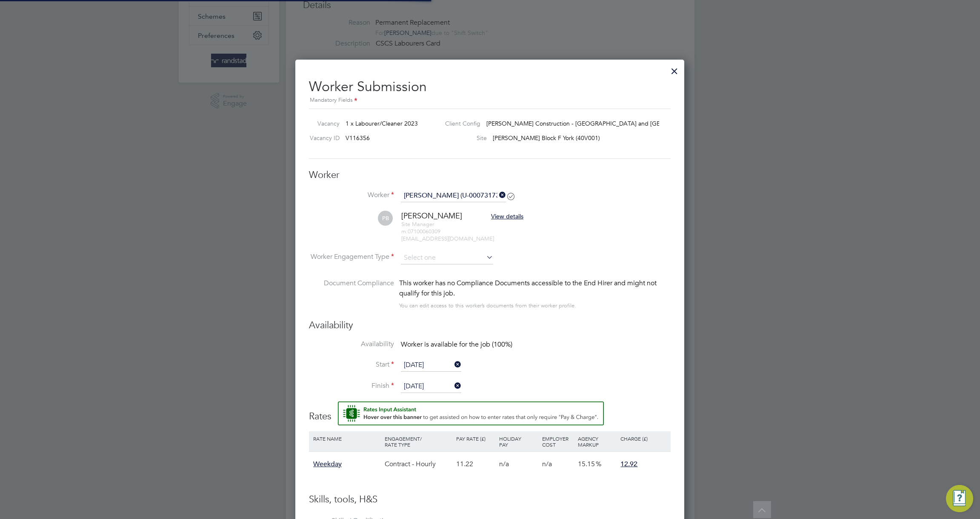
scroll to position [707, 389]
click at [446, 258] on input at bounding box center [447, 258] width 92 height 13
click at [441, 272] on li "Contract" at bounding box center [447, 269] width 93 height 11
type input "Contract"
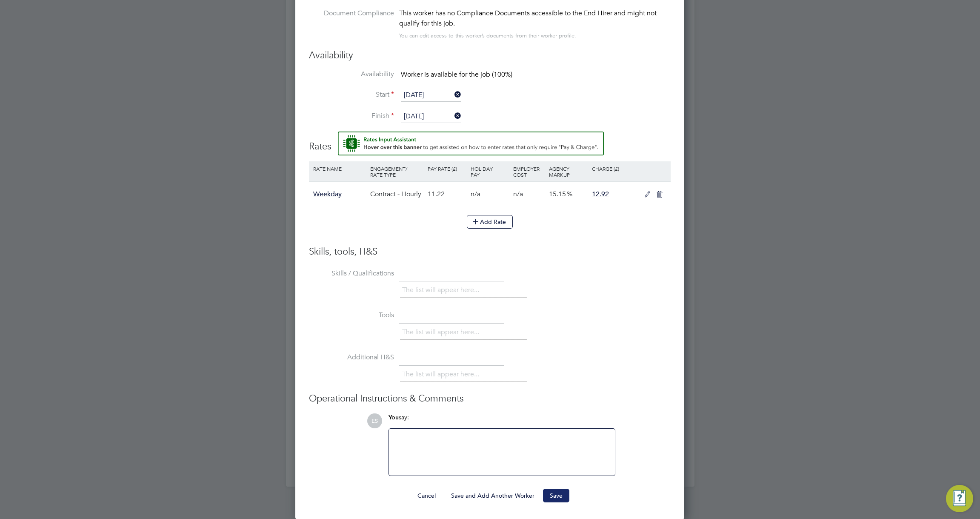
drag, startPoint x: 546, startPoint y: 492, endPoint x: 544, endPoint y: 498, distance: 6.2
click at [545, 494] on button "Save" at bounding box center [556, 496] width 26 height 14
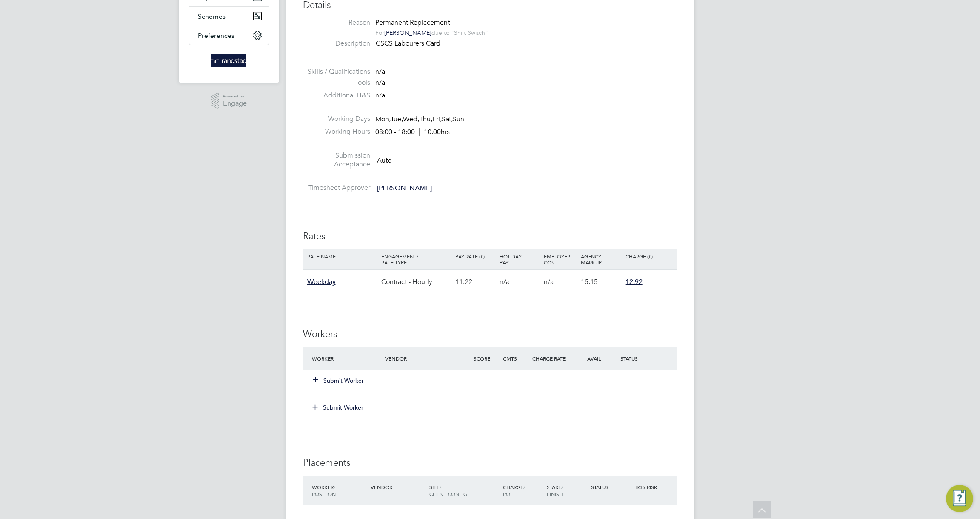
click at [664, 401] on div "Submit Worker" at bounding box center [491, 408] width 371 height 14
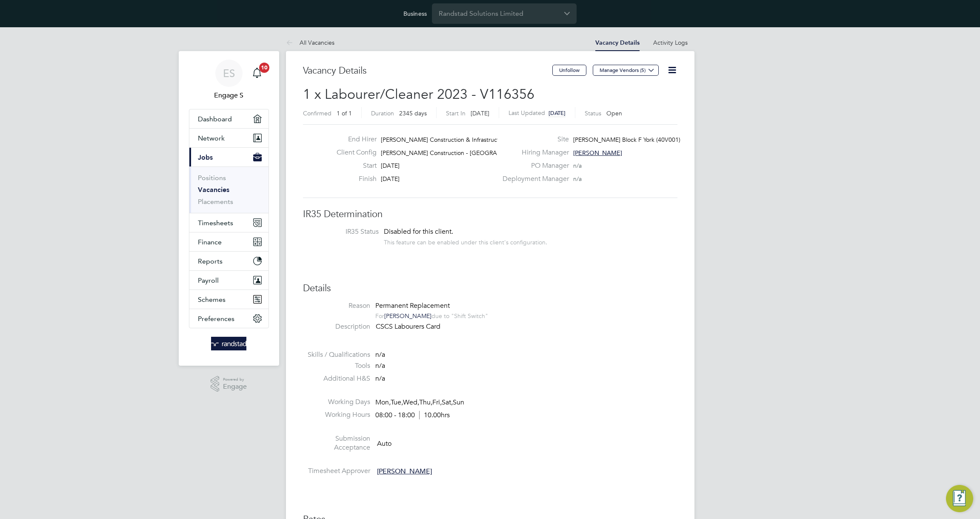
click at [593, 375] on li "Additional H&S n/a" at bounding box center [490, 380] width 375 height 13
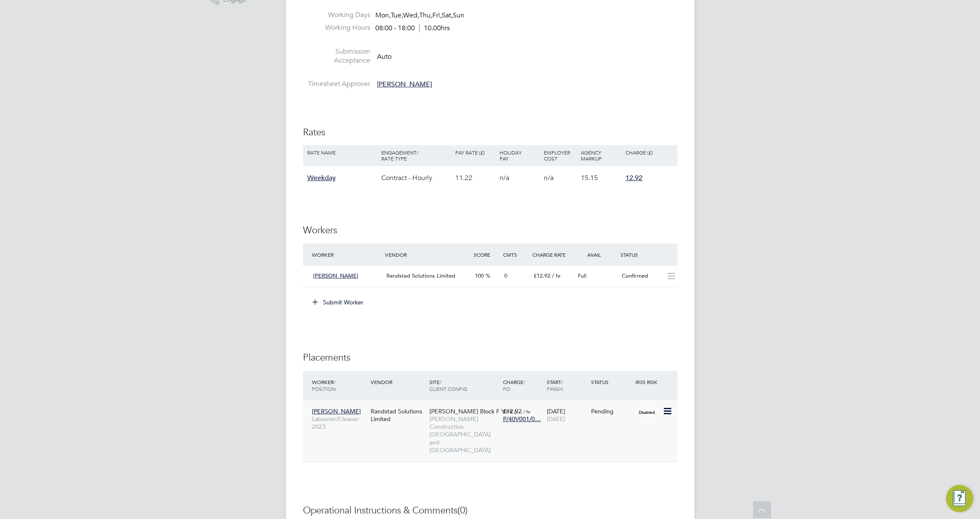
click at [666, 408] on icon at bounding box center [667, 411] width 9 height 10
click at [624, 463] on li "Start" at bounding box center [641, 464] width 60 height 12
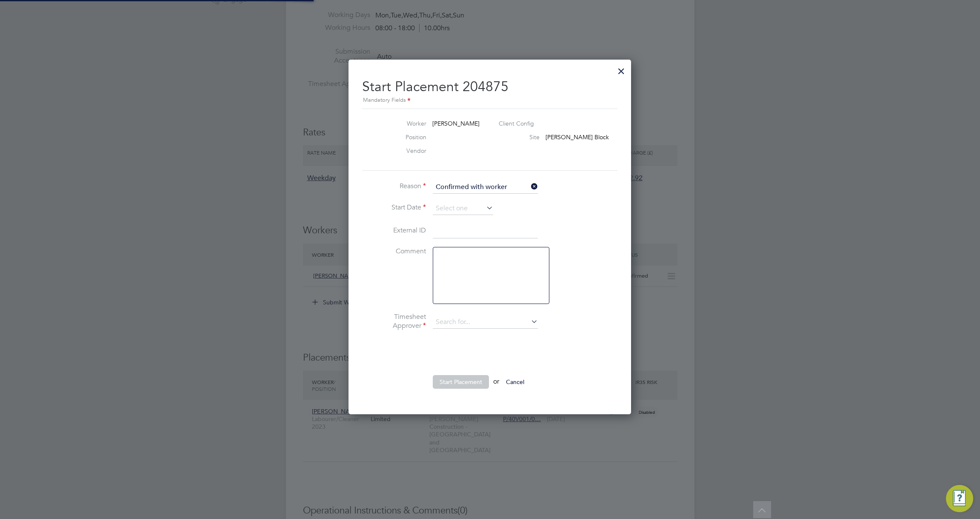
type input "James D"
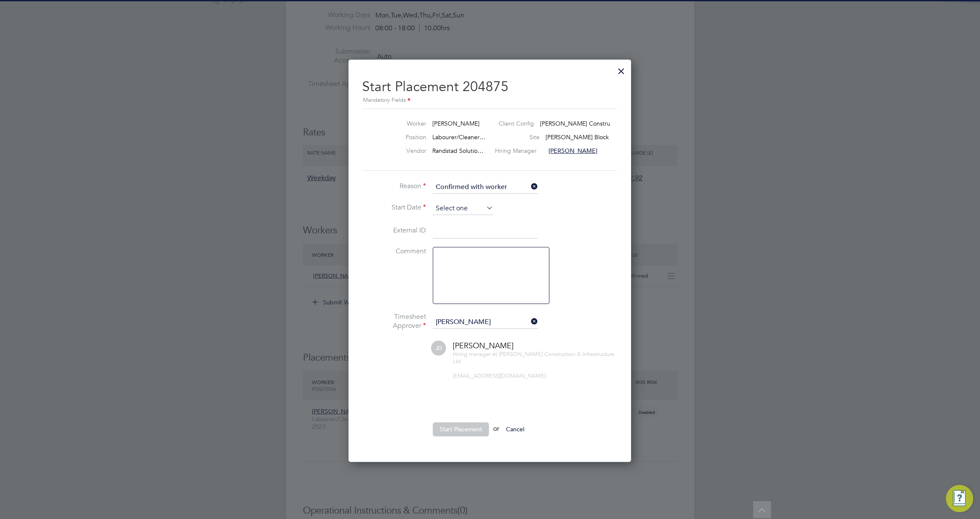
click at [468, 210] on input at bounding box center [463, 208] width 60 height 13
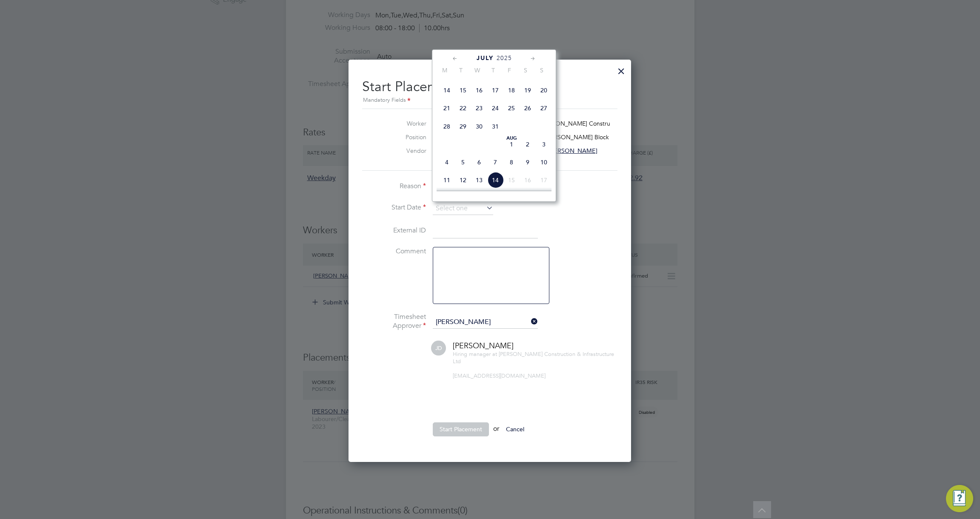
click at [447, 93] on span "14" at bounding box center [447, 90] width 16 height 16
type input "14 Jul 2025"
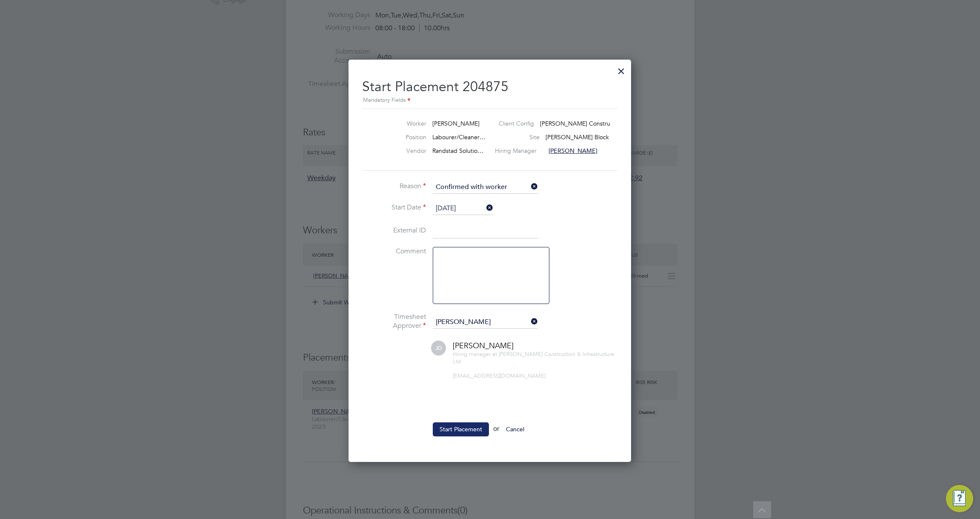
click at [461, 428] on button "Start Placement" at bounding box center [461, 429] width 56 height 14
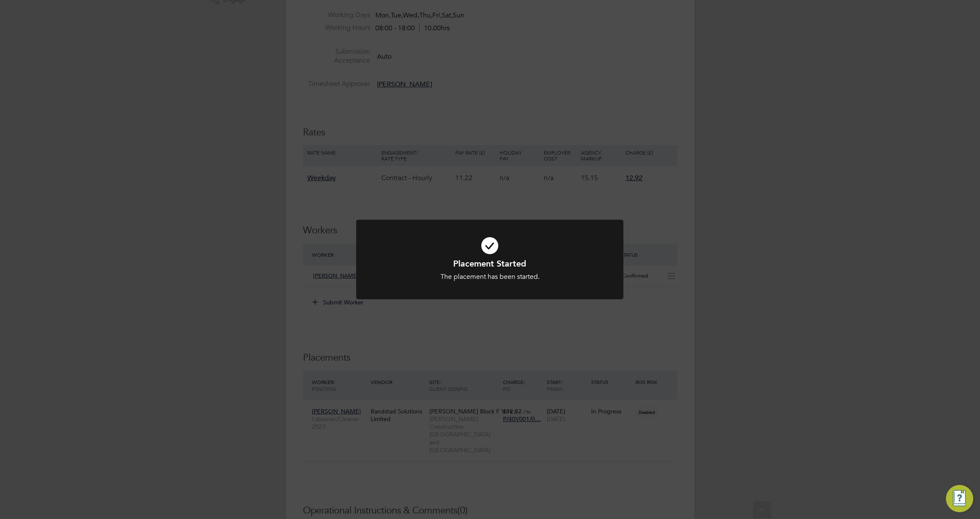
click at [492, 354] on div "Placement Started The placement has been started. Cancel Okay" at bounding box center [490, 259] width 980 height 519
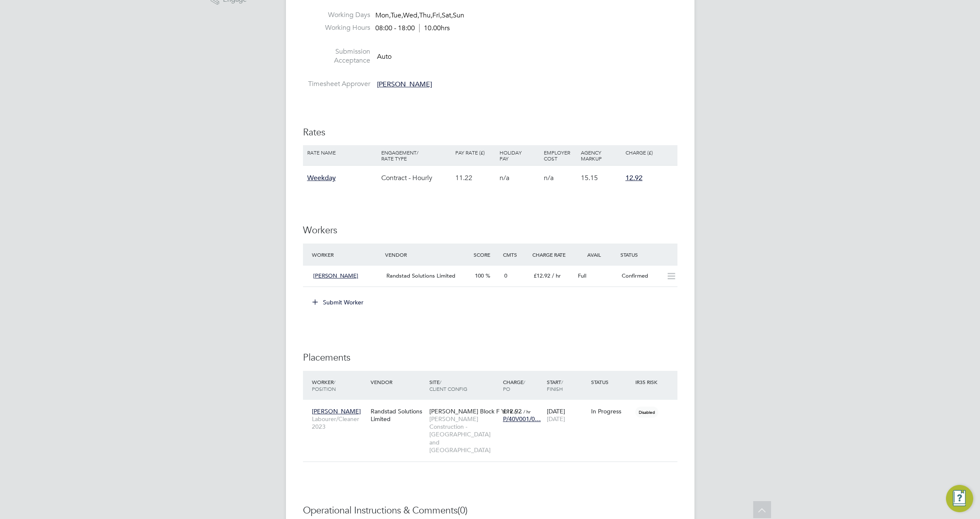
click at [492, 354] on div "All Vacancies Vacancy Details Activity Logs Vacancy Details Activity Logs All V…" at bounding box center [490, 160] width 409 height 1026
click at [492, 354] on h3 "Placements" at bounding box center [490, 358] width 375 height 12
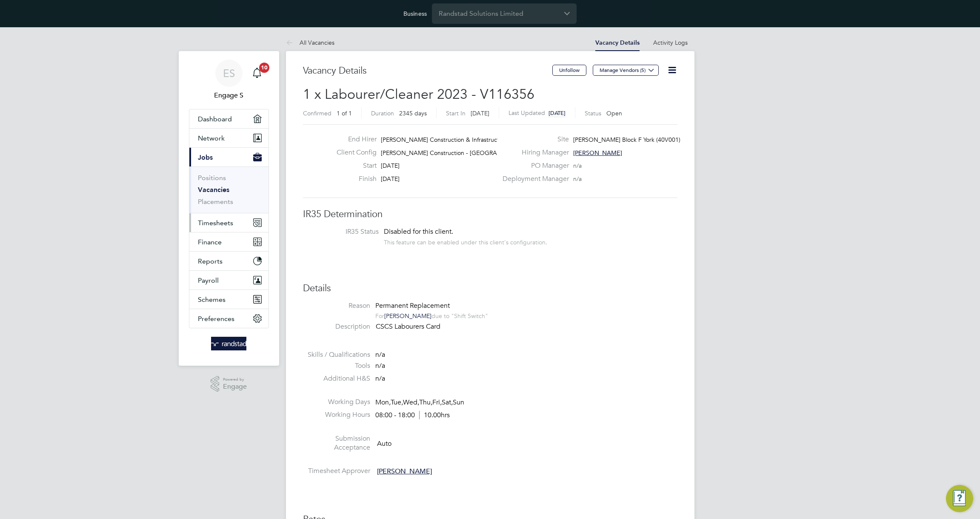
click at [224, 222] on span "Timesheets" at bounding box center [215, 223] width 35 height 8
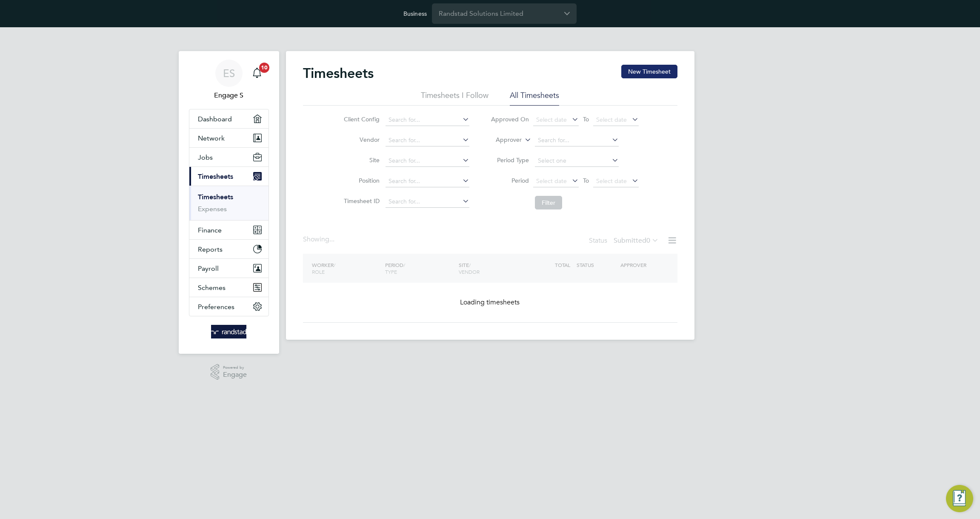
click at [650, 71] on button "New Timesheet" at bounding box center [649, 72] width 56 height 14
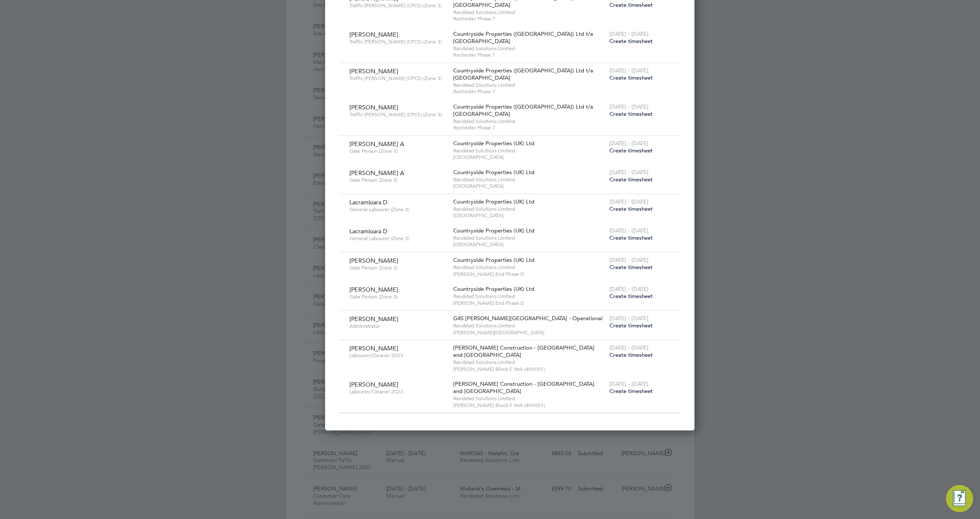
click at [610, 355] on span "Create timesheet" at bounding box center [631, 354] width 43 height 7
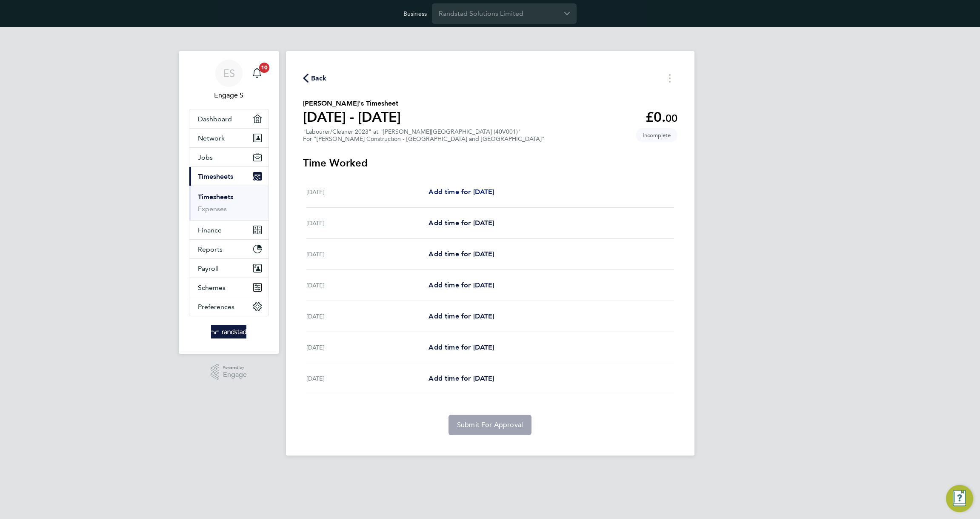
click at [487, 196] on link "Add time for Sat 26 Jul" at bounding box center [462, 192] width 66 height 10
select select "30"
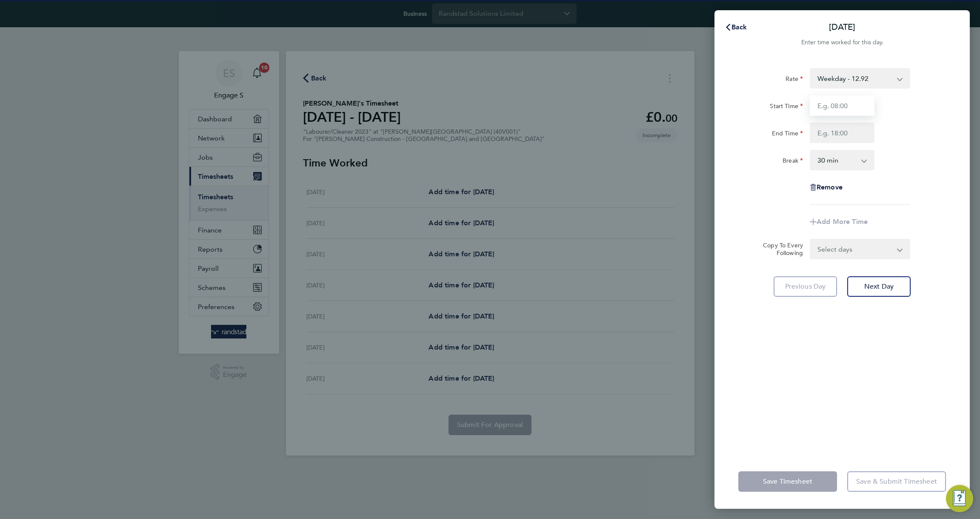
click at [840, 105] on input "Start Time" at bounding box center [842, 105] width 65 height 20
type input "11:00"
click at [859, 136] on input "End Time" at bounding box center [842, 133] width 65 height 20
type input "22:00"
click at [877, 139] on div "22:00" at bounding box center [843, 133] width 72 height 20
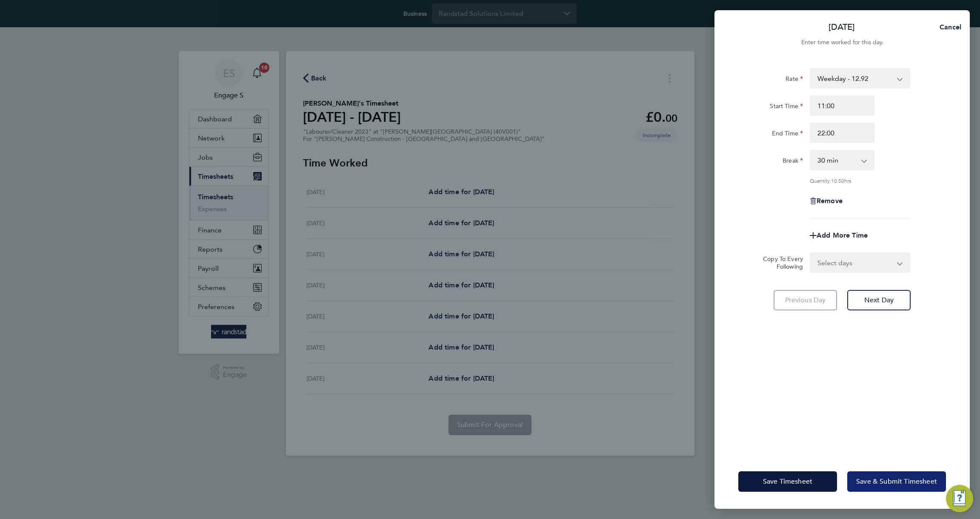
click at [890, 484] on span "Save & Submit Timesheet" at bounding box center [896, 481] width 81 height 9
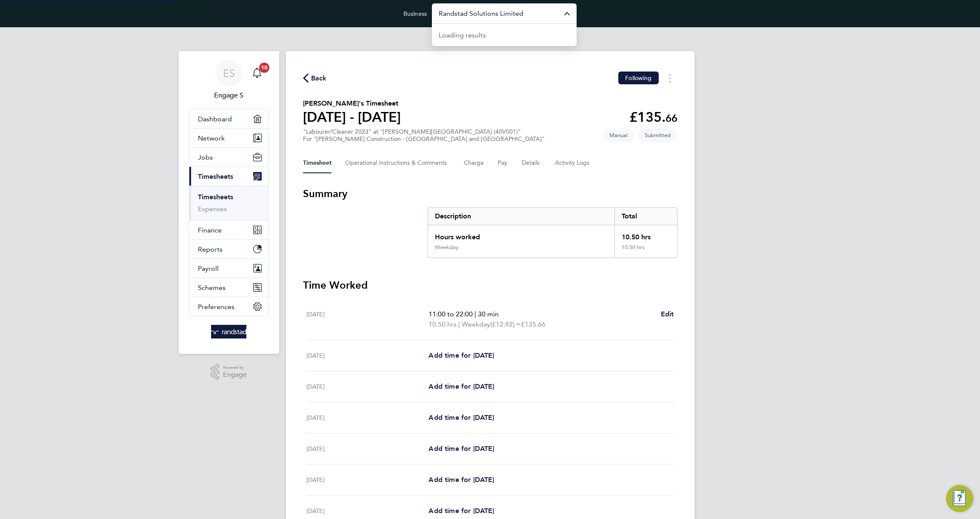
click at [486, 11] on input "Randstad Solutions Limited" at bounding box center [504, 13] width 145 height 20
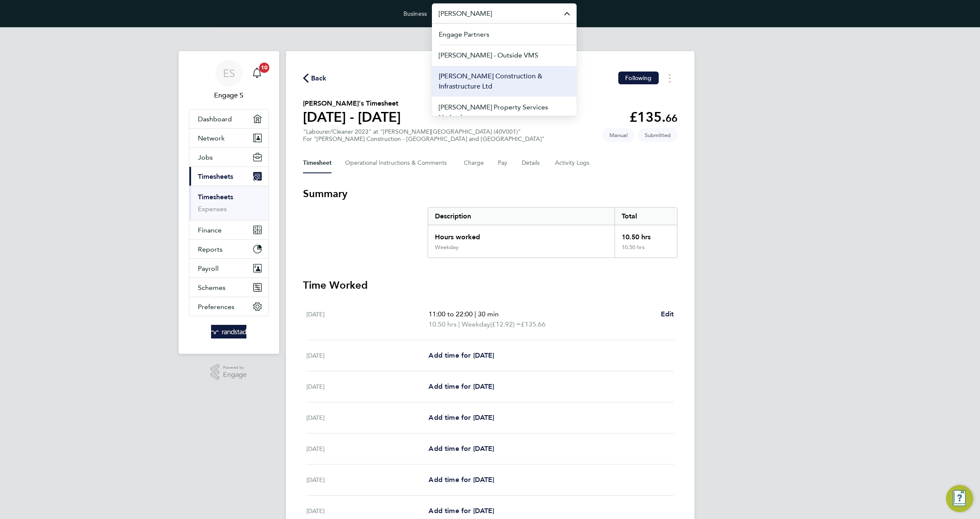
click at [513, 80] on span "[PERSON_NAME] Construction & Infrastructure Ltd" at bounding box center [504, 81] width 131 height 20
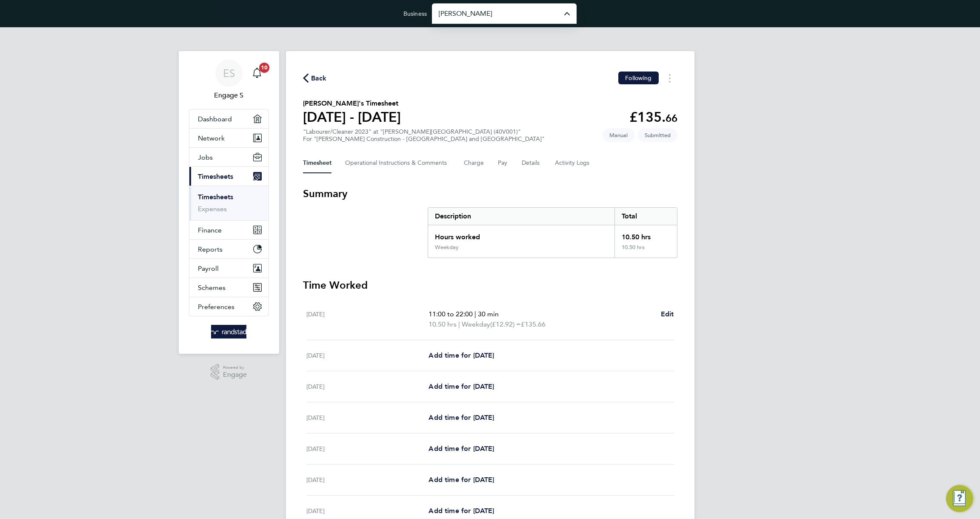
type input "[PERSON_NAME] Construction & Infrastructure Ltd"
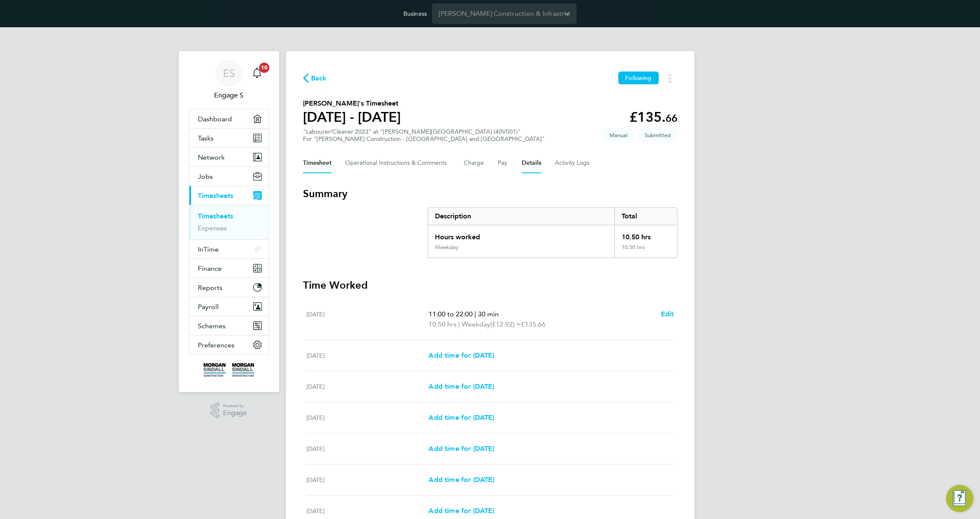
click at [535, 162] on button "Details" at bounding box center [532, 163] width 20 height 20
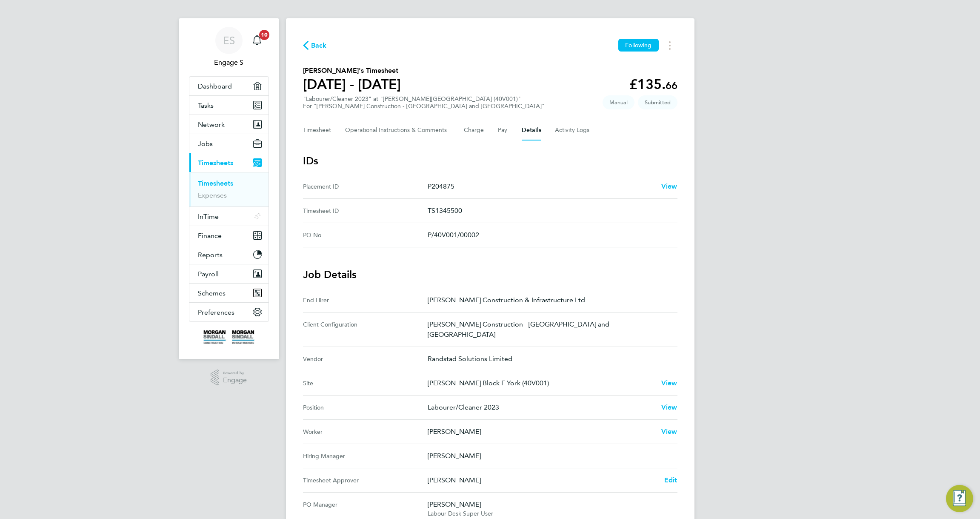
scroll to position [46, 0]
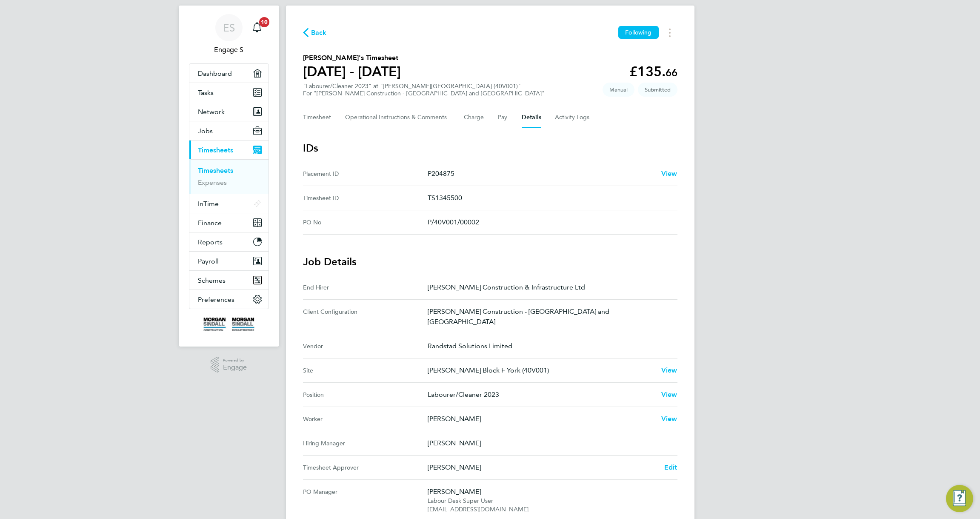
drag, startPoint x: 489, startPoint y: 226, endPoint x: 350, endPoint y: 210, distance: 139.3
click at [350, 210] on No "PO No P/40V001/00002" at bounding box center [490, 222] width 375 height 24
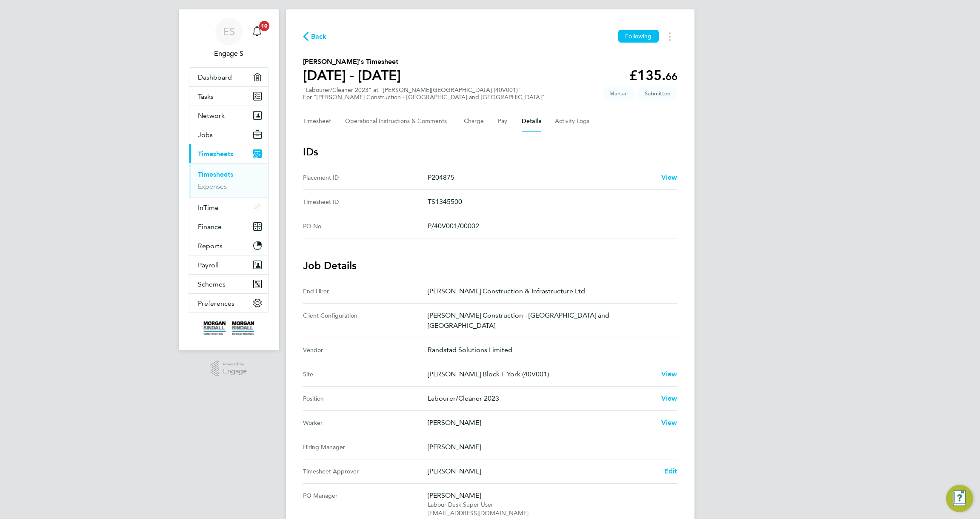
scroll to position [0, 0]
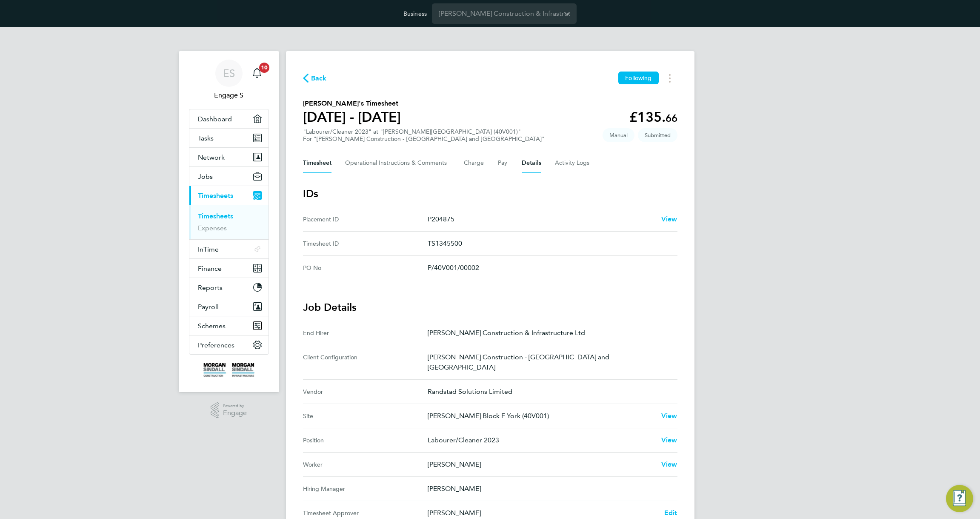
click at [319, 165] on button "Timesheet" at bounding box center [317, 163] width 29 height 20
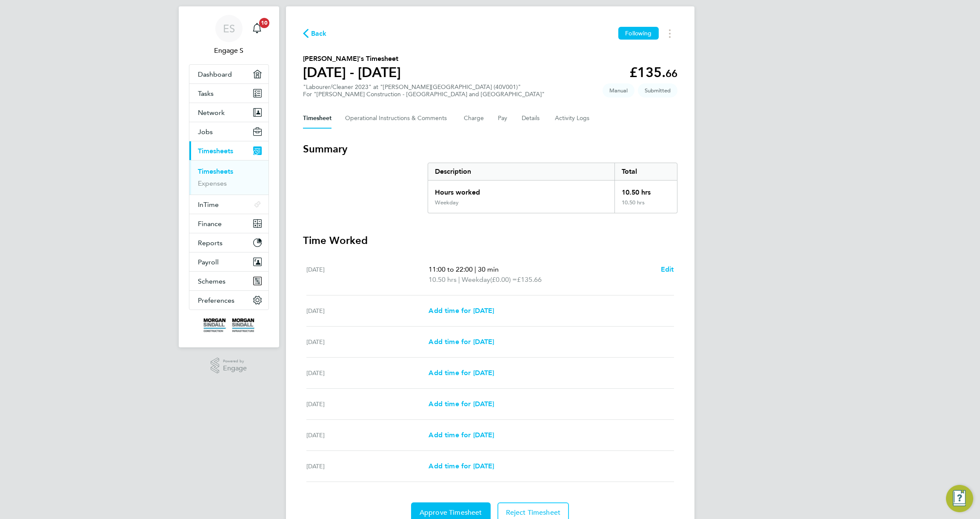
scroll to position [83, 0]
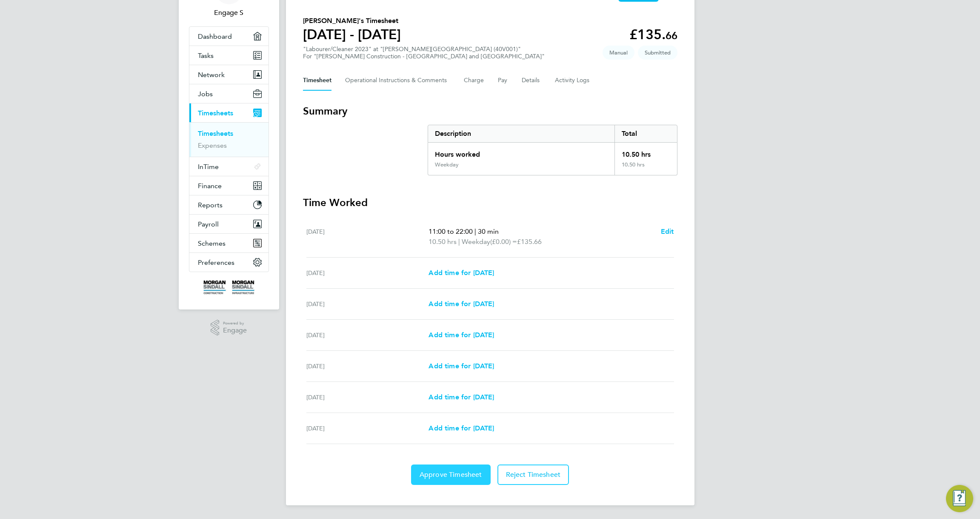
drag, startPoint x: 444, startPoint y: 471, endPoint x: 458, endPoint y: 472, distance: 14.1
click at [445, 471] on span "Approve Timesheet" at bounding box center [451, 474] width 63 height 9
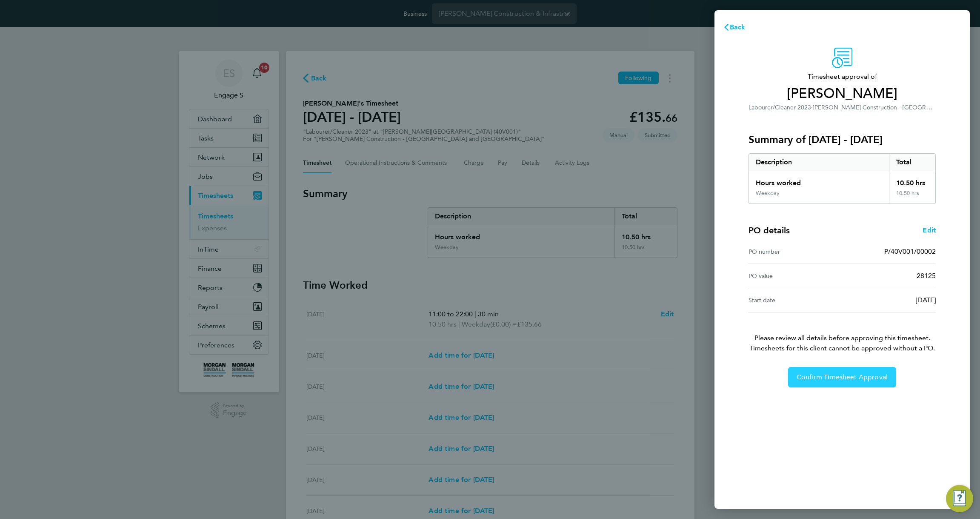
click at [831, 378] on span "Confirm Timesheet Approval" at bounding box center [842, 377] width 91 height 9
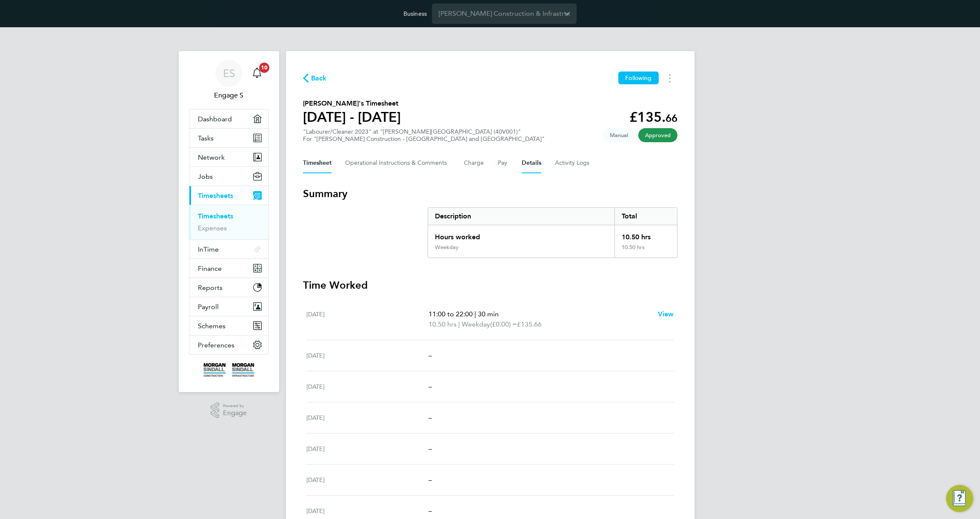
click at [535, 166] on button "Details" at bounding box center [532, 163] width 20 height 20
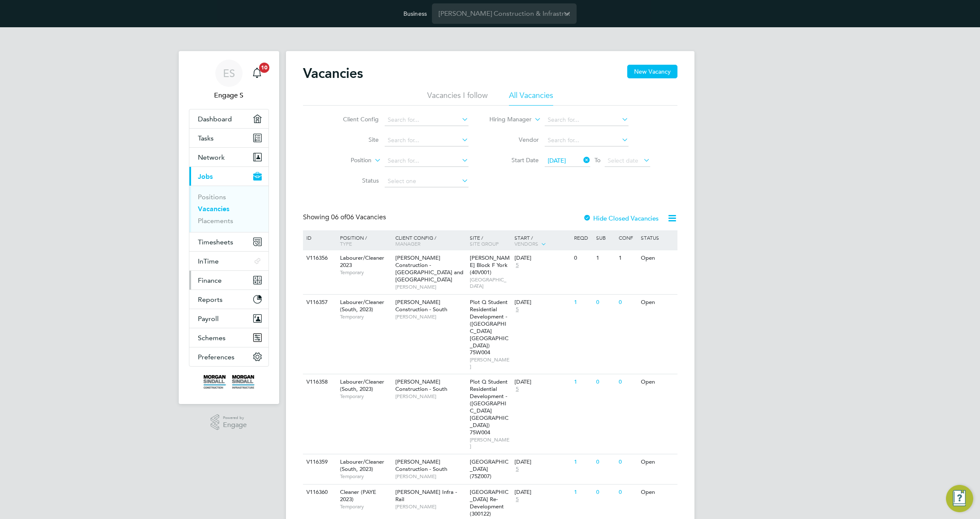
click at [215, 281] on span "Finance" at bounding box center [210, 280] width 24 height 8
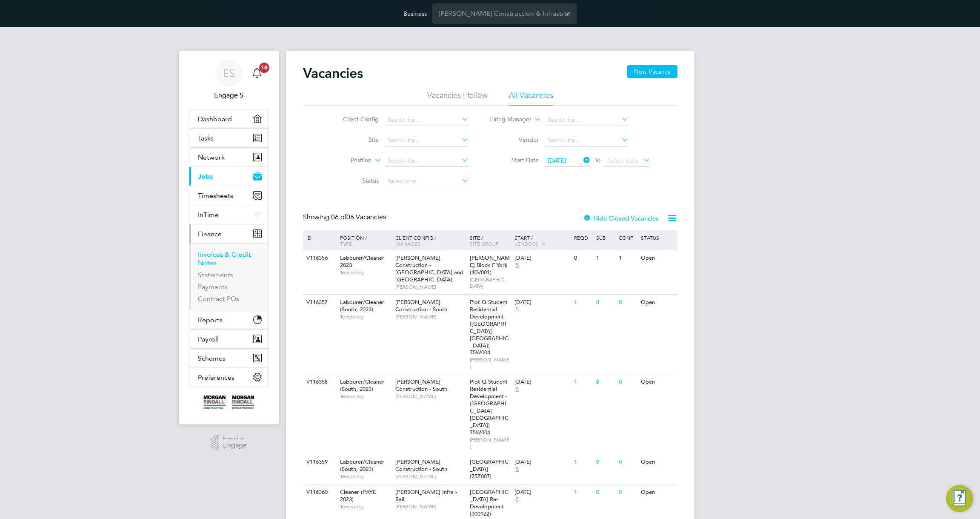
click at [218, 257] on link "Invoices & Credit Notes" at bounding box center [224, 258] width 53 height 17
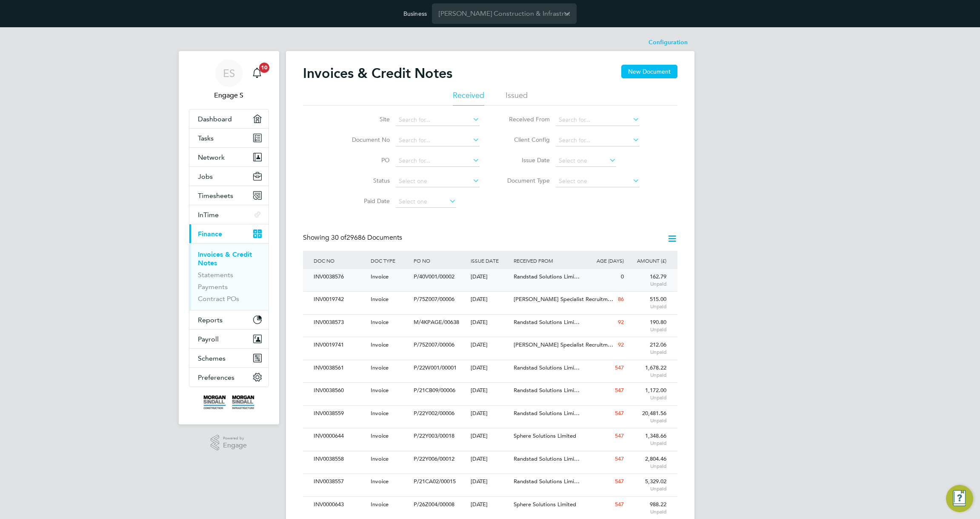
click at [515, 279] on span "Randstad Solutions Limi…" at bounding box center [547, 276] width 66 height 7
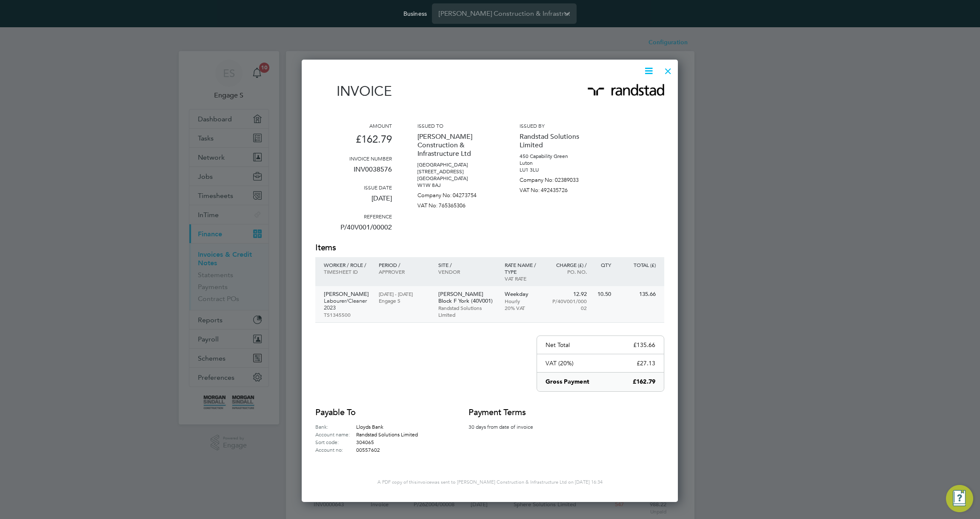
click at [339, 299] on p "Labourer/Cleaner 2023" at bounding box center [347, 305] width 46 height 14
click at [671, 70] on div at bounding box center [668, 68] width 15 height 15
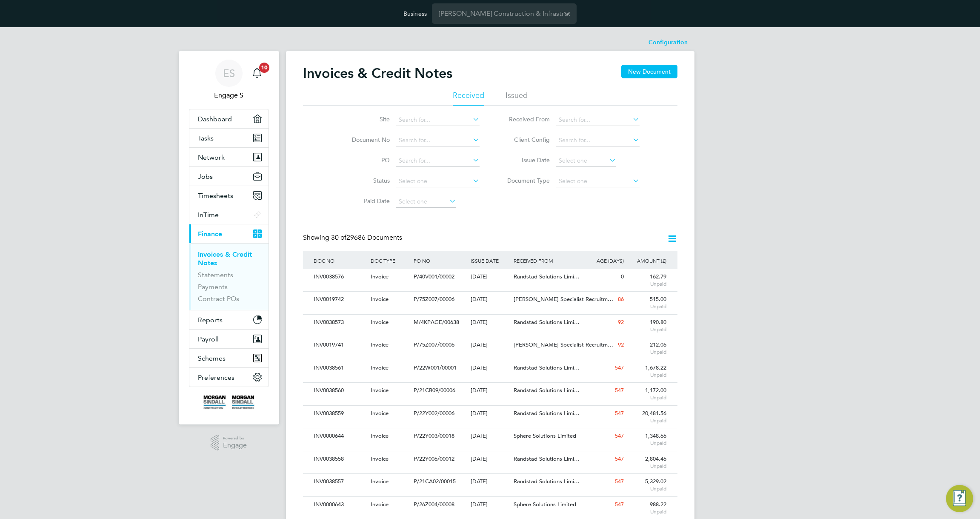
click at [508, 243] on div "Showing 30 of 29686 Documents" at bounding box center [490, 241] width 375 height 17
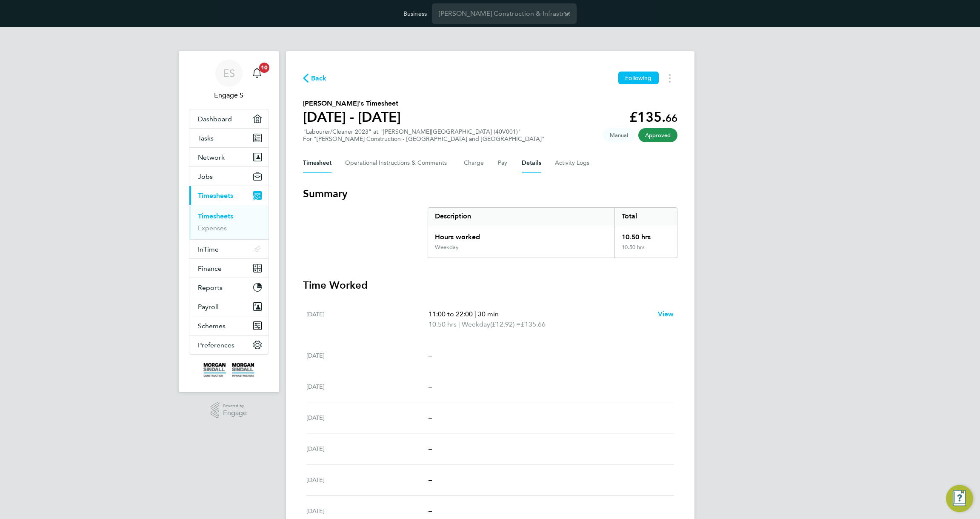
click at [528, 166] on button "Details" at bounding box center [532, 163] width 20 height 20
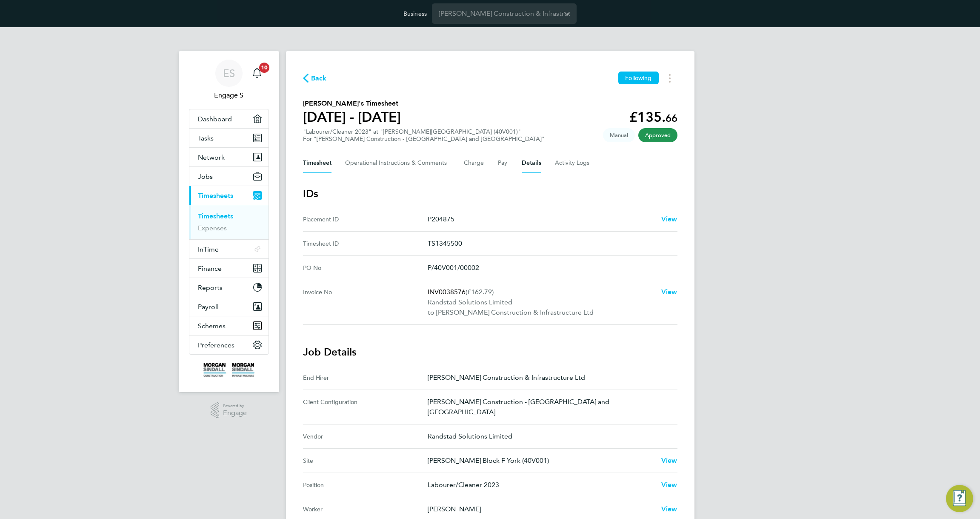
click at [318, 165] on button "Timesheet" at bounding box center [317, 163] width 29 height 20
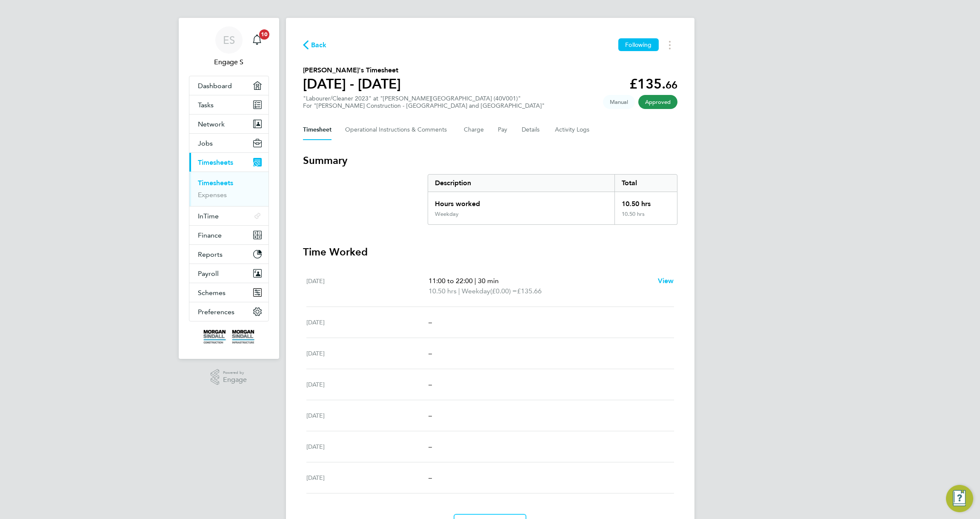
scroll to position [83, 0]
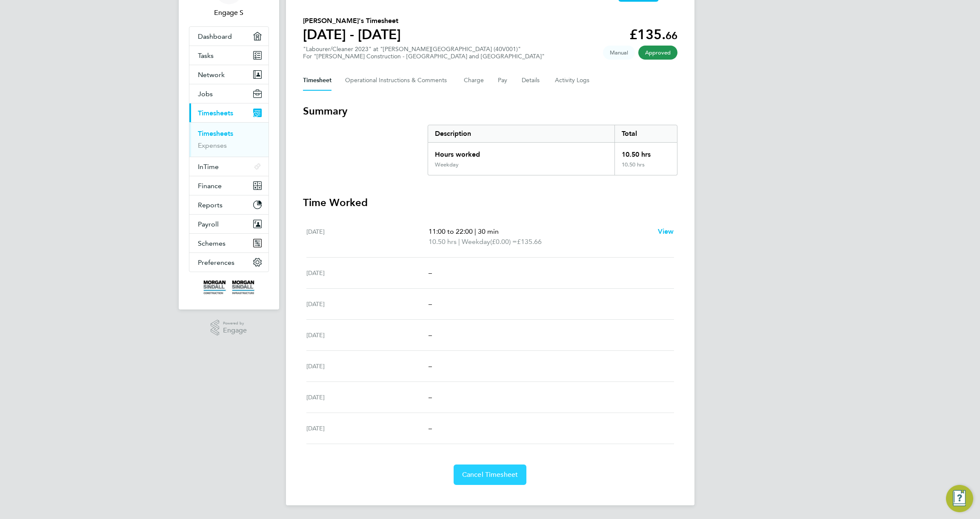
click at [500, 475] on span "Cancel Timesheet" at bounding box center [490, 474] width 56 height 9
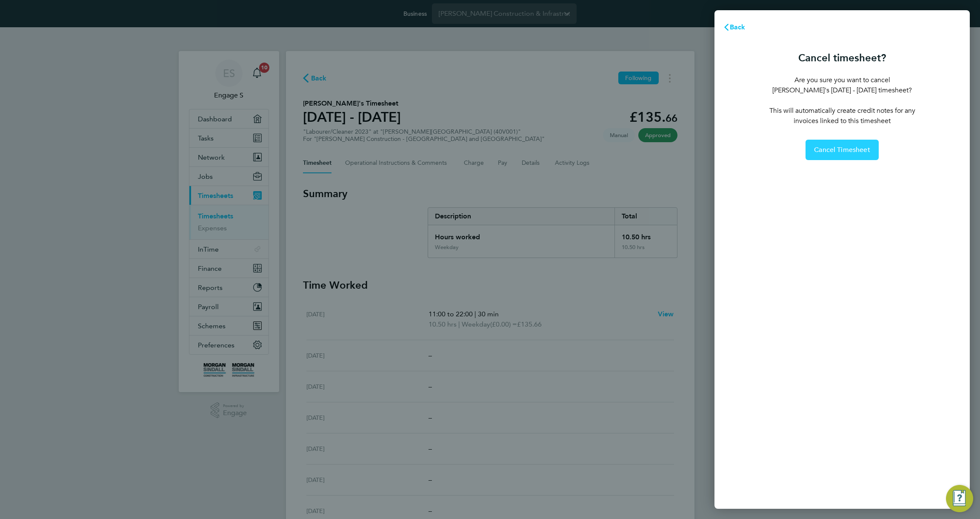
click at [837, 152] on span "Cancel Timesheet" at bounding box center [842, 150] width 56 height 9
